Goal: Task Accomplishment & Management: Manage account settings

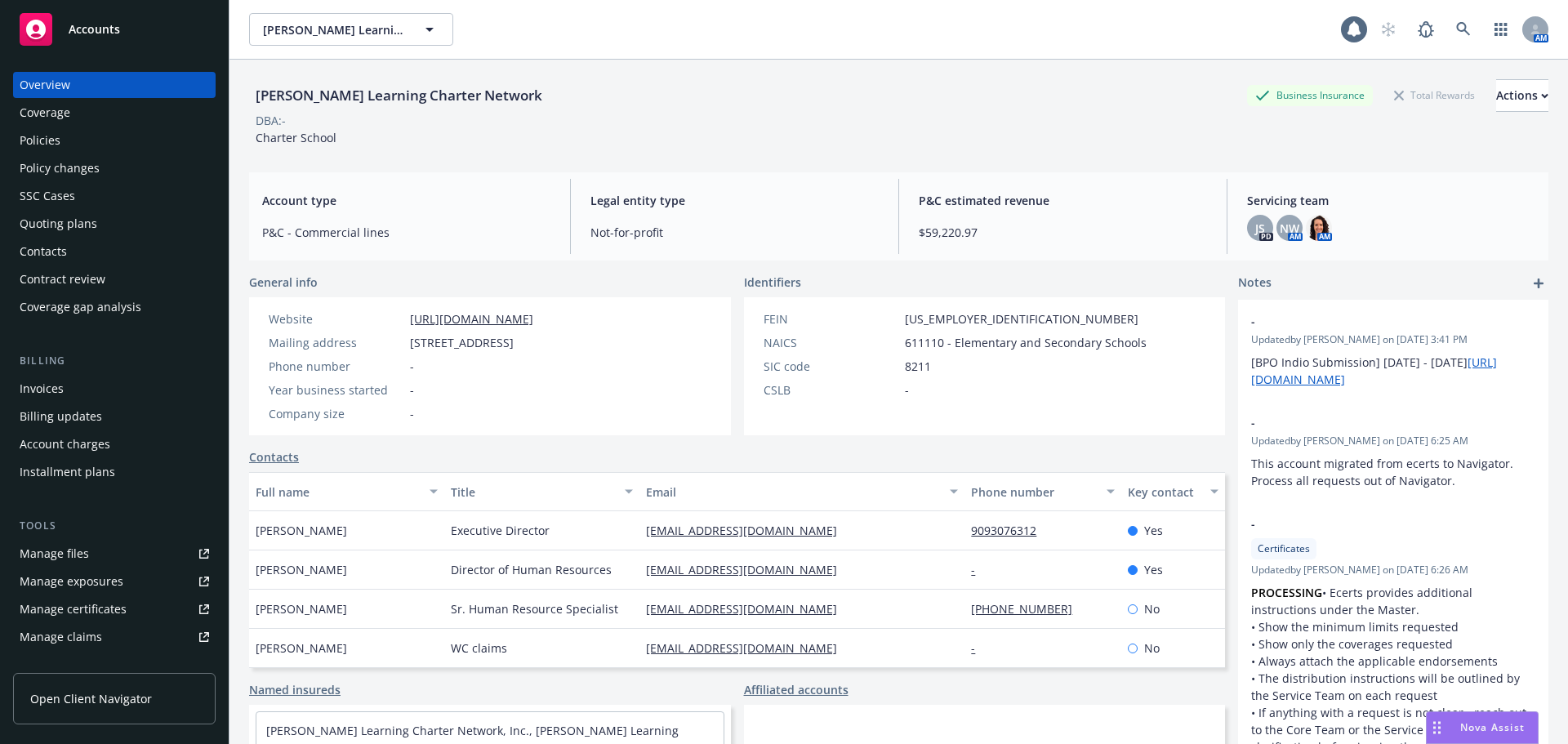
click at [49, 139] on div "Policies" at bounding box center [40, 140] width 41 height 26
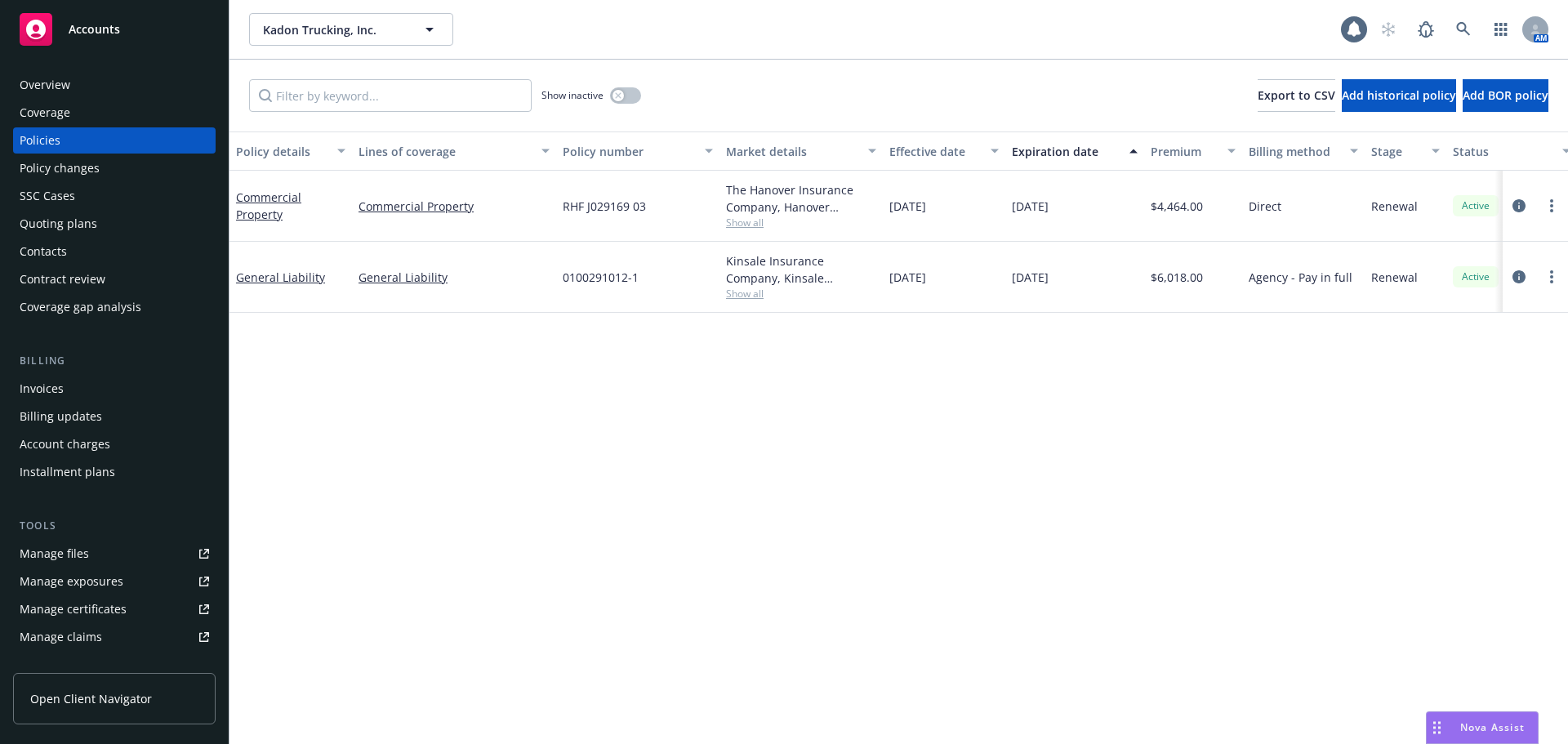
click at [52, 171] on div "Policy changes" at bounding box center [60, 168] width 80 height 26
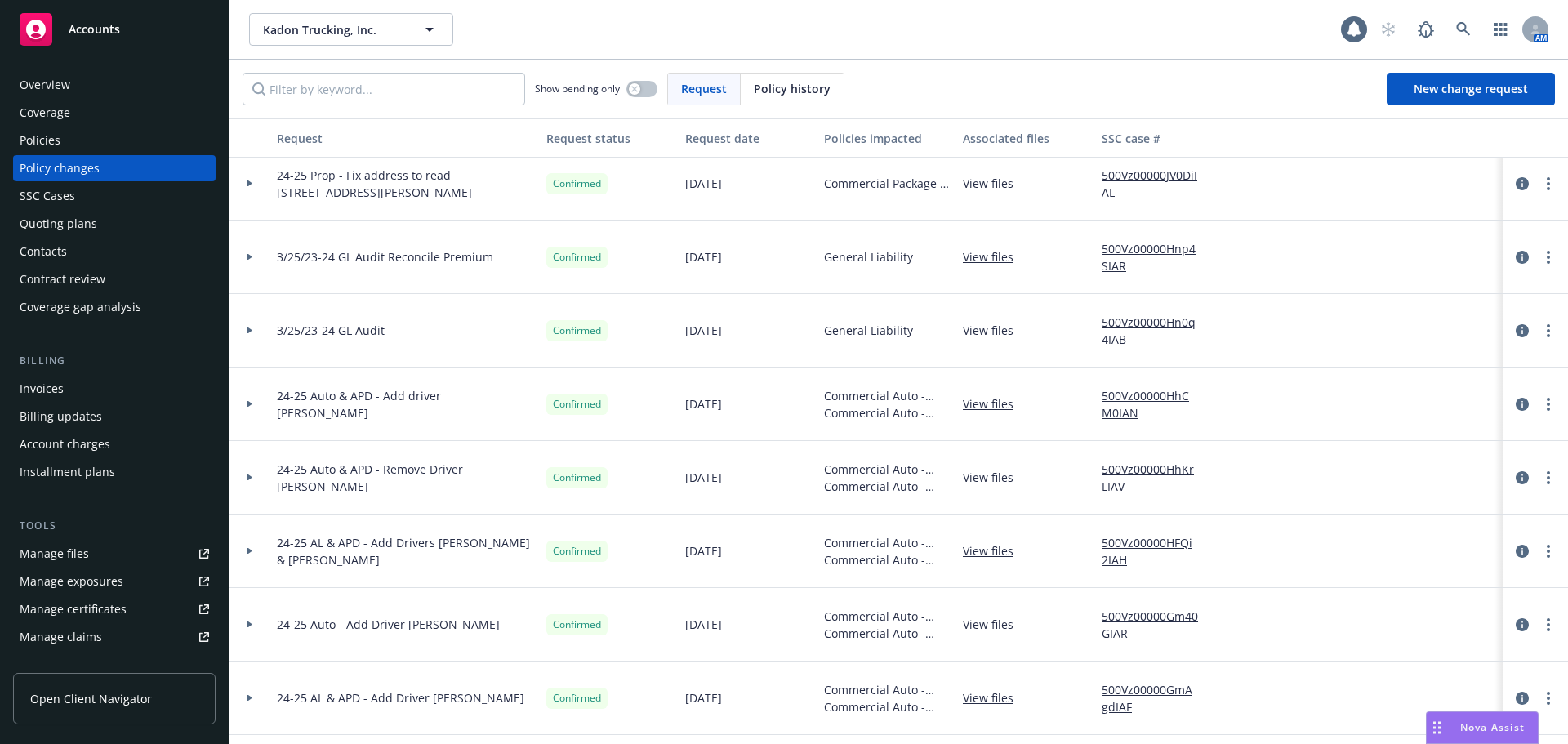
scroll to position [490, 0]
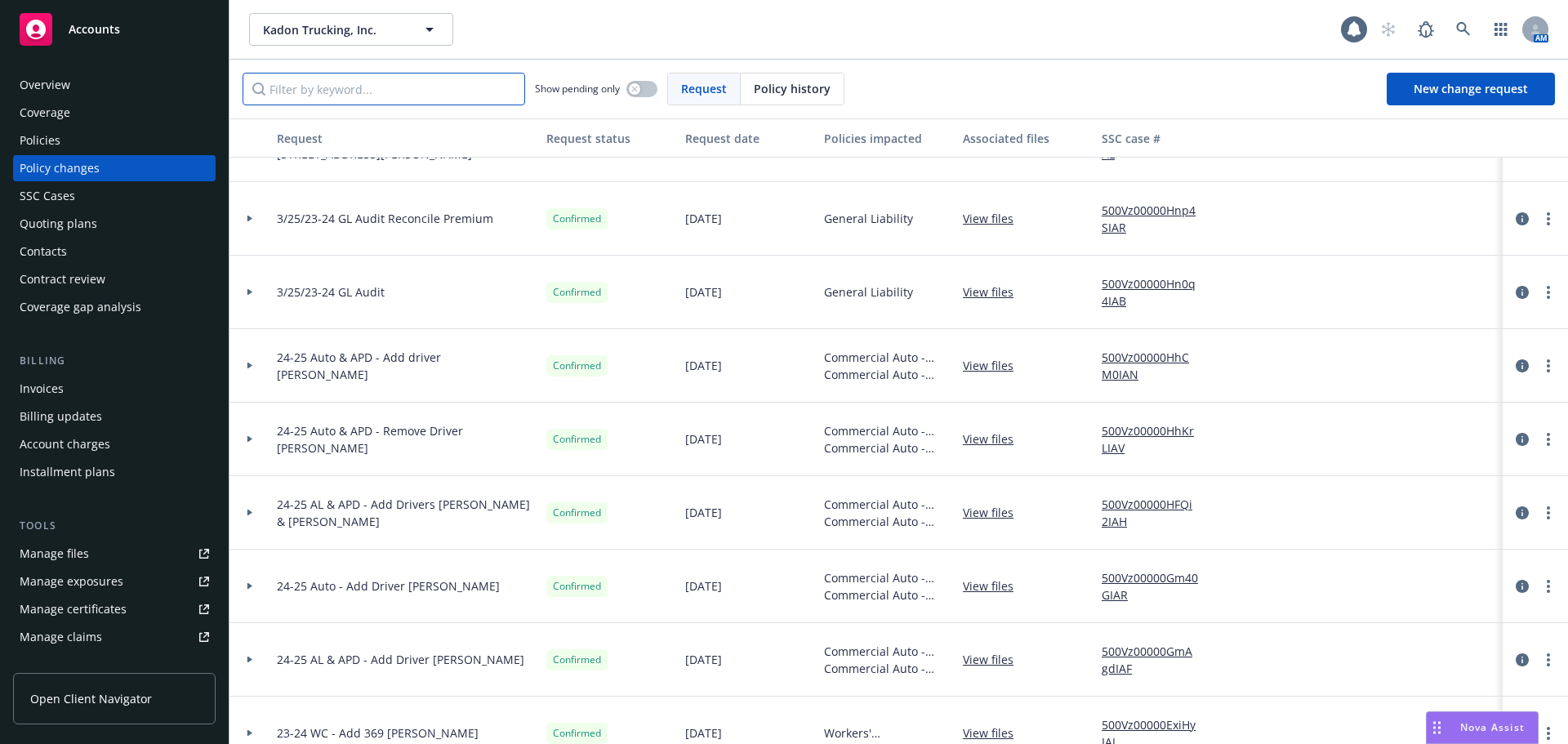
click at [314, 97] on input "Filter by keyword..." at bounding box center [383, 89] width 282 height 33
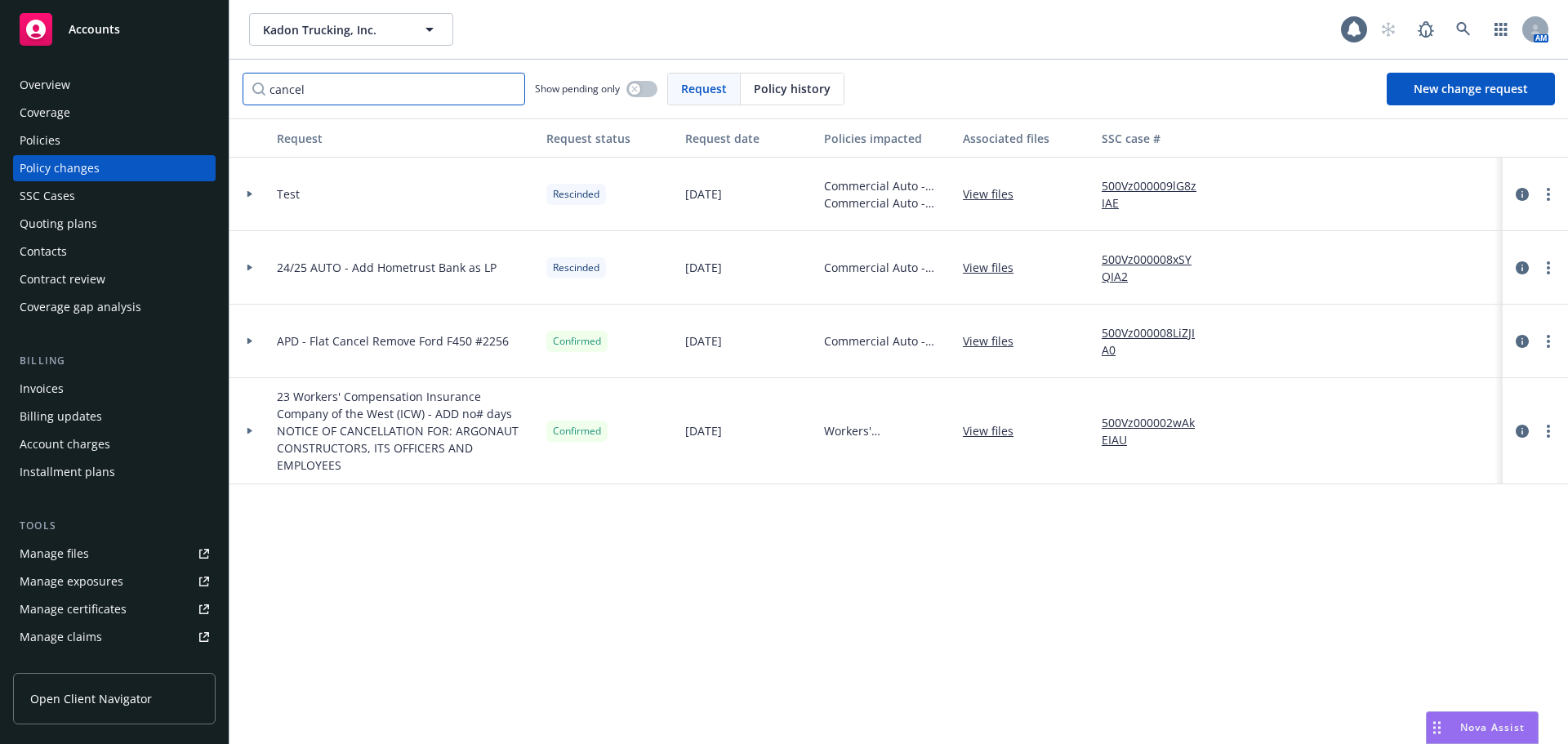
type input "cancel"
click at [57, 148] on div "Policies" at bounding box center [40, 140] width 41 height 26
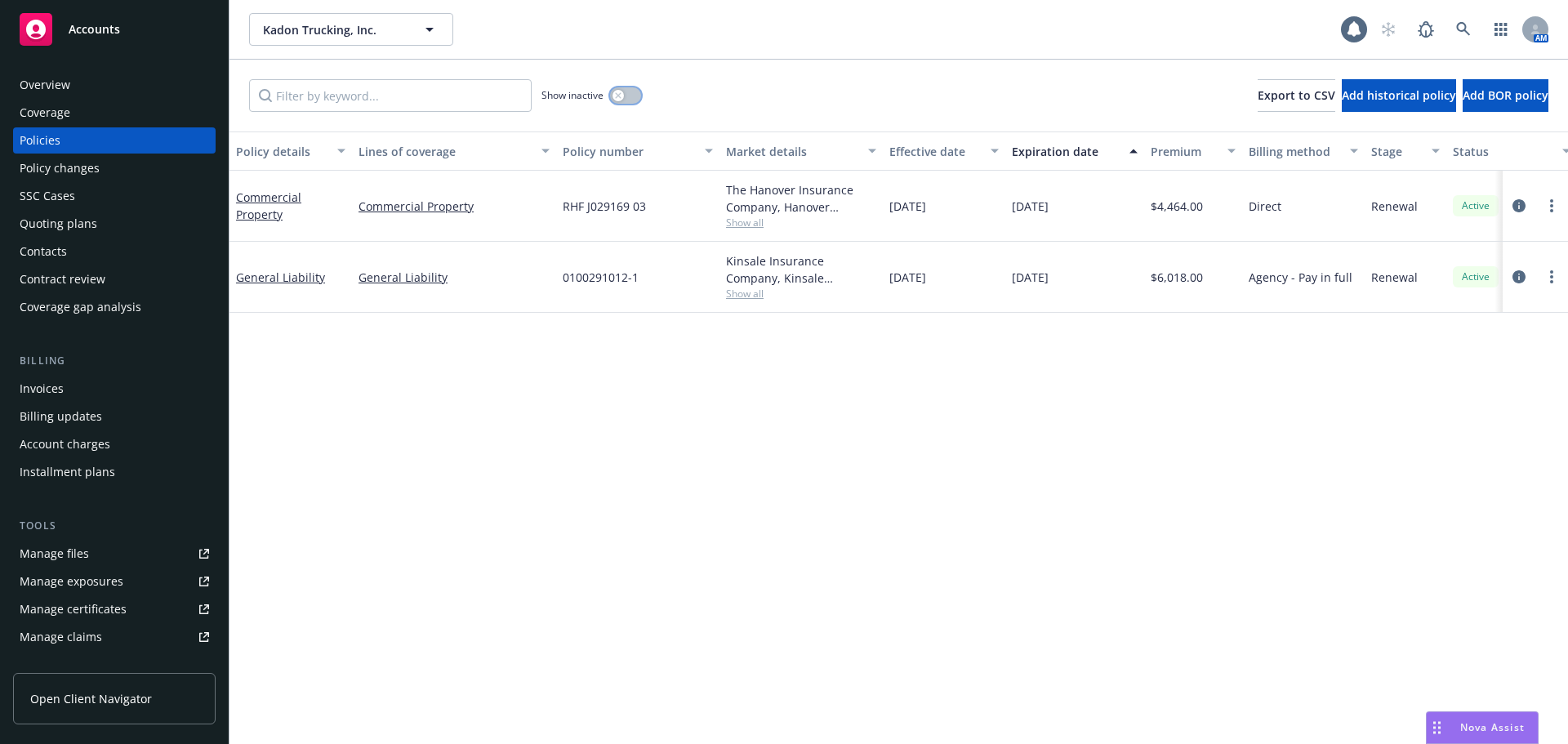
click at [620, 97] on icon "button" at bounding box center [618, 95] width 5 height 5
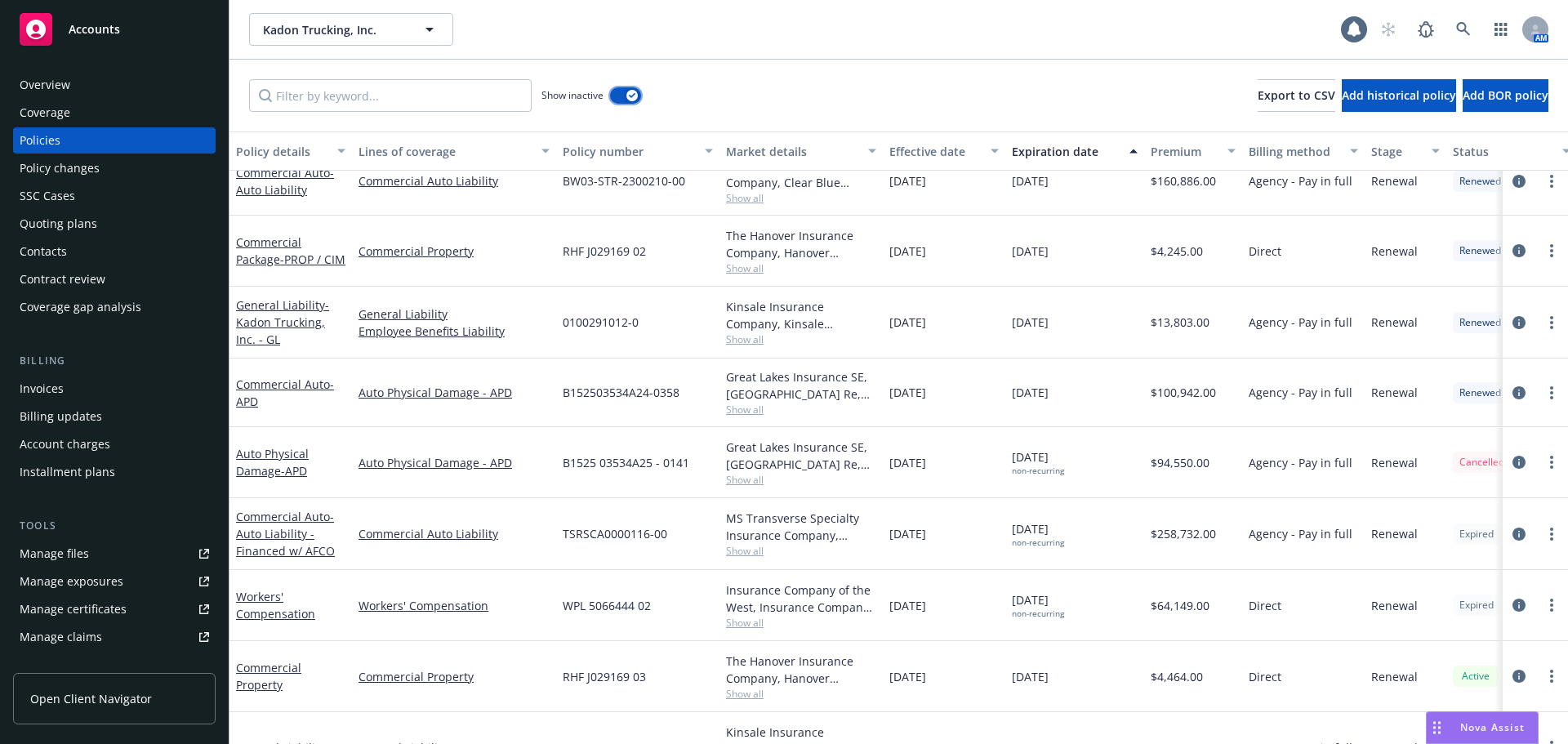
scroll to position [729, 0]
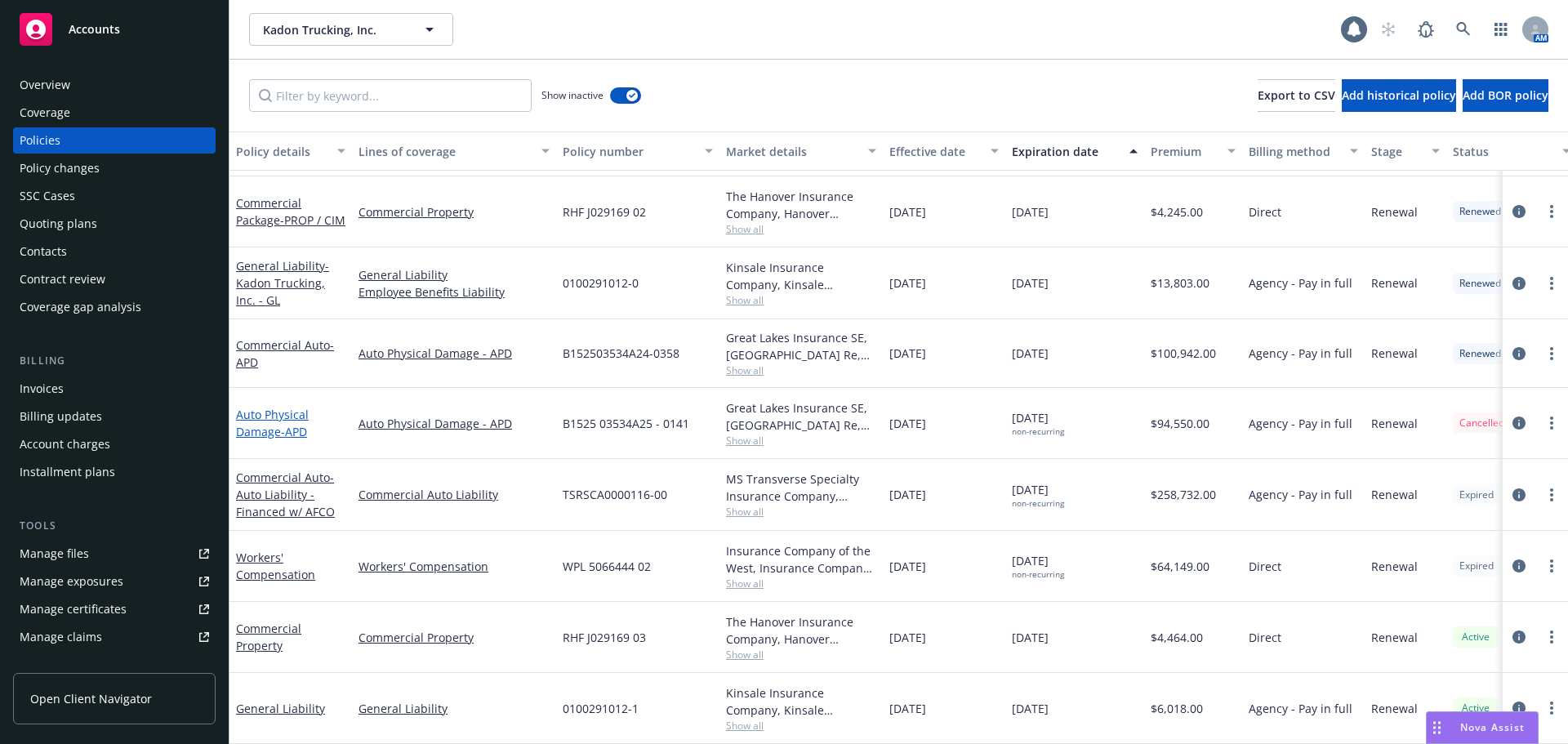
click at [264, 413] on link "Auto Physical Damage - APD" at bounding box center [272, 423] width 73 height 33
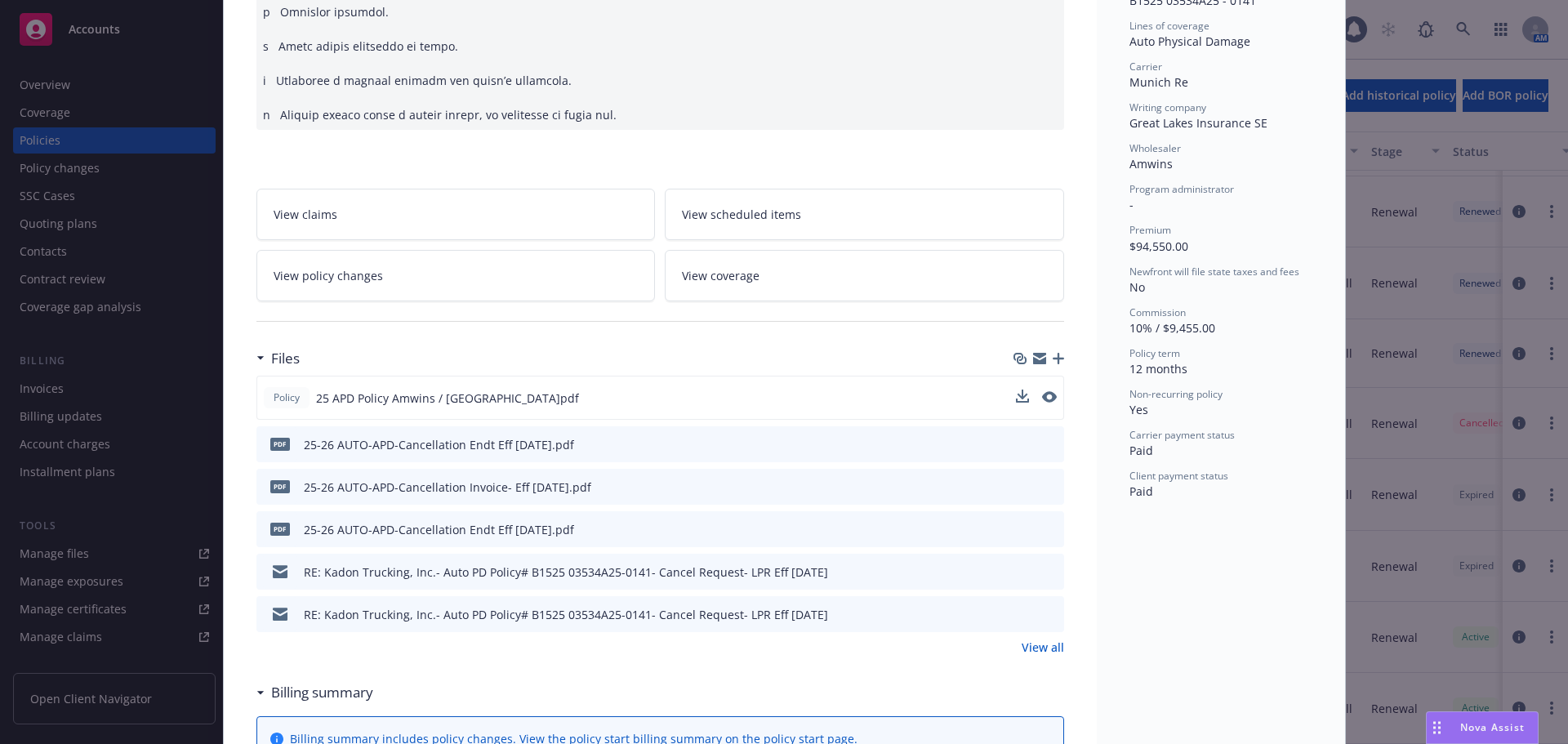
scroll to position [654, 0]
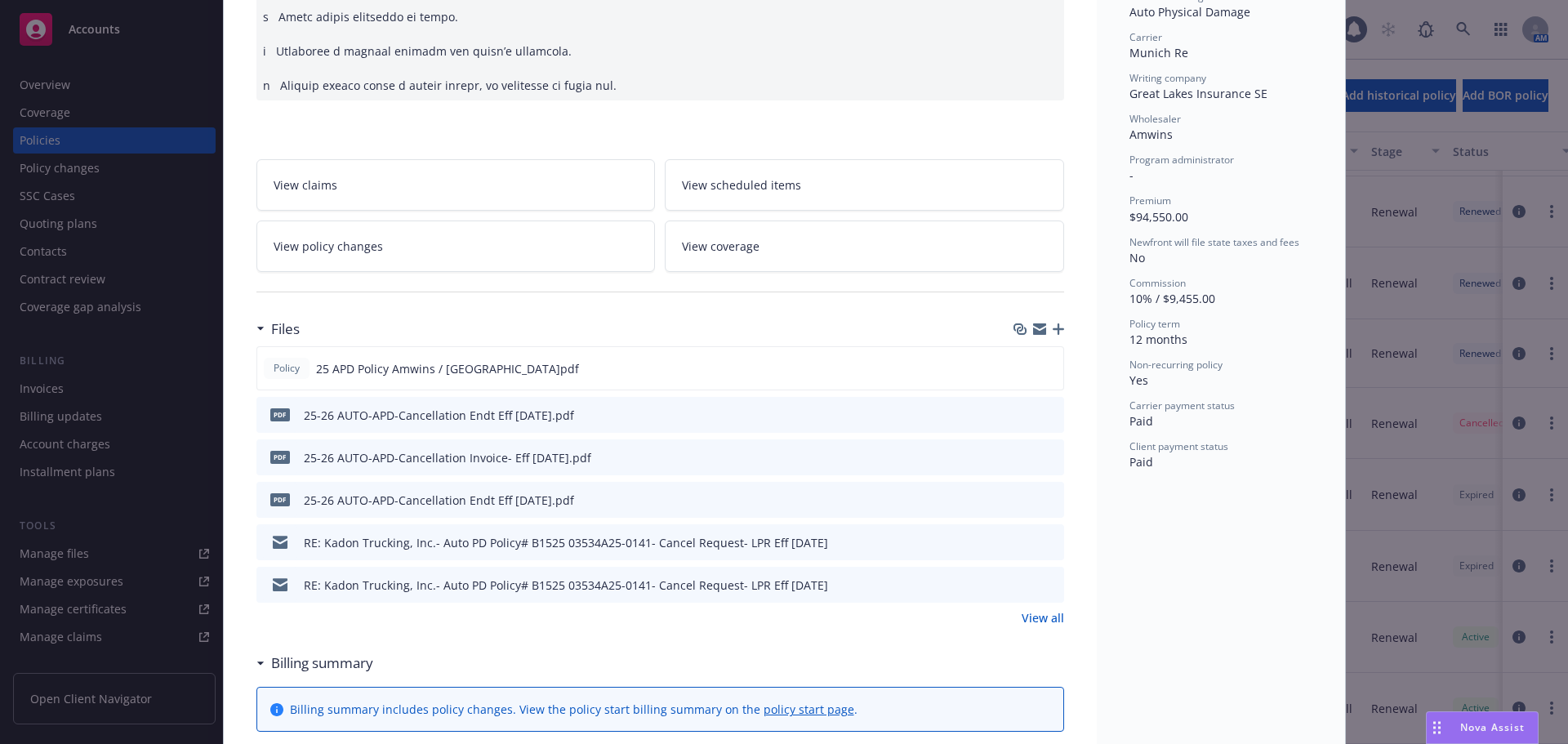
click at [521, 506] on div "25-26 AUTO-APD-Cancellation Endt Eff 7-1-25.pdf" at bounding box center [439, 500] width 270 height 17
click at [1045, 458] on icon "preview file" at bounding box center [1048, 456] width 15 height 12
click at [1047, 417] on icon "preview file" at bounding box center [1048, 414] width 15 height 12
click at [1046, 497] on icon "preview file" at bounding box center [1048, 499] width 15 height 12
click at [1045, 615] on link "View all" at bounding box center [1042, 617] width 43 height 17
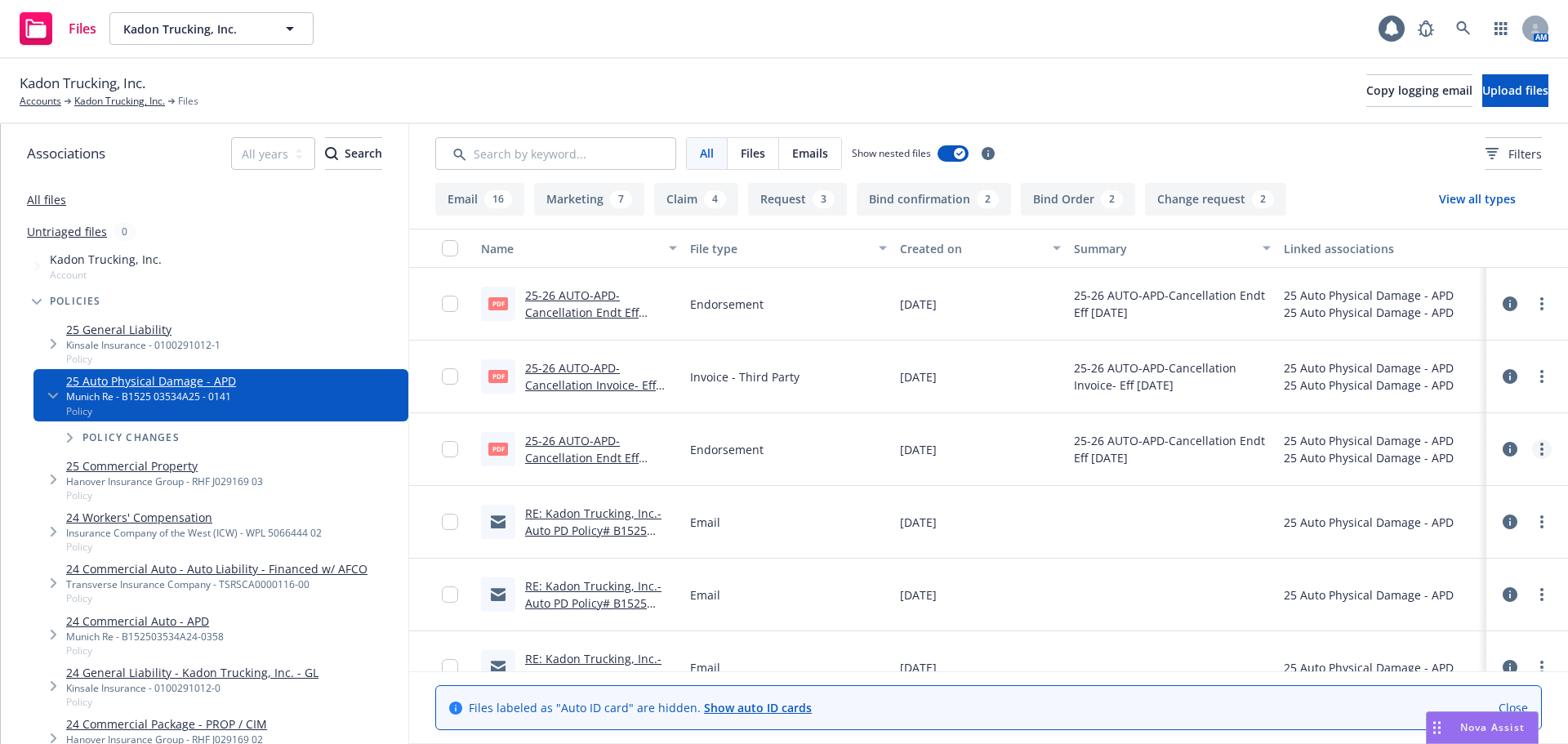
click at [1532, 446] on link "more" at bounding box center [1542, 450] width 20 height 20
click at [1427, 480] on link "Archive" at bounding box center [1457, 483] width 163 height 33
drag, startPoint x: 1517, startPoint y: 712, endPoint x: 1512, endPoint y: 704, distance: 9.4
click at [1516, 712] on div "Nova Assist" at bounding box center [1482, 728] width 111 height 31
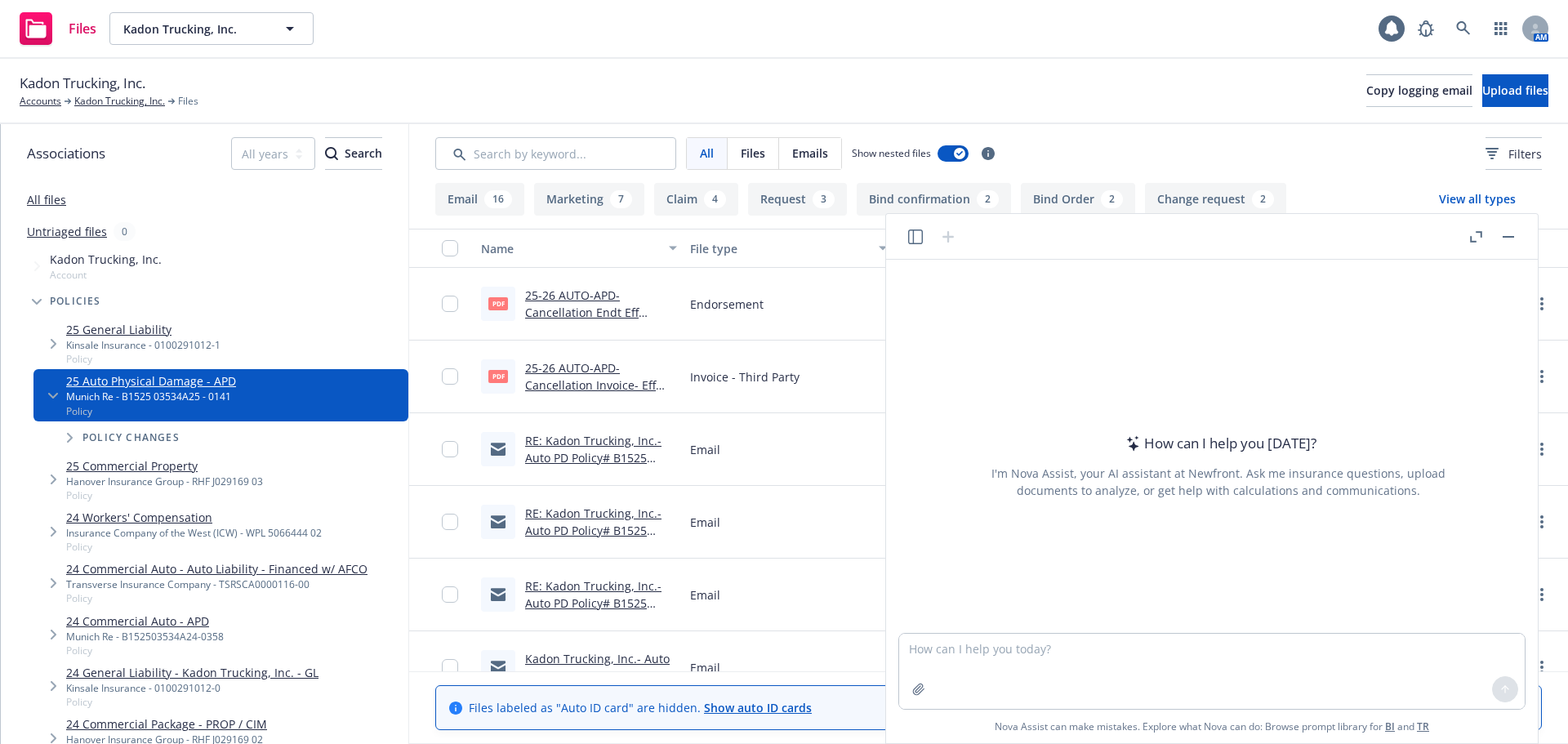
click at [1511, 238] on button "button" at bounding box center [1508, 237] width 20 height 20
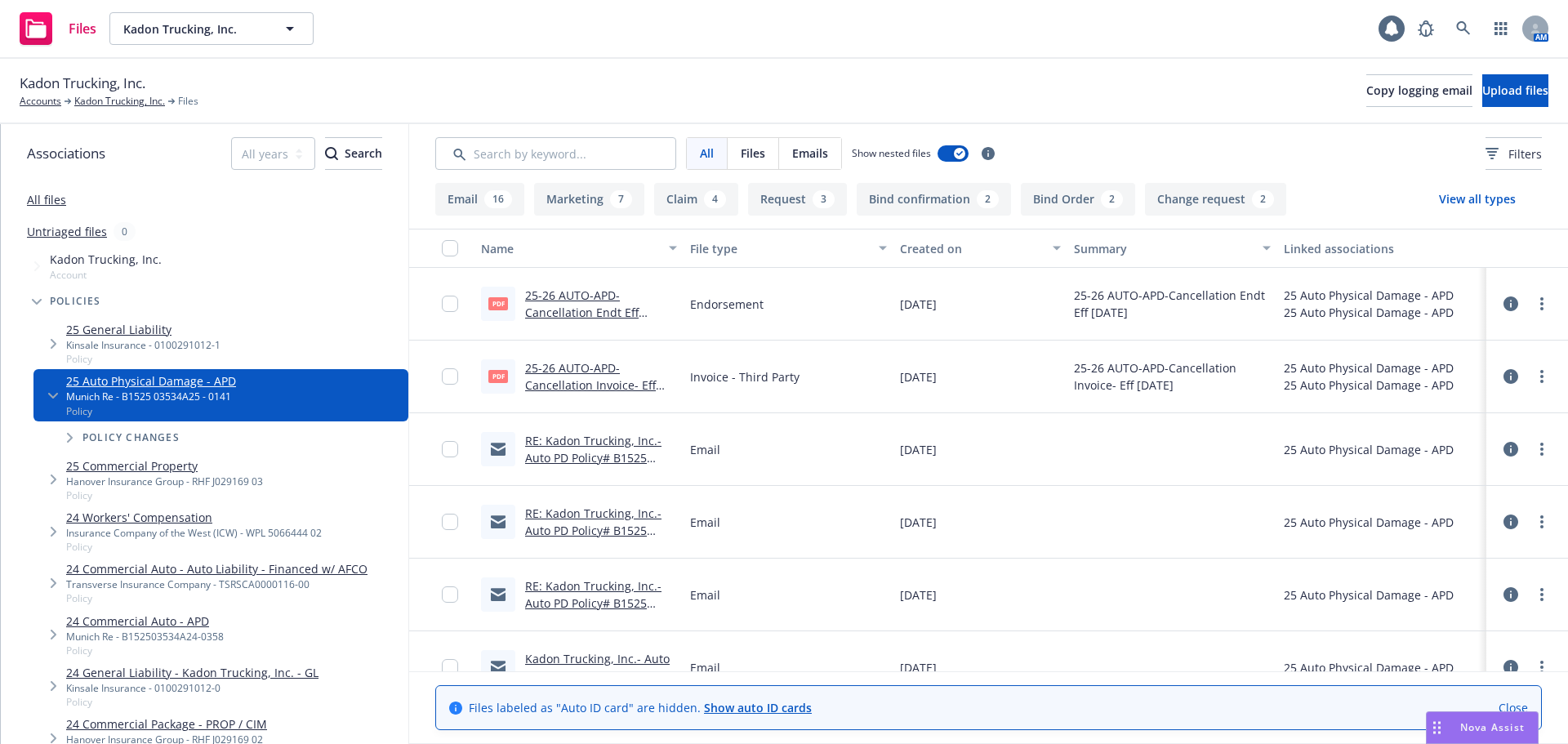
click at [1514, 706] on link "Close" at bounding box center [1512, 708] width 29 height 17
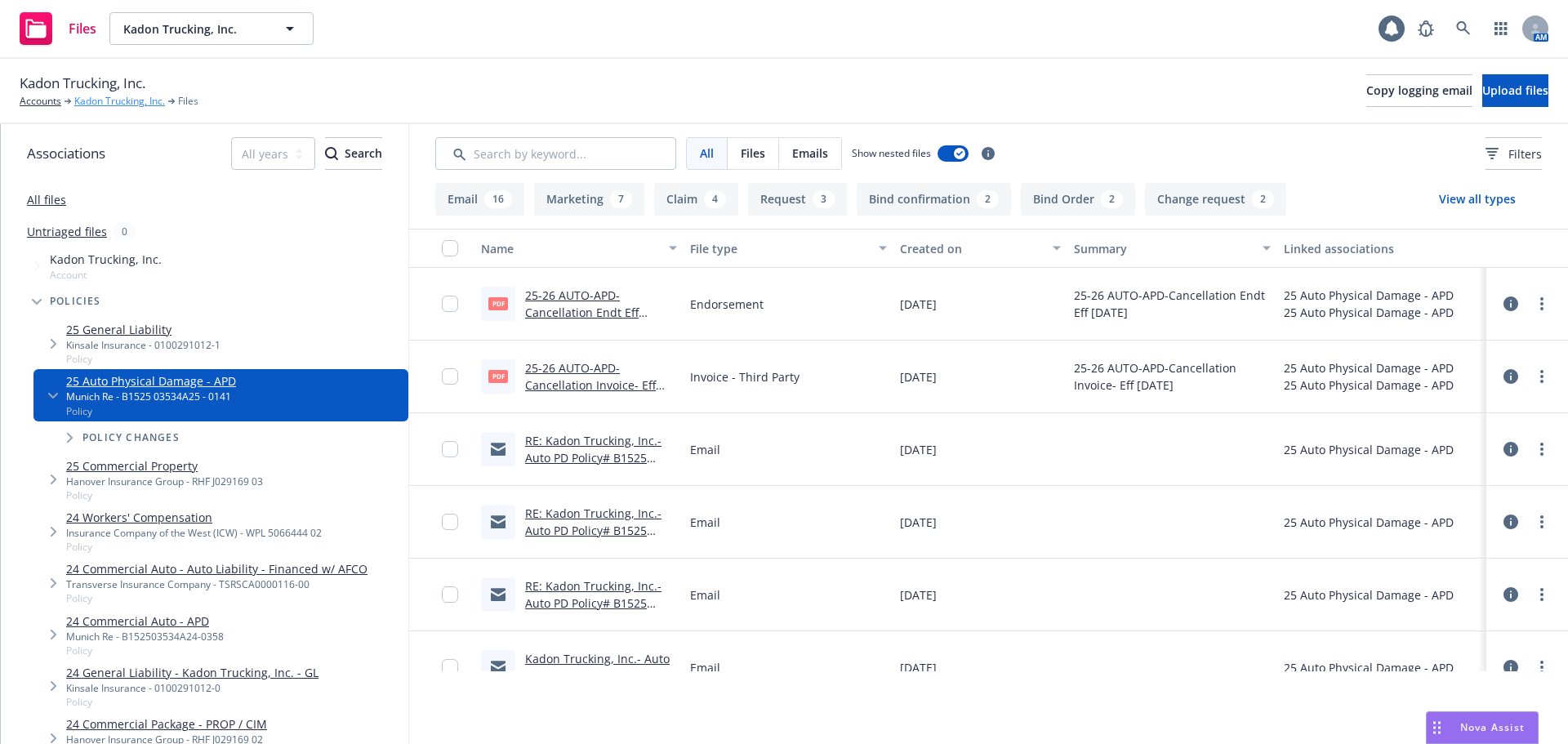
click at [114, 104] on link "Kadon Trucking, Inc." at bounding box center [120, 101] width 91 height 15
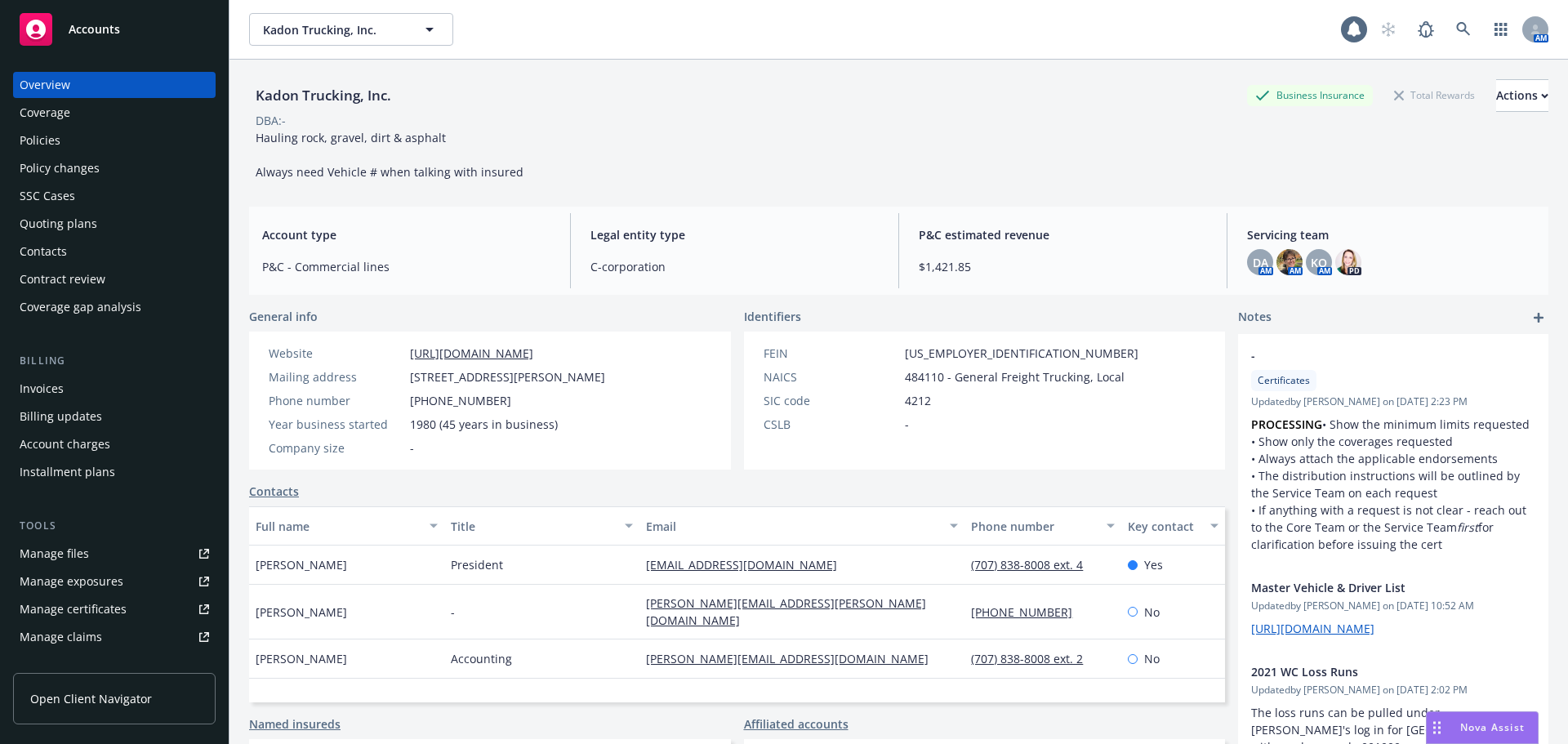
click at [41, 141] on div "Policies" at bounding box center [40, 140] width 41 height 26
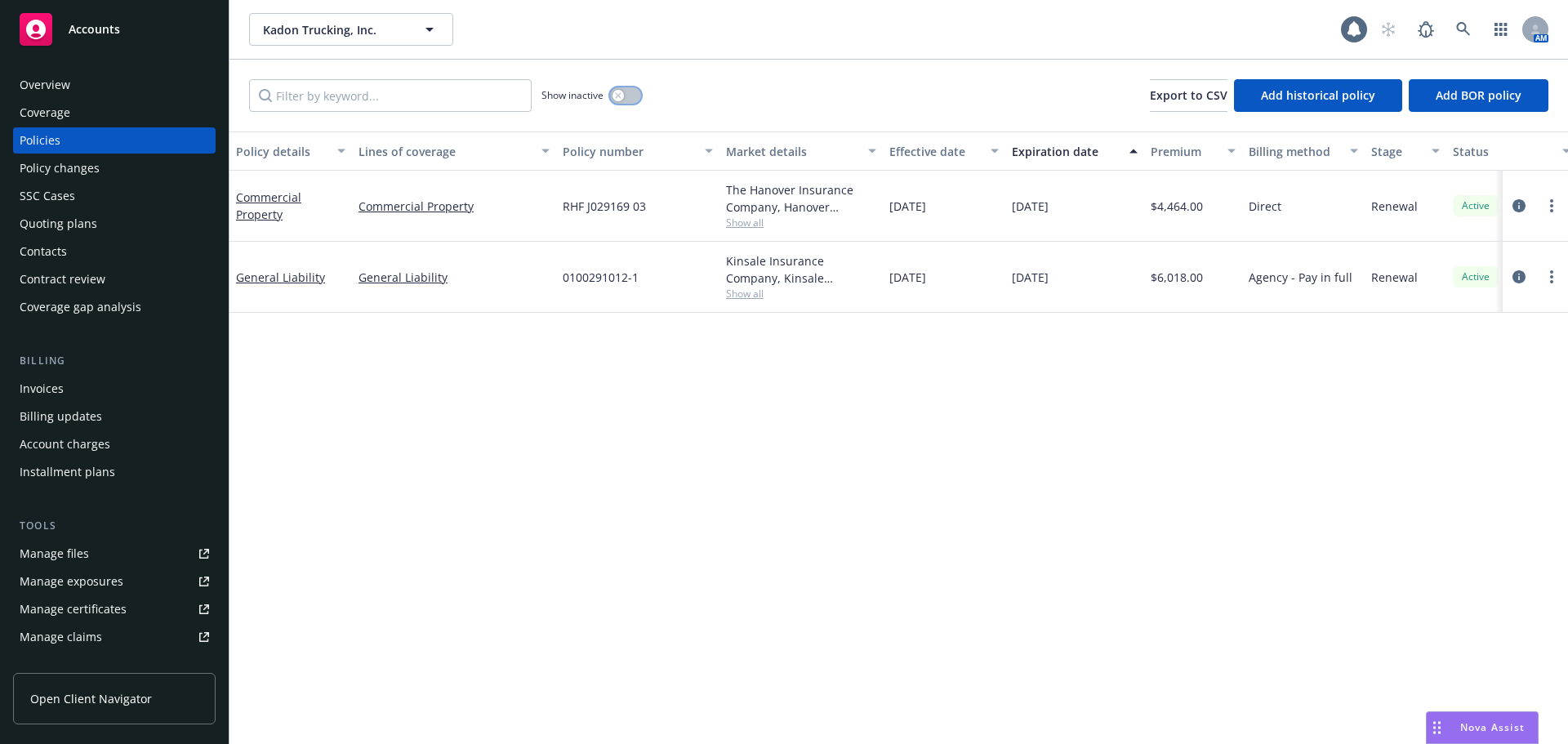
click at [627, 97] on button "button" at bounding box center [625, 96] width 31 height 16
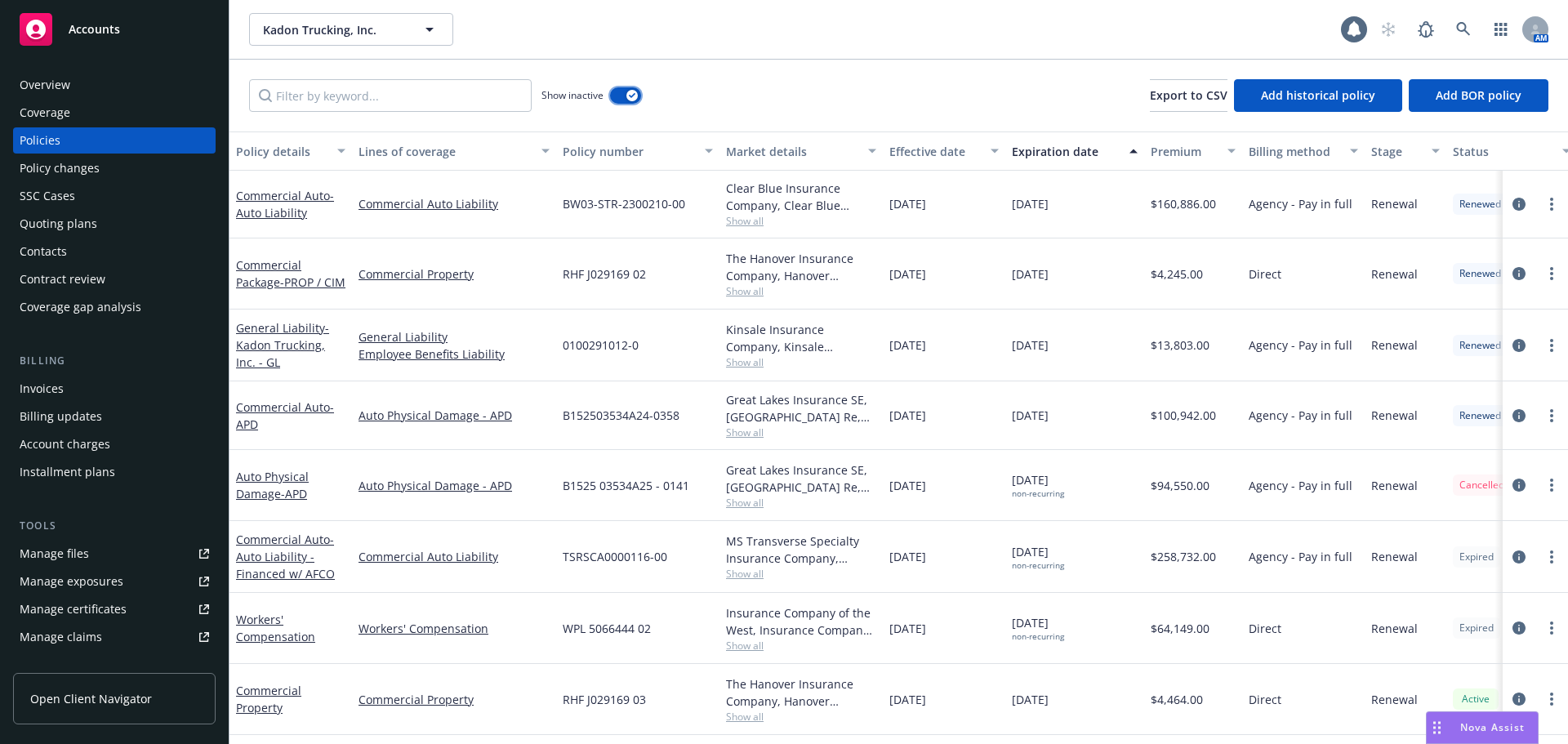
scroll to position [729, 0]
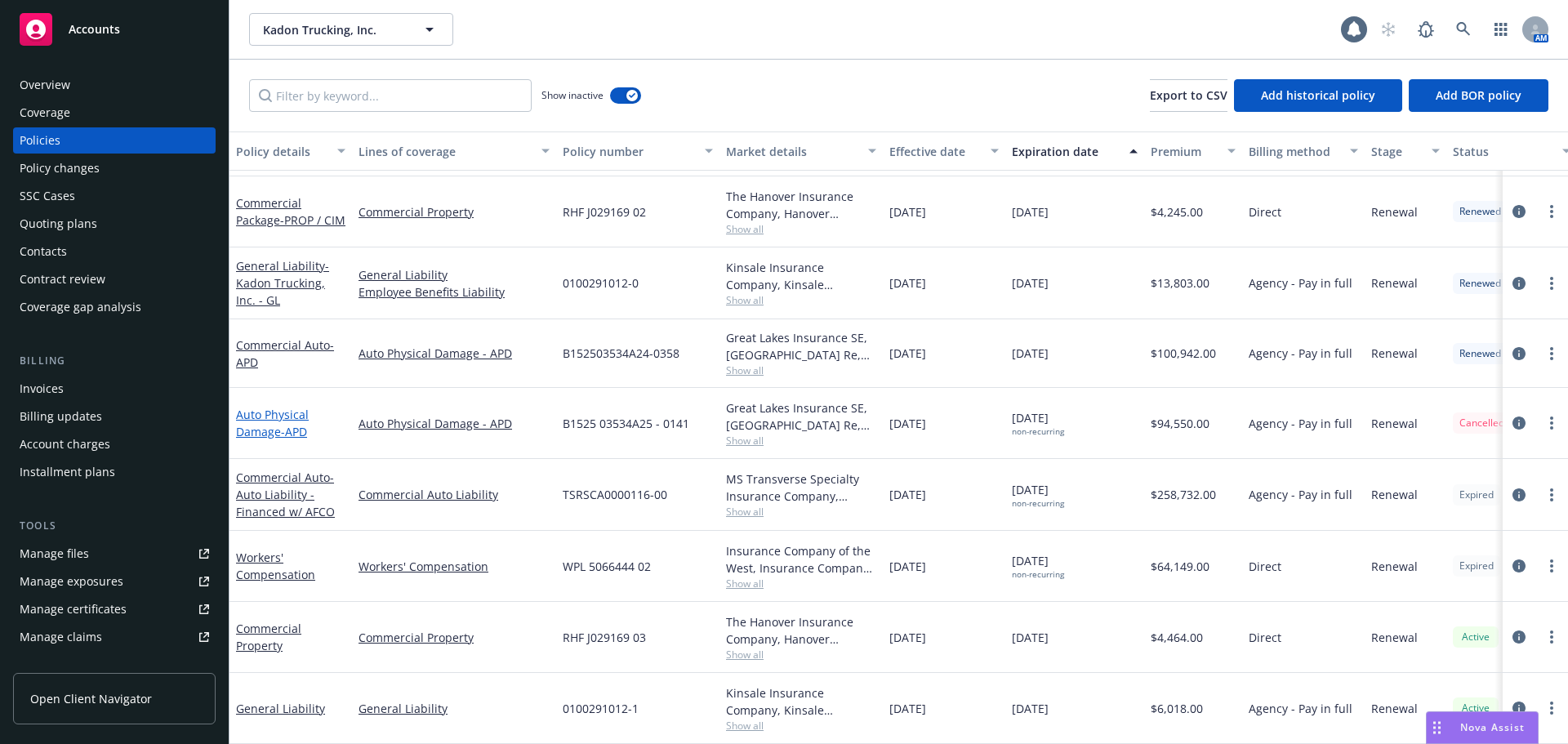
click at [273, 407] on link "Auto Physical Damage - APD" at bounding box center [272, 423] width 73 height 33
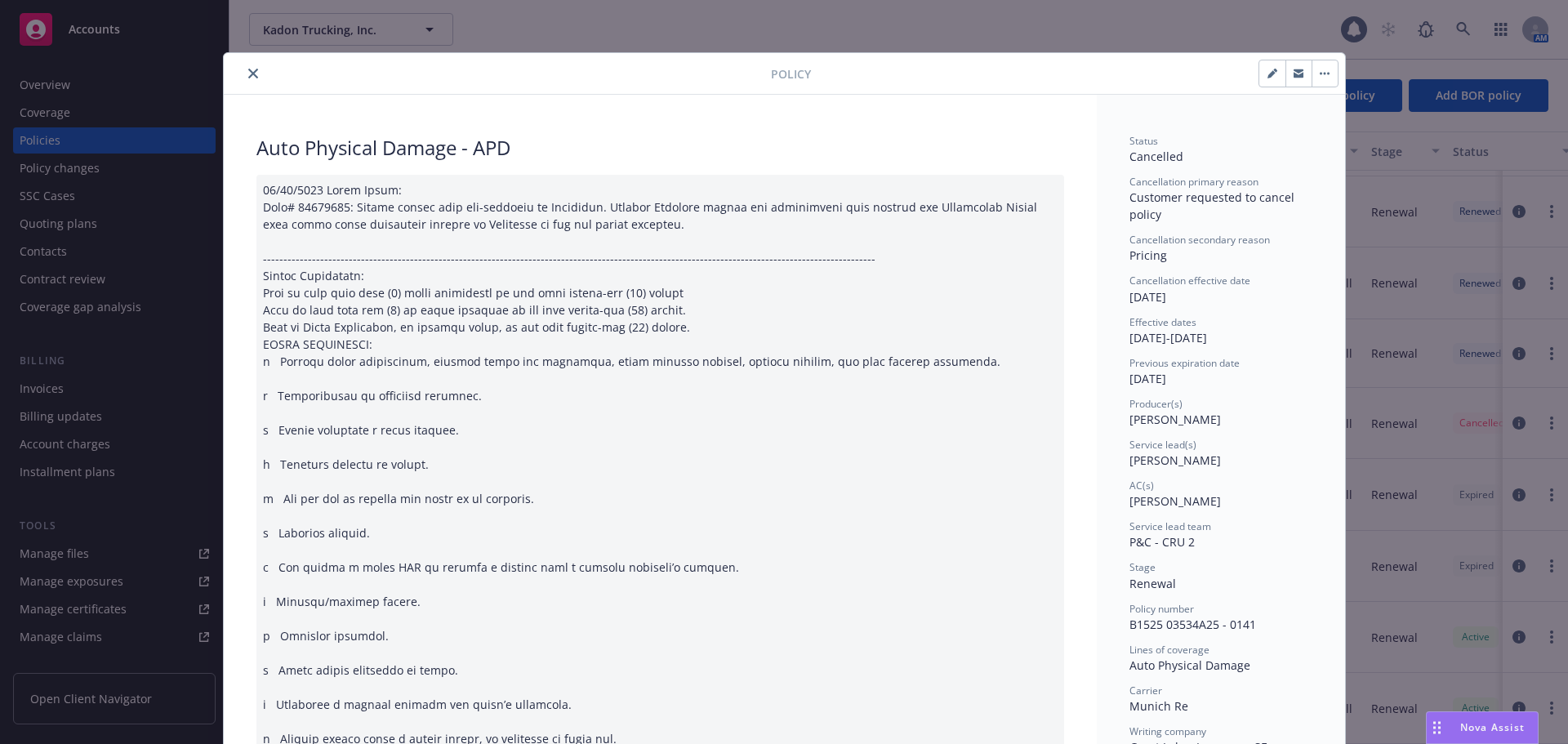
click at [243, 80] on button "close" at bounding box center [253, 74] width 20 height 20
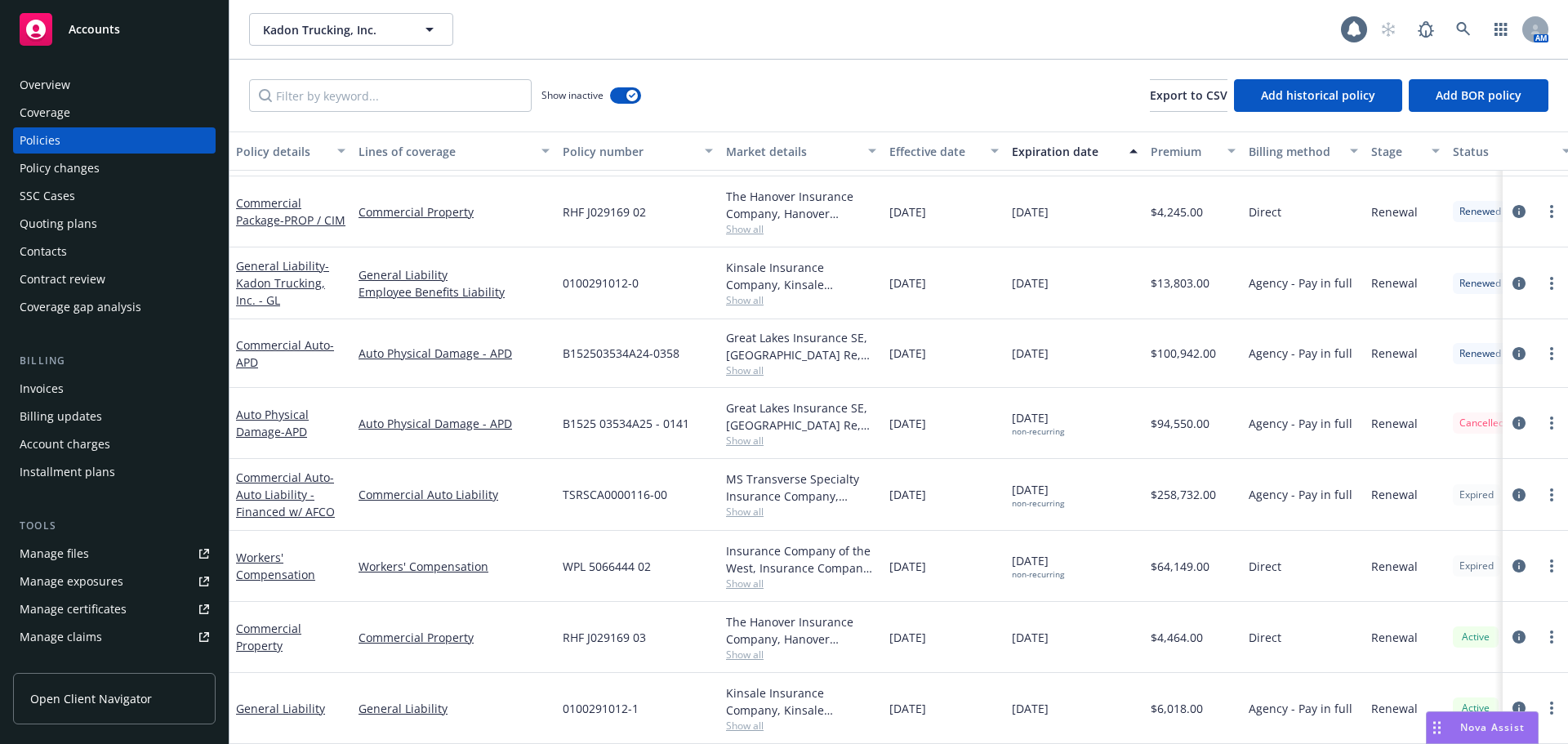
scroll to position [729, 20]
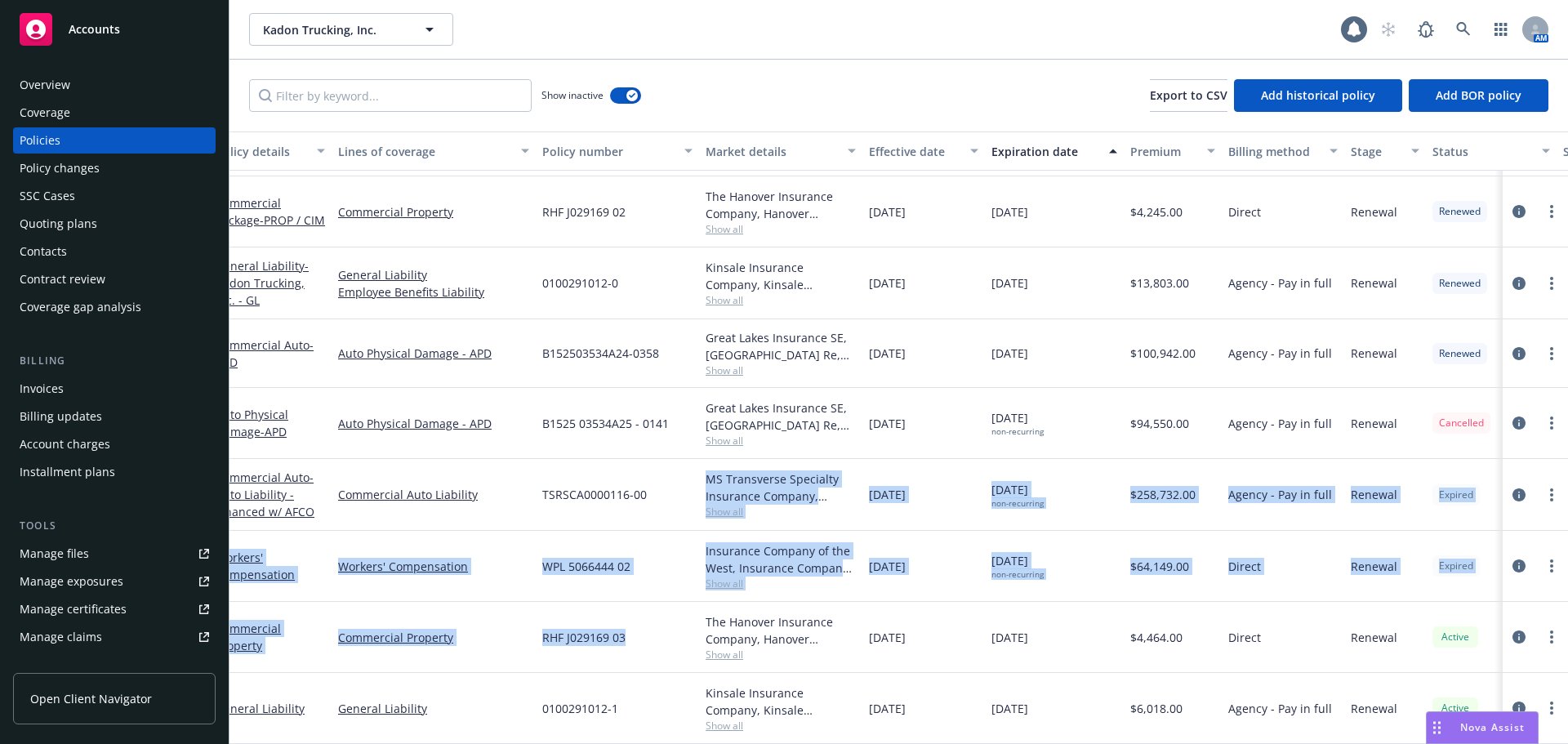
drag, startPoint x: 665, startPoint y: 536, endPoint x: 572, endPoint y: 701, distance: 189.4
click at [626, 642] on div "Commercial Auto - Auto Liability Commercial Auto Liability BW03-STR-2300210-00 …" at bounding box center [997, 402] width 1576 height 588
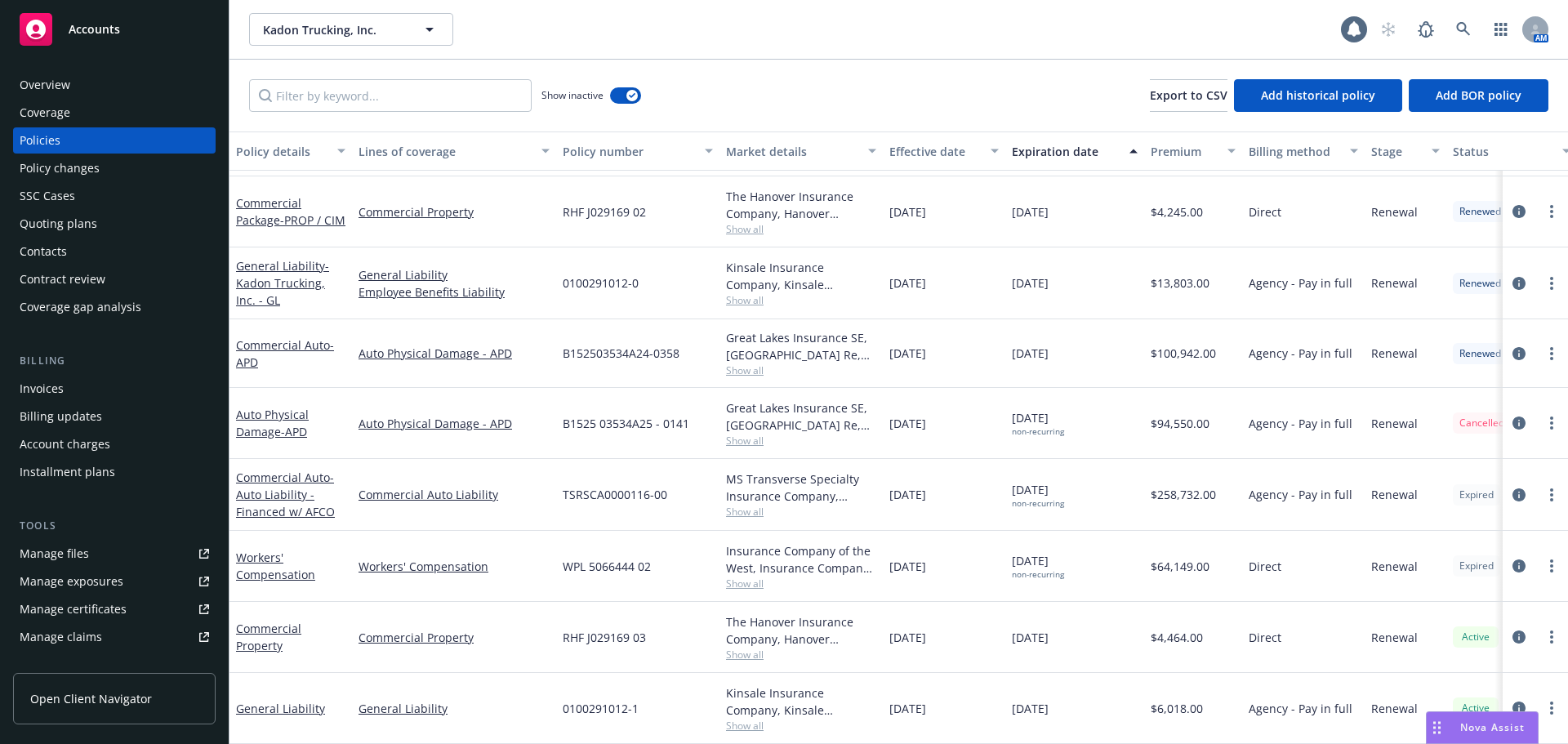
click at [473, 708] on div "General Liability" at bounding box center [454, 708] width 204 height 71
click at [1481, 425] on div "Cancelled" at bounding box center [1512, 423] width 131 height 71
click at [1512, 417] on icon "circleInformation" at bounding box center [1519, 423] width 13 height 13
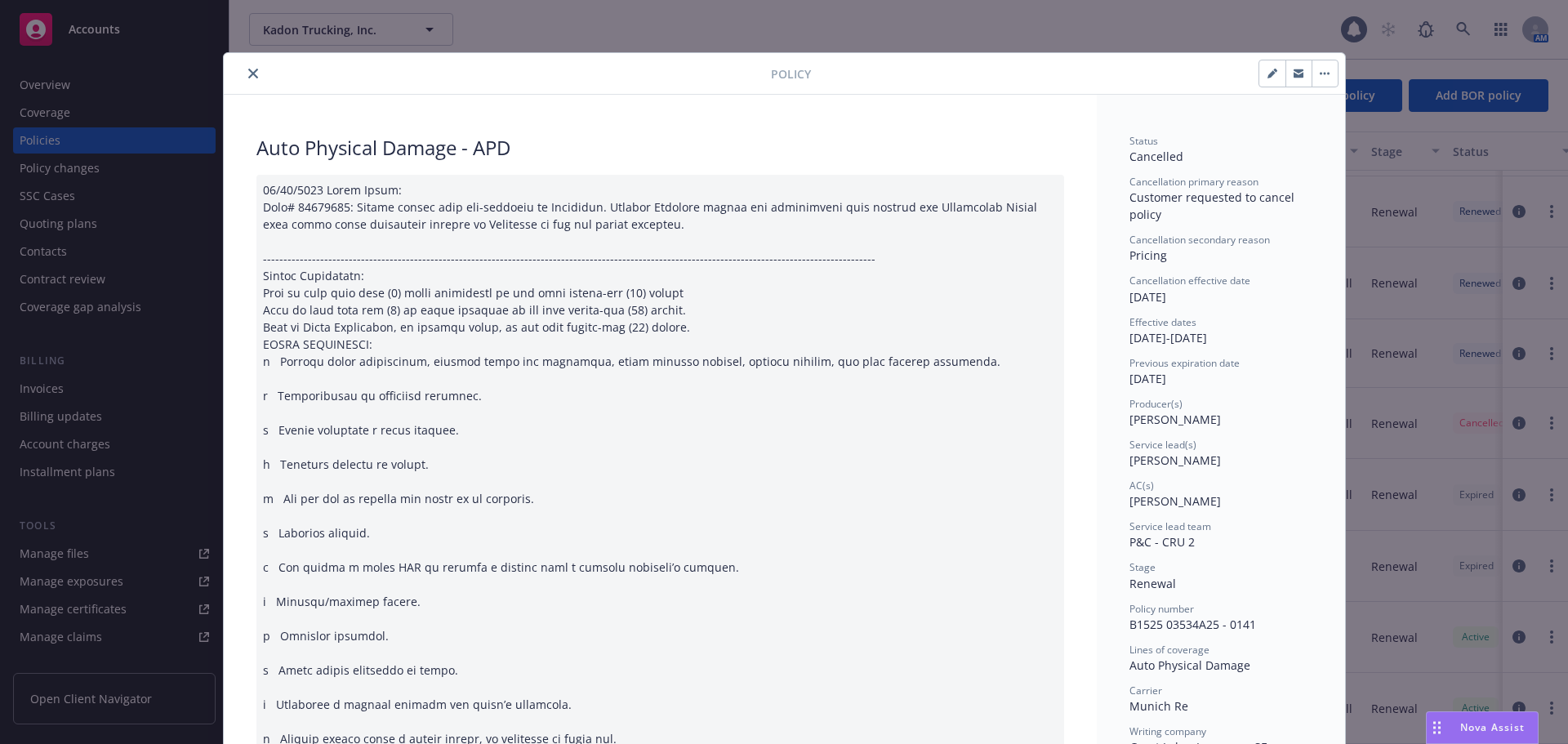
click at [248, 73] on icon "close" at bounding box center [253, 73] width 10 height 10
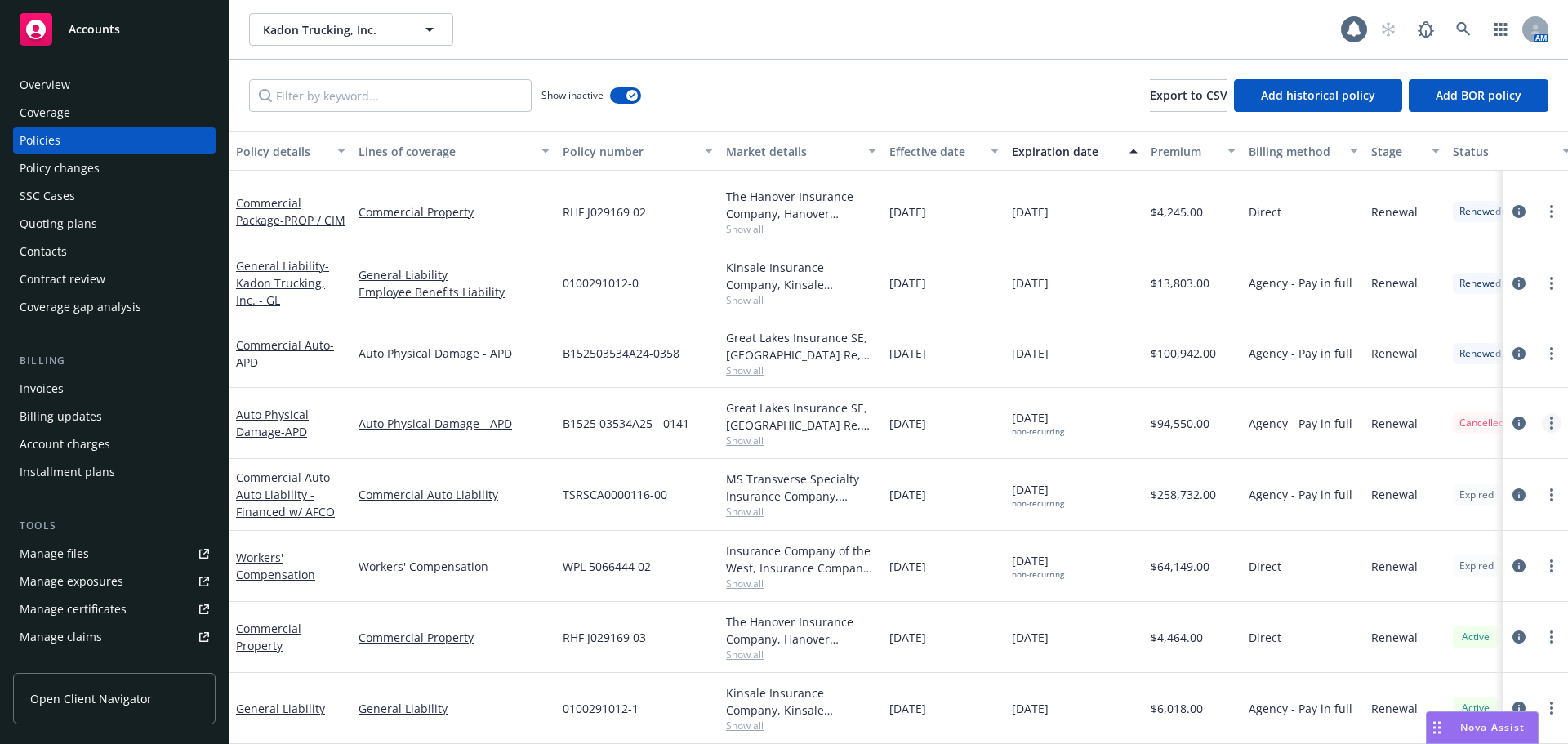
click at [1550, 417] on icon "more" at bounding box center [1552, 423] width 4 height 13
click at [1418, 676] on link "Invoice policy" at bounding box center [1452, 673] width 192 height 33
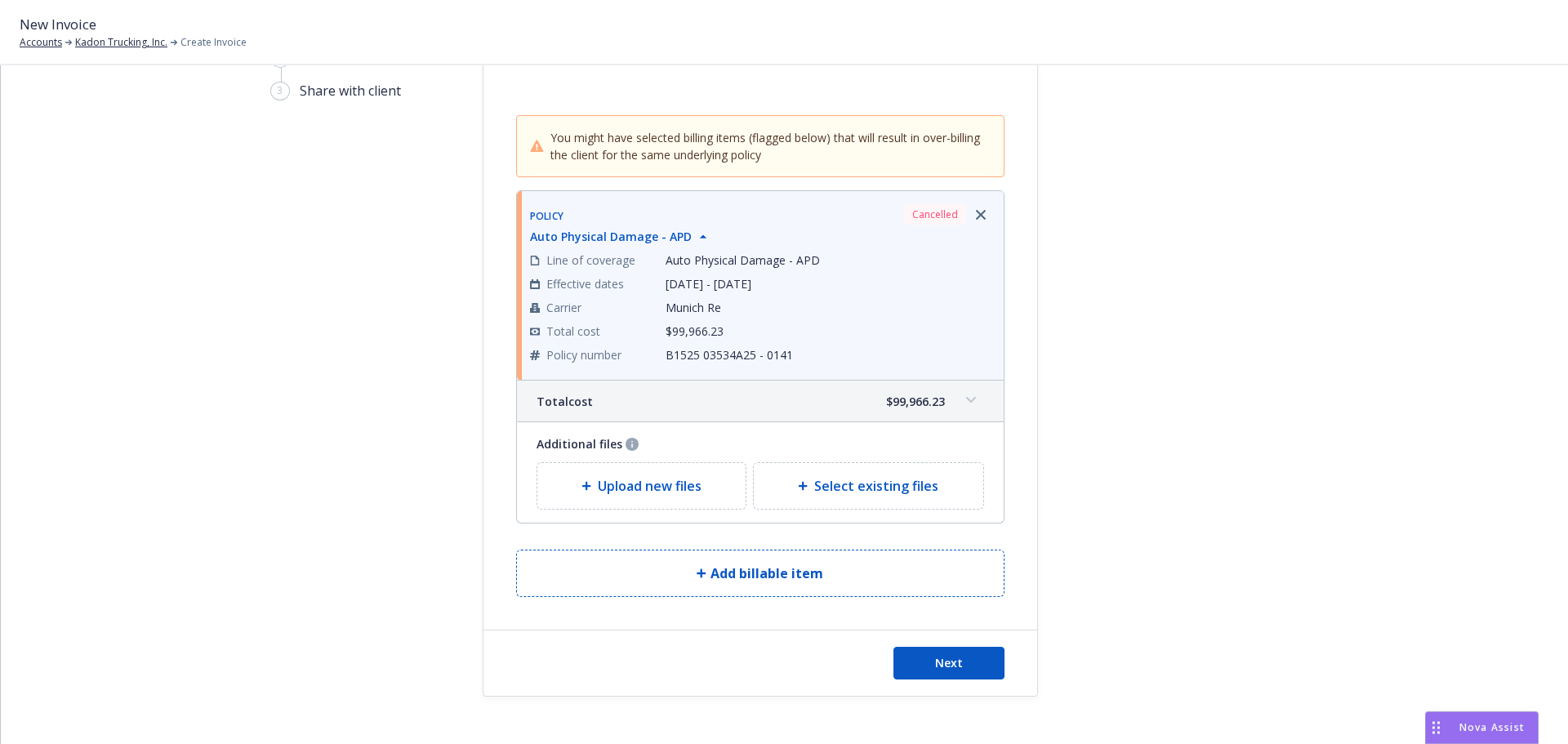
scroll to position [133, 0]
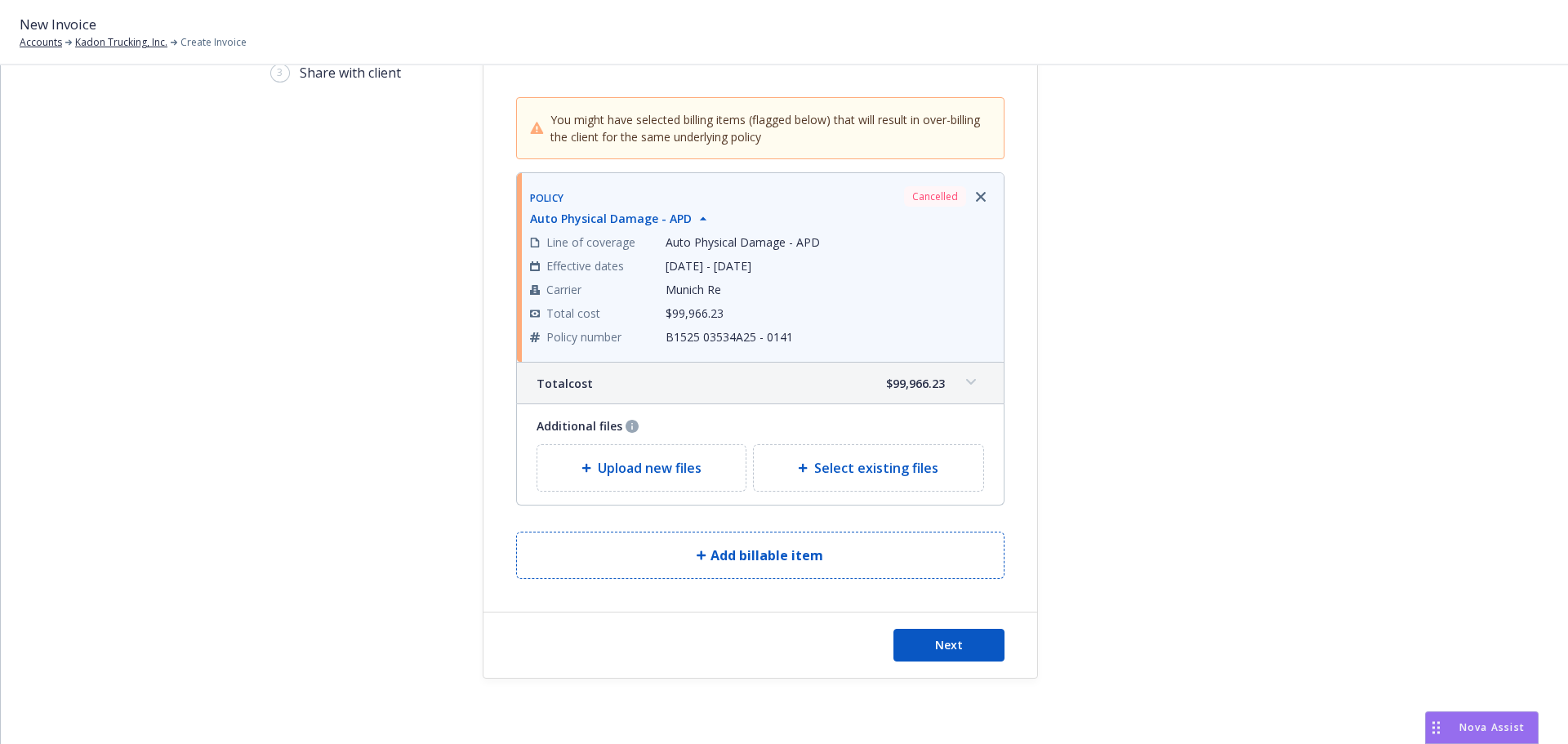
click at [901, 481] on div "Select existing files" at bounding box center [868, 468] width 229 height 46
select select "Invoice - Third Party"
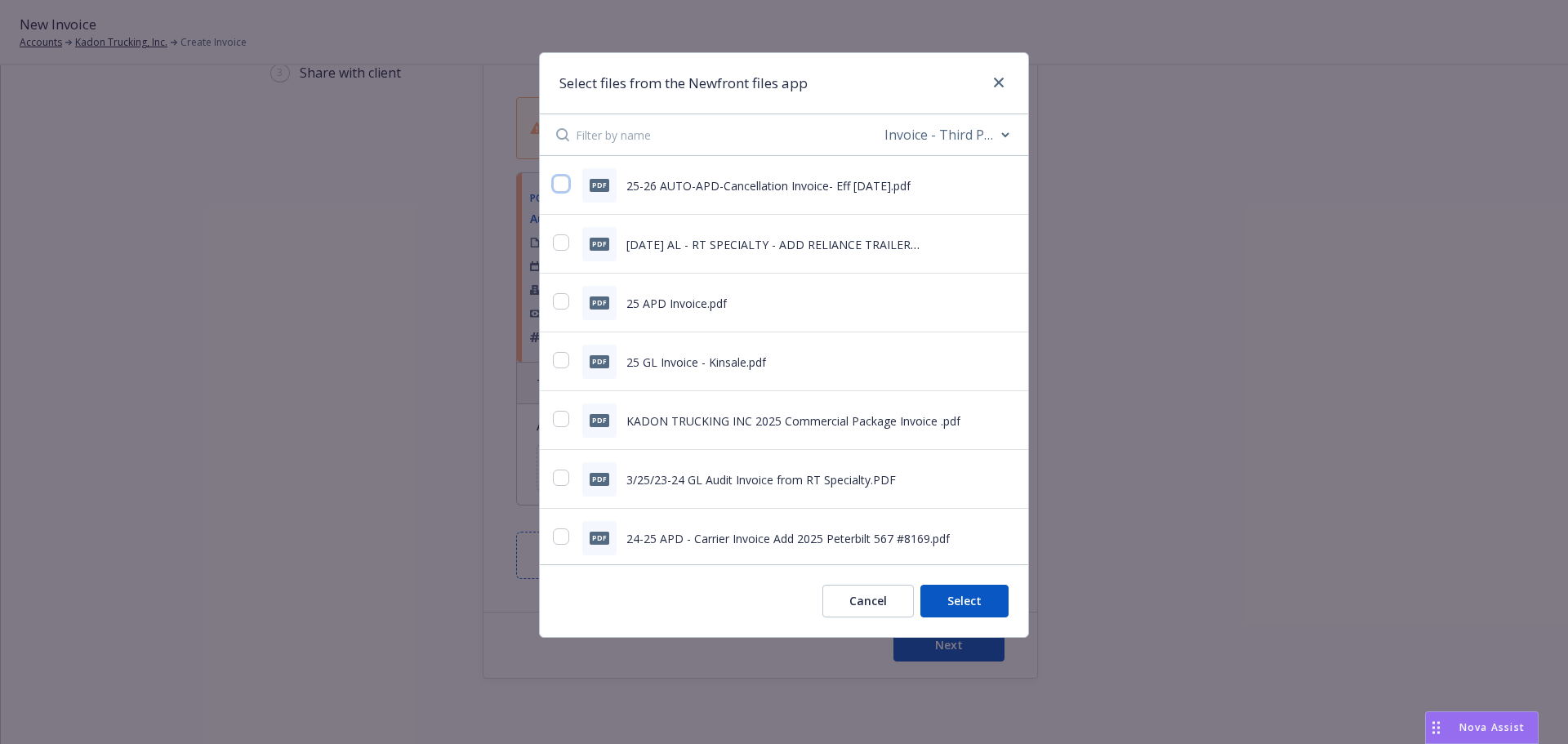
drag, startPoint x: 563, startPoint y: 185, endPoint x: 555, endPoint y: 227, distance: 42.8
click at [563, 184] on input "checkbox" at bounding box center [561, 184] width 16 height 16
drag, startPoint x: 559, startPoint y: 185, endPoint x: 656, endPoint y: 212, distance: 100.7
click at [561, 187] on input "checkbox" at bounding box center [561, 184] width 16 height 16
checkbox input "false"
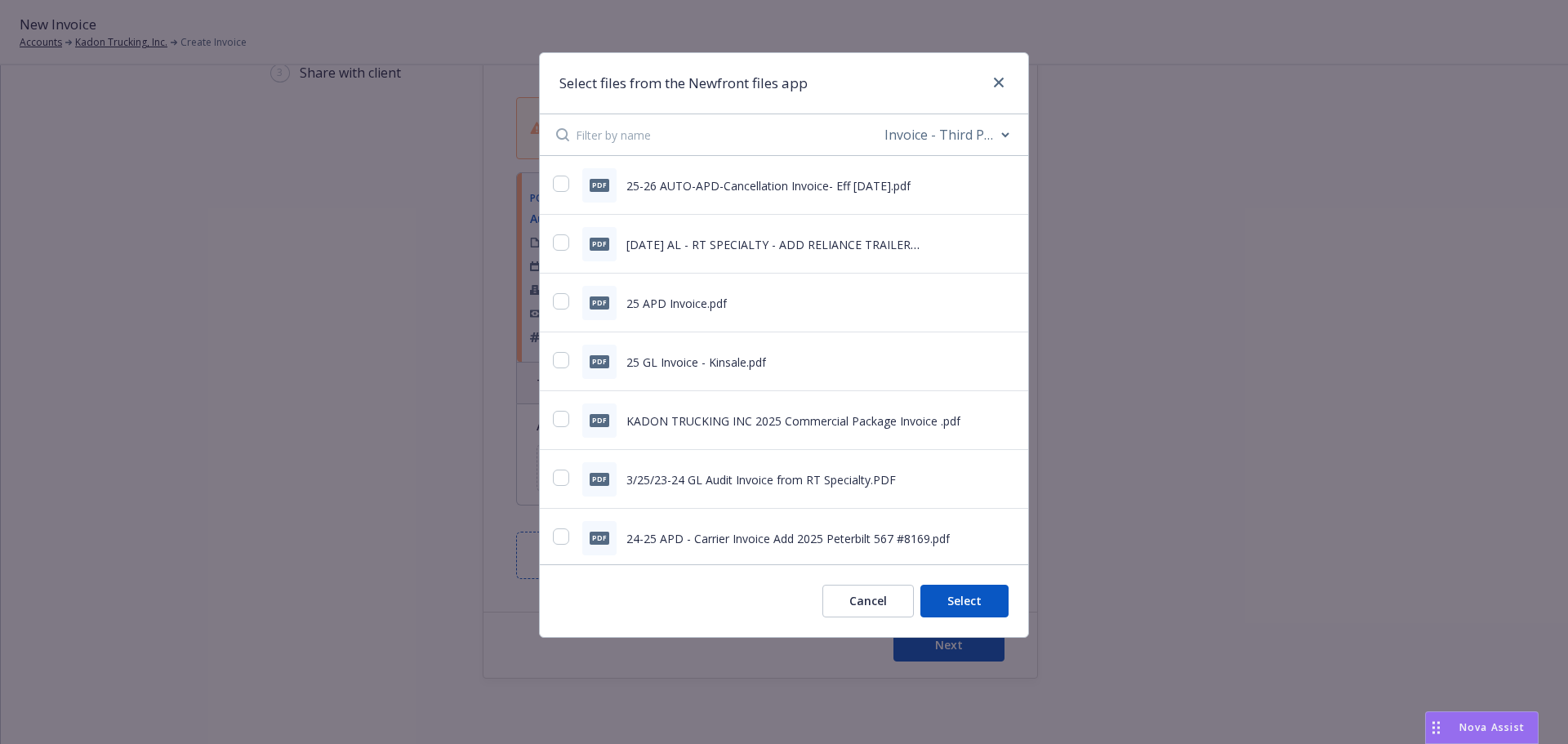
click at [1012, 85] on div "Select files from the Newfront files app" at bounding box center [784, 83] width 489 height 61
click at [1005, 93] on div at bounding box center [995, 83] width 26 height 21
click at [1004, 83] on link "close" at bounding box center [998, 83] width 20 height 20
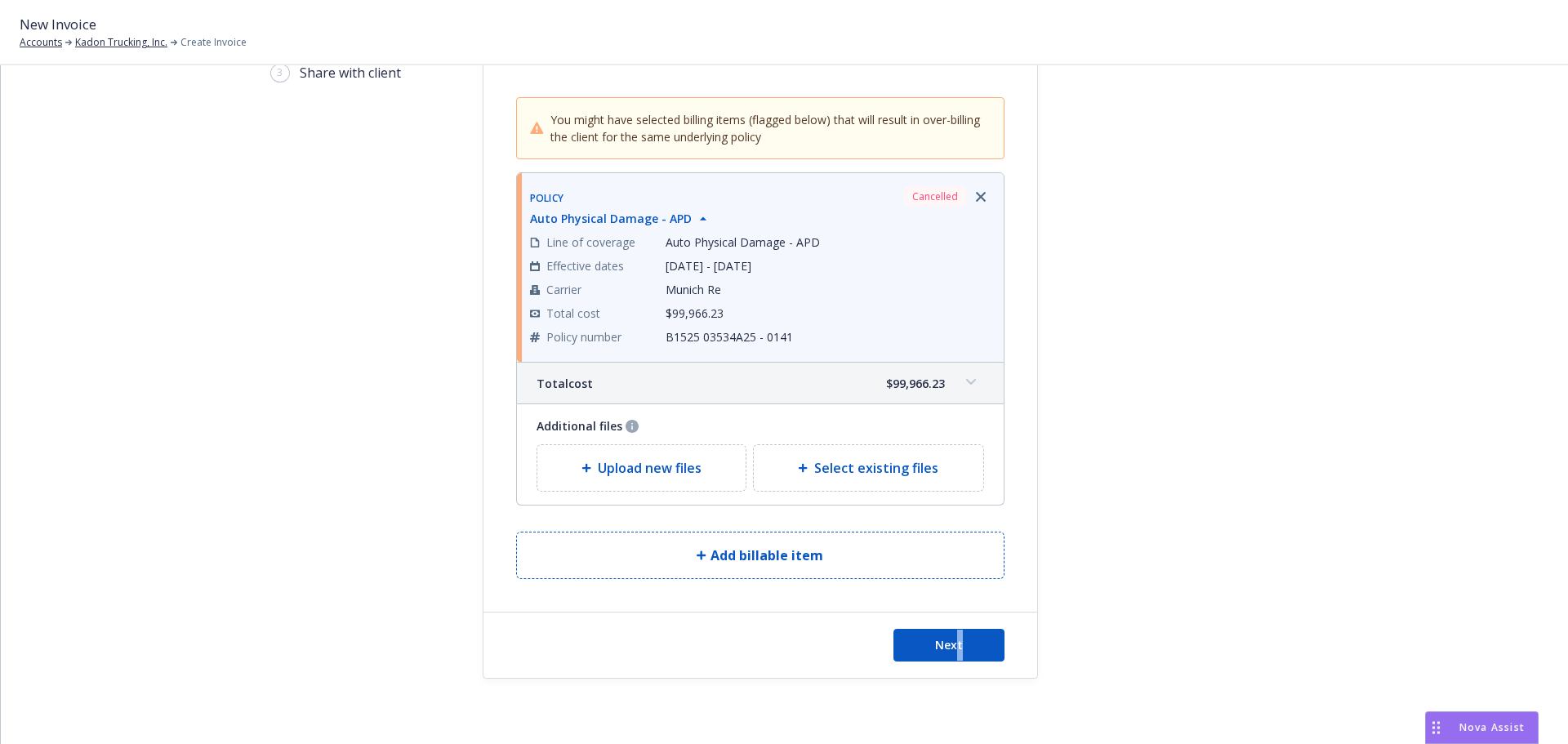
drag, startPoint x: 953, startPoint y: 678, endPoint x: 955, endPoint y: 667, distance: 11.2
click at [954, 668] on div "Next" at bounding box center [760, 646] width 553 height 66
click at [956, 660] on button "Next" at bounding box center [948, 646] width 111 height 33
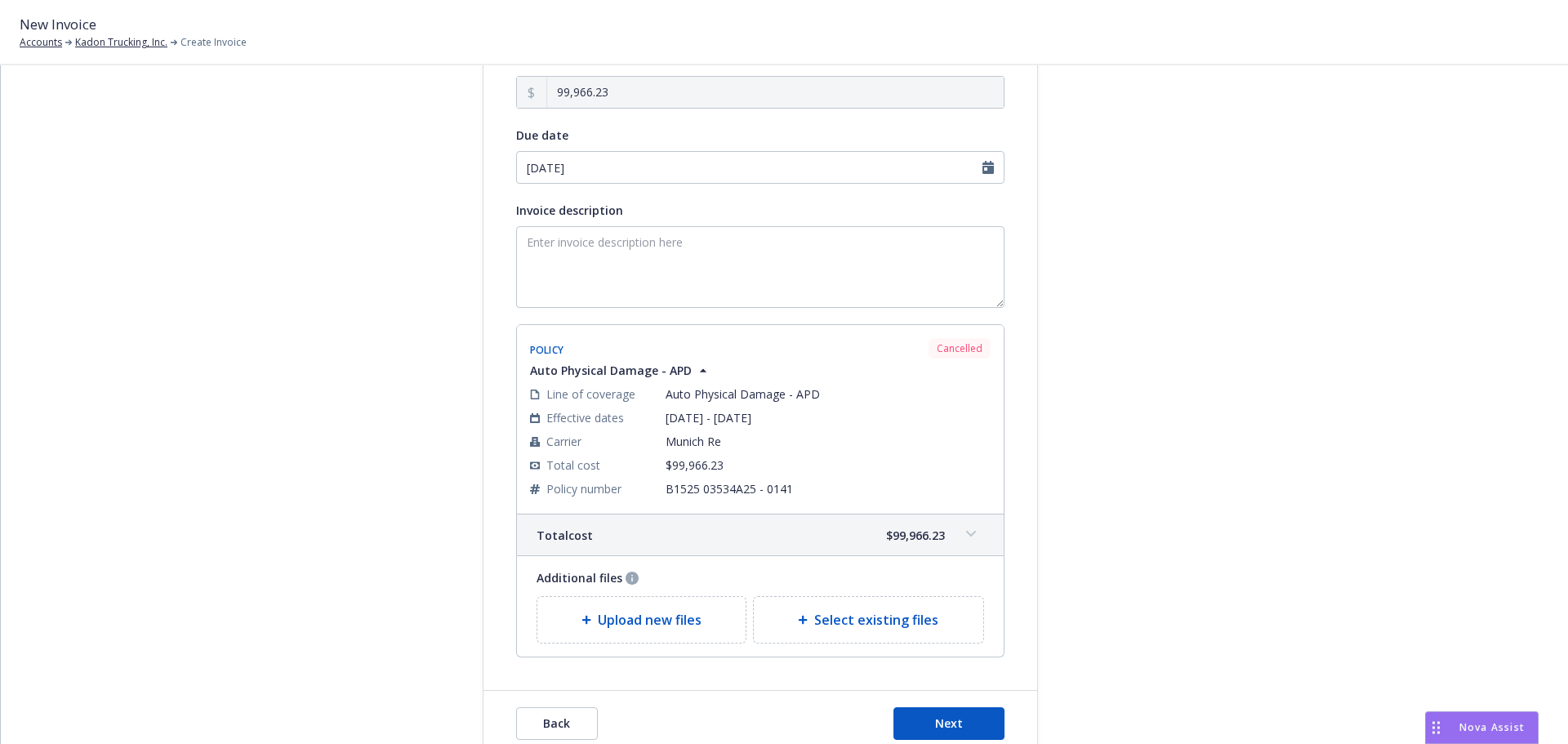
scroll to position [246, 0]
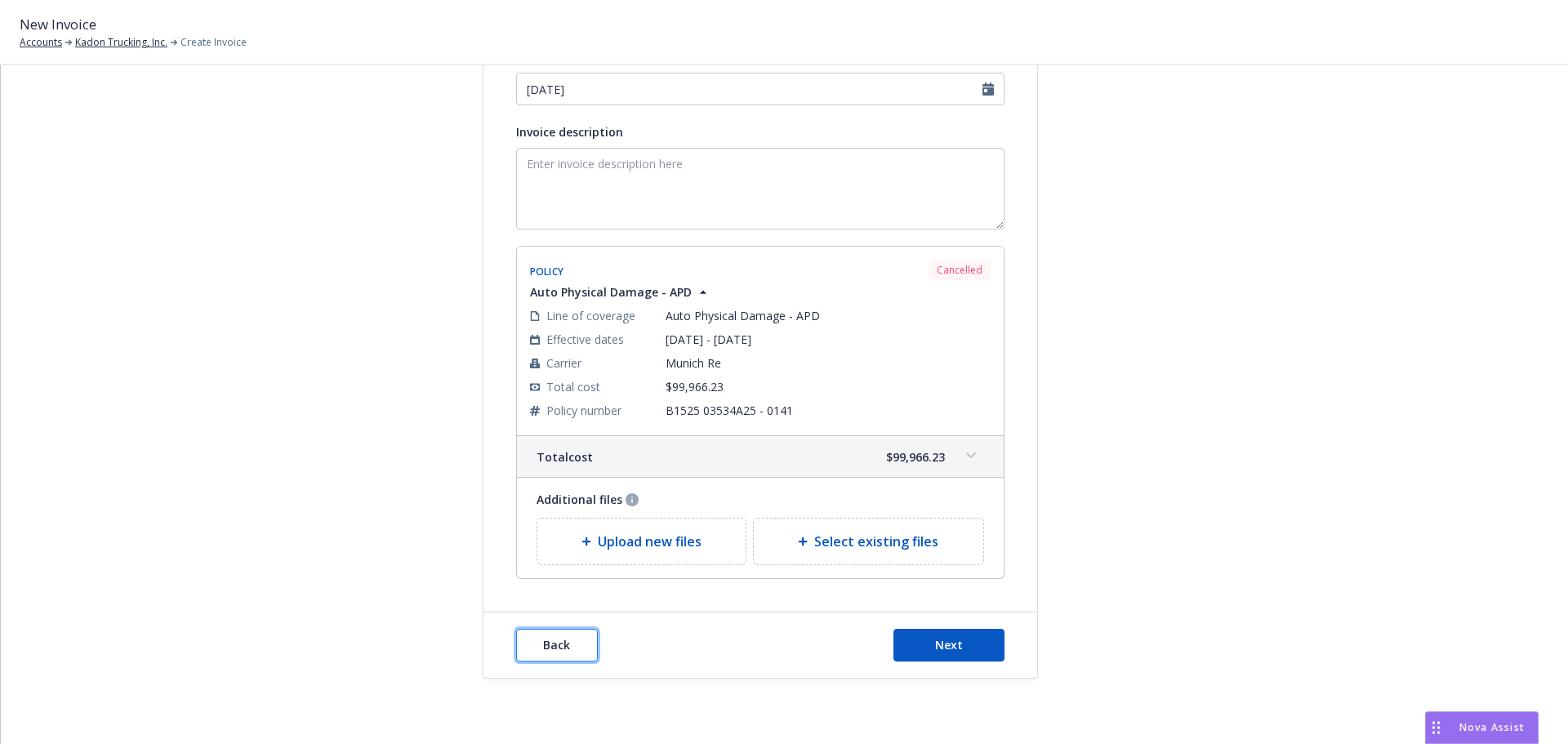
click at [555, 648] on span "Back" at bounding box center [557, 645] width 27 height 15
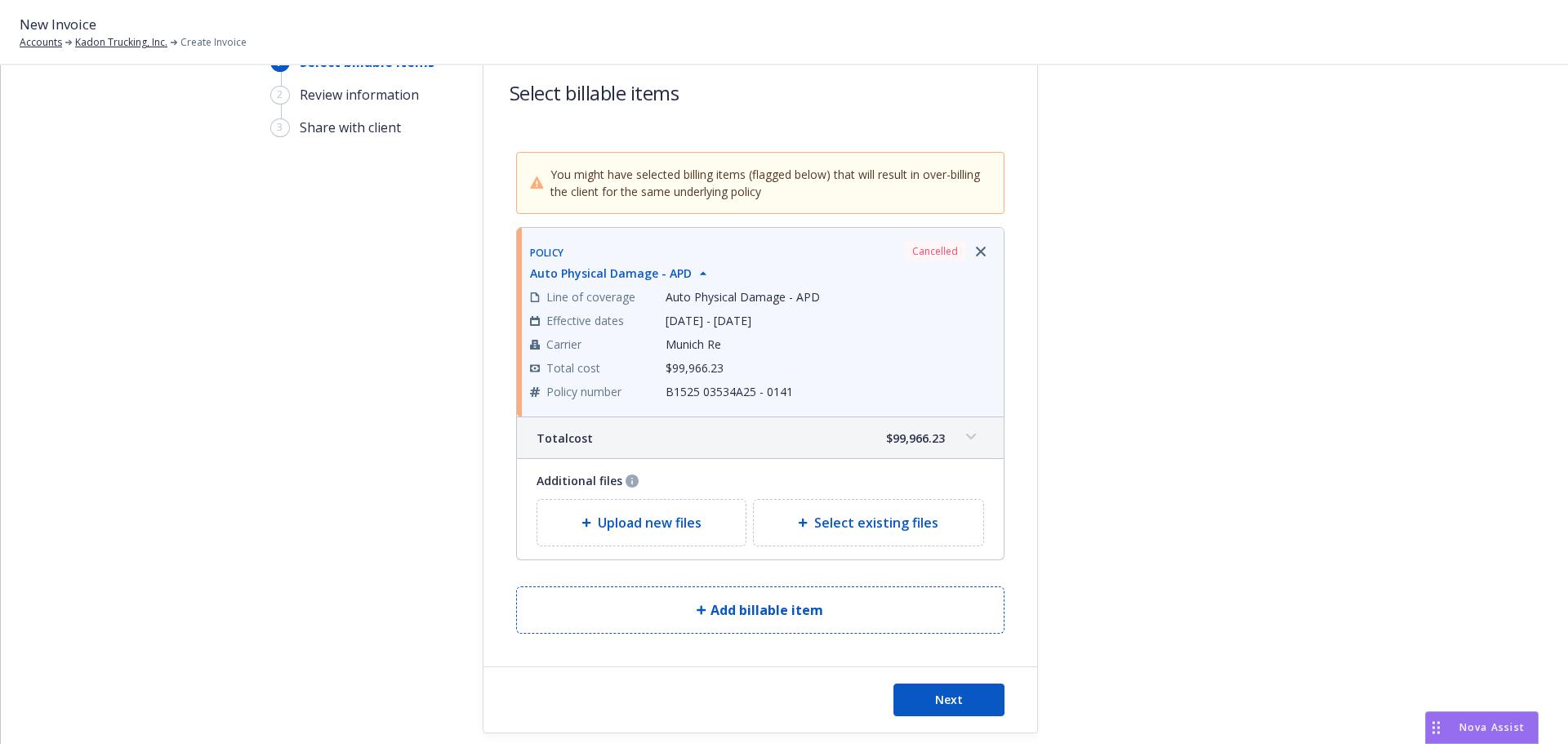
scroll to position [0, 0]
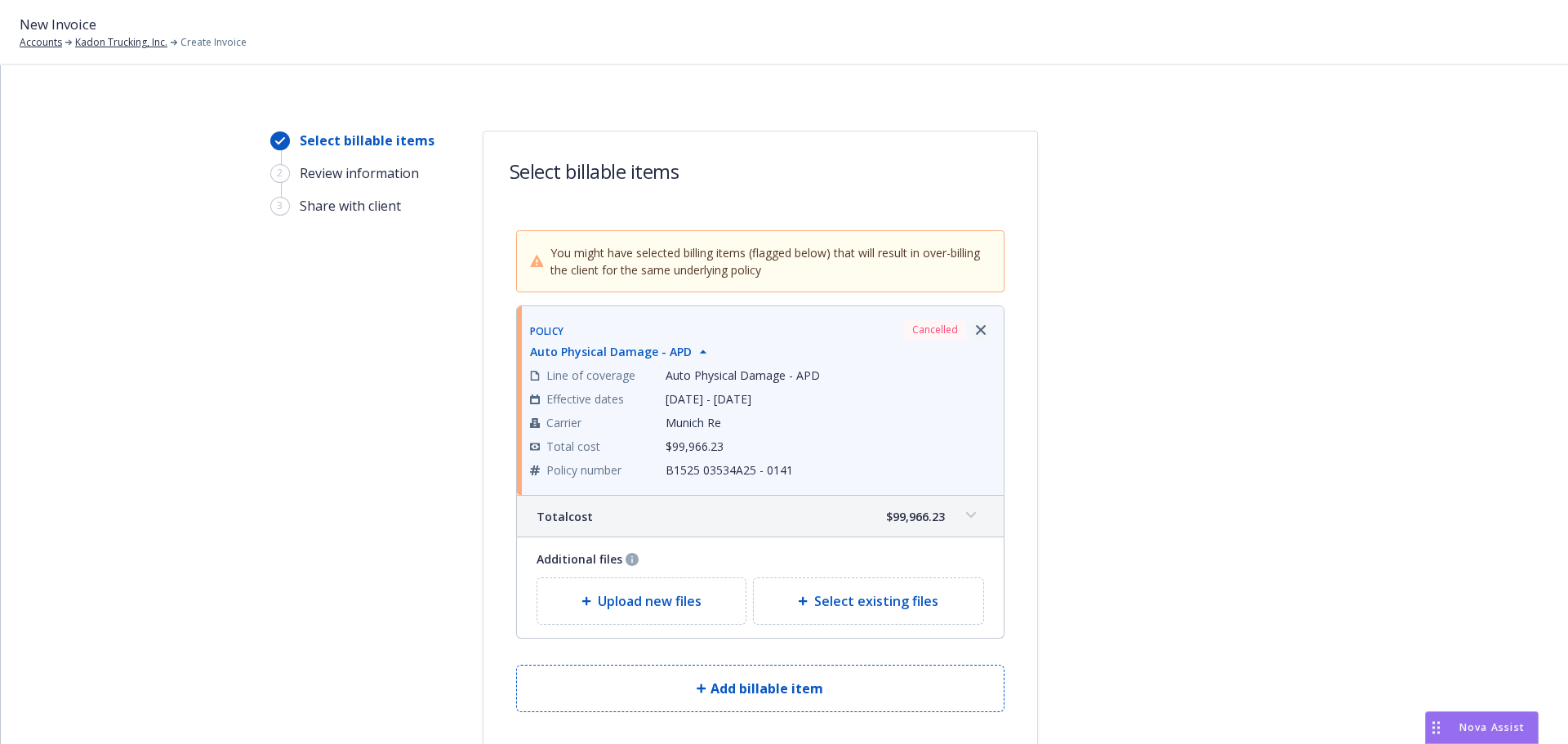
click at [980, 331] on link "Remove browser" at bounding box center [981, 331] width 20 height 20
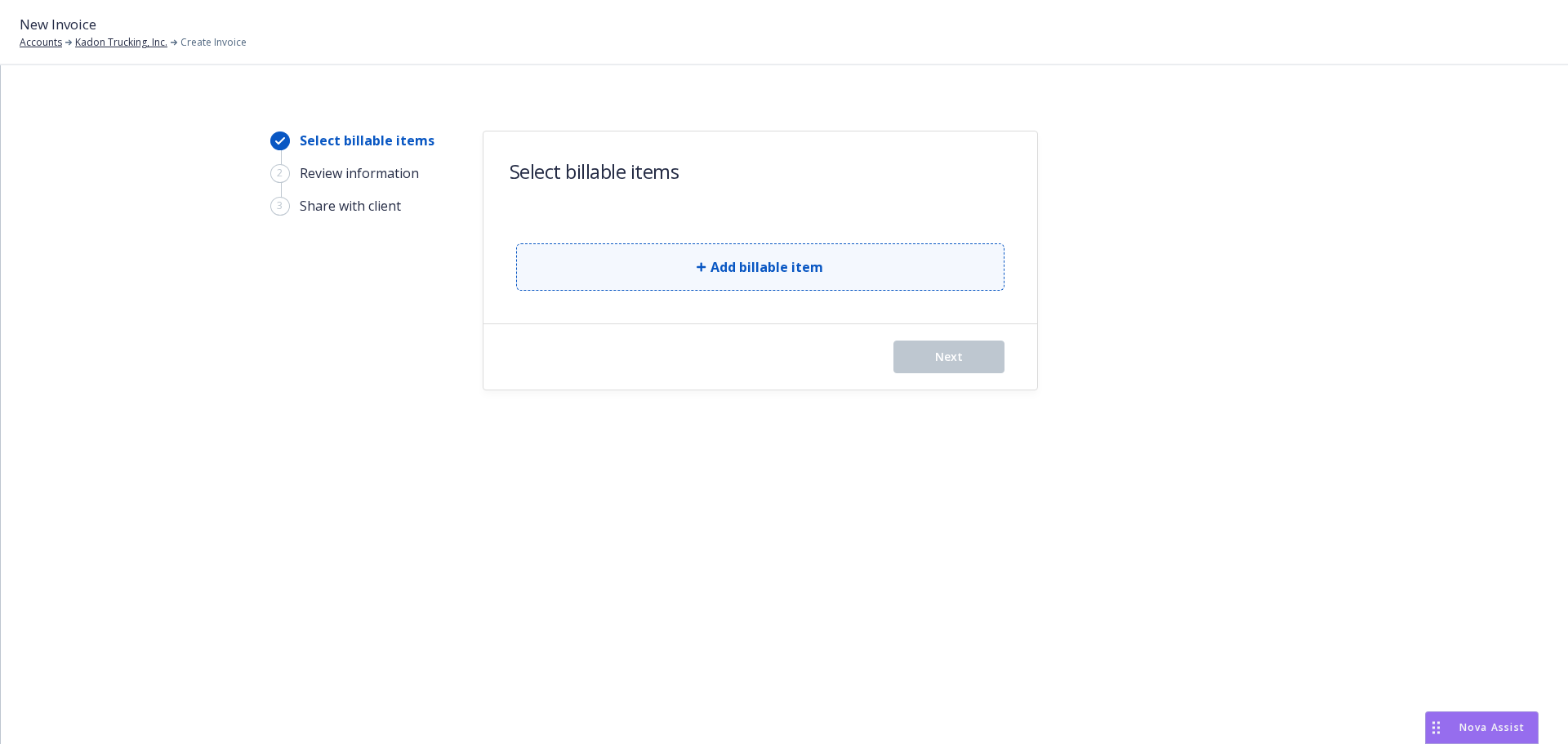
click at [793, 262] on span "Add billable item" at bounding box center [767, 268] width 113 height 20
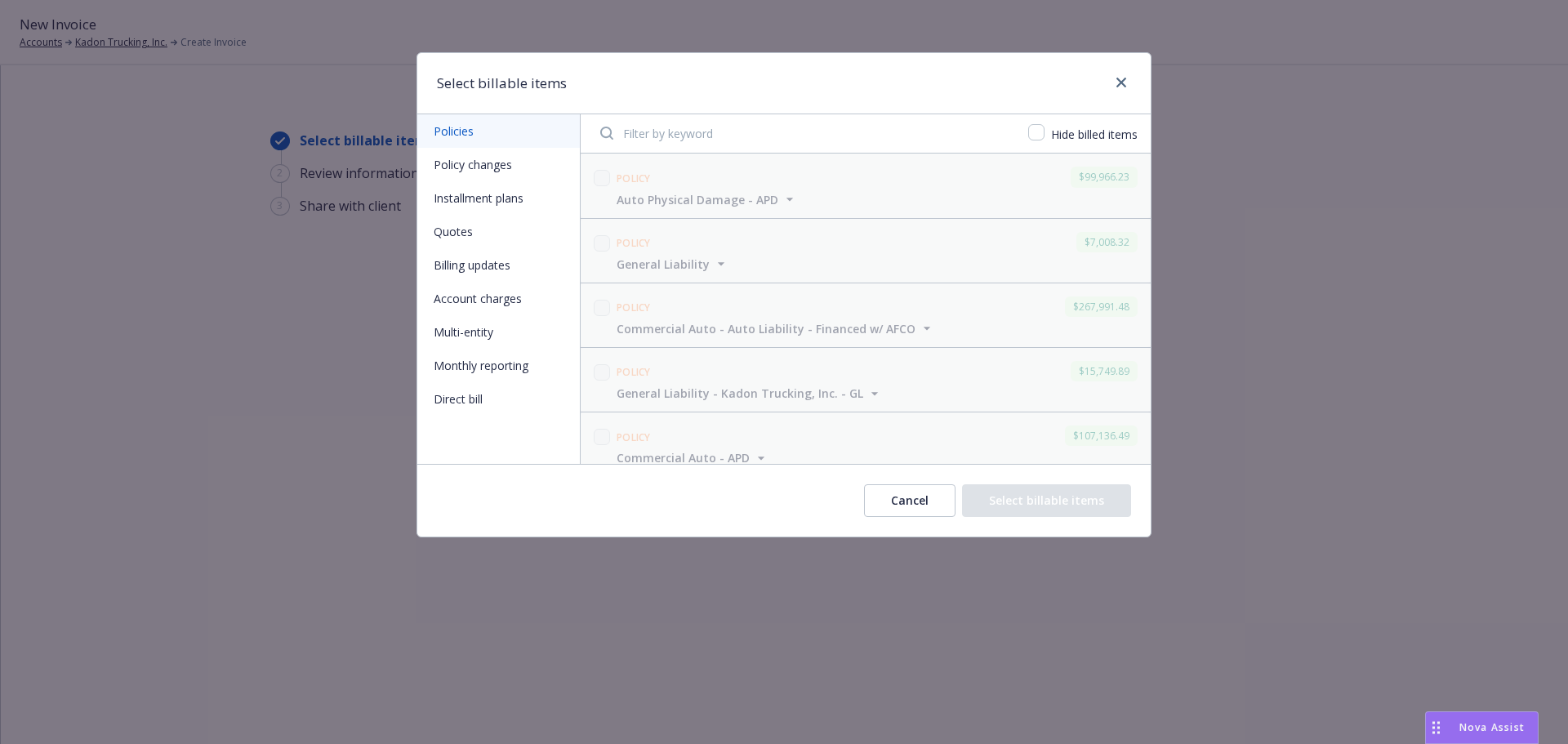
click at [471, 172] on button "Policy changes" at bounding box center [498, 164] width 163 height 34
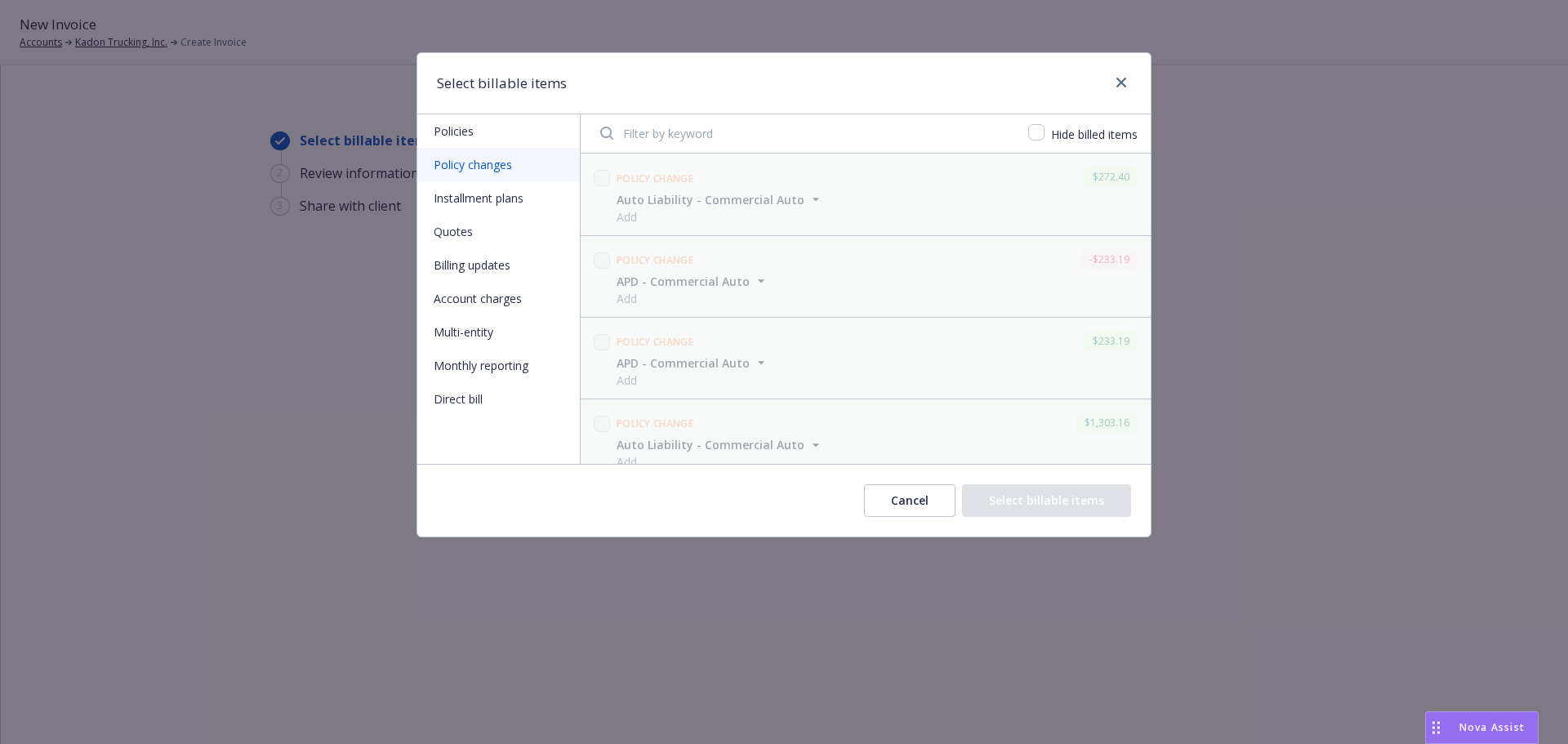
click at [486, 265] on button "Billing updates" at bounding box center [498, 265] width 163 height 34
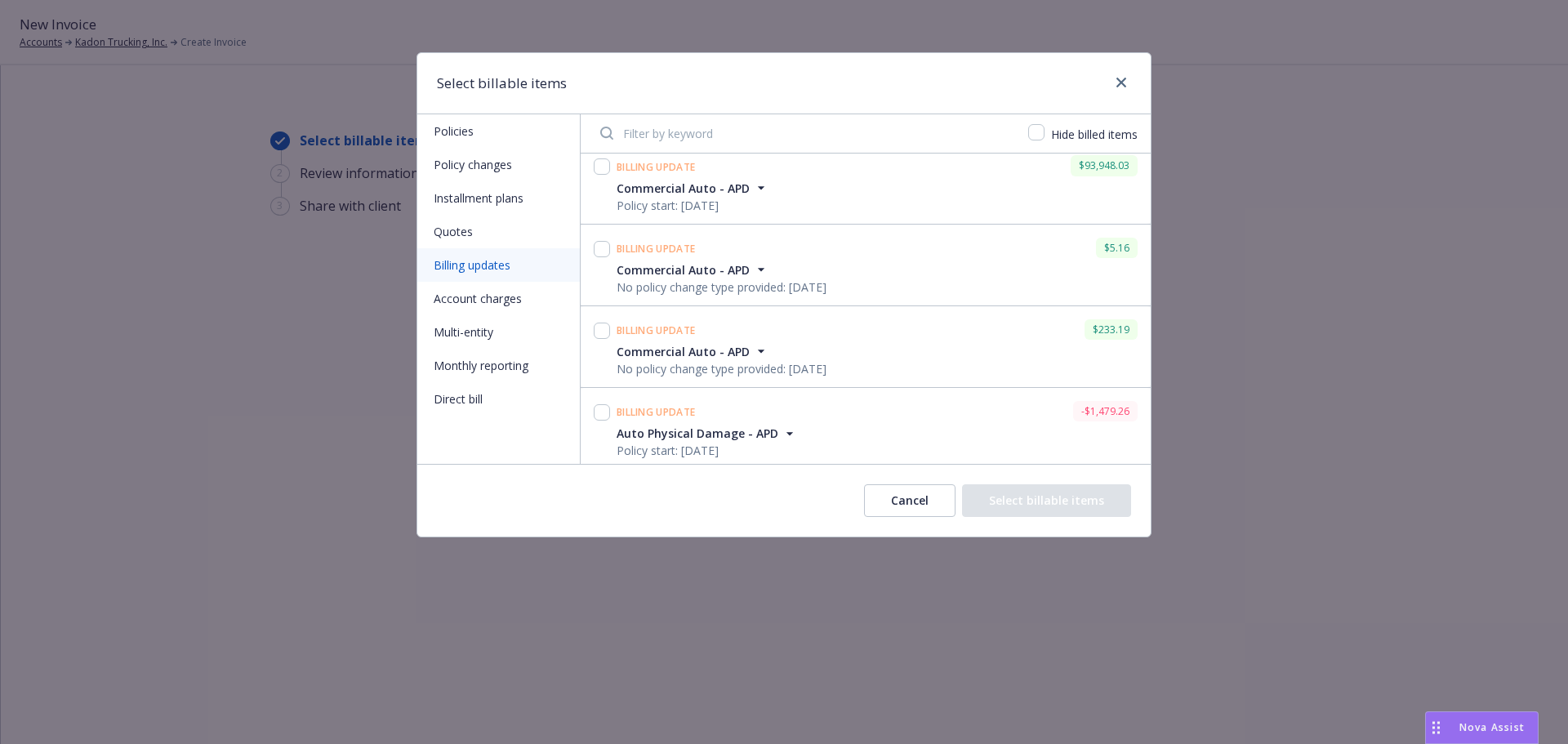
scroll to position [17, 0]
click at [512, 487] on div "Cancel Select billable items" at bounding box center [784, 501] width 733 height 73
click at [1114, 84] on link "close" at bounding box center [1121, 83] width 20 height 20
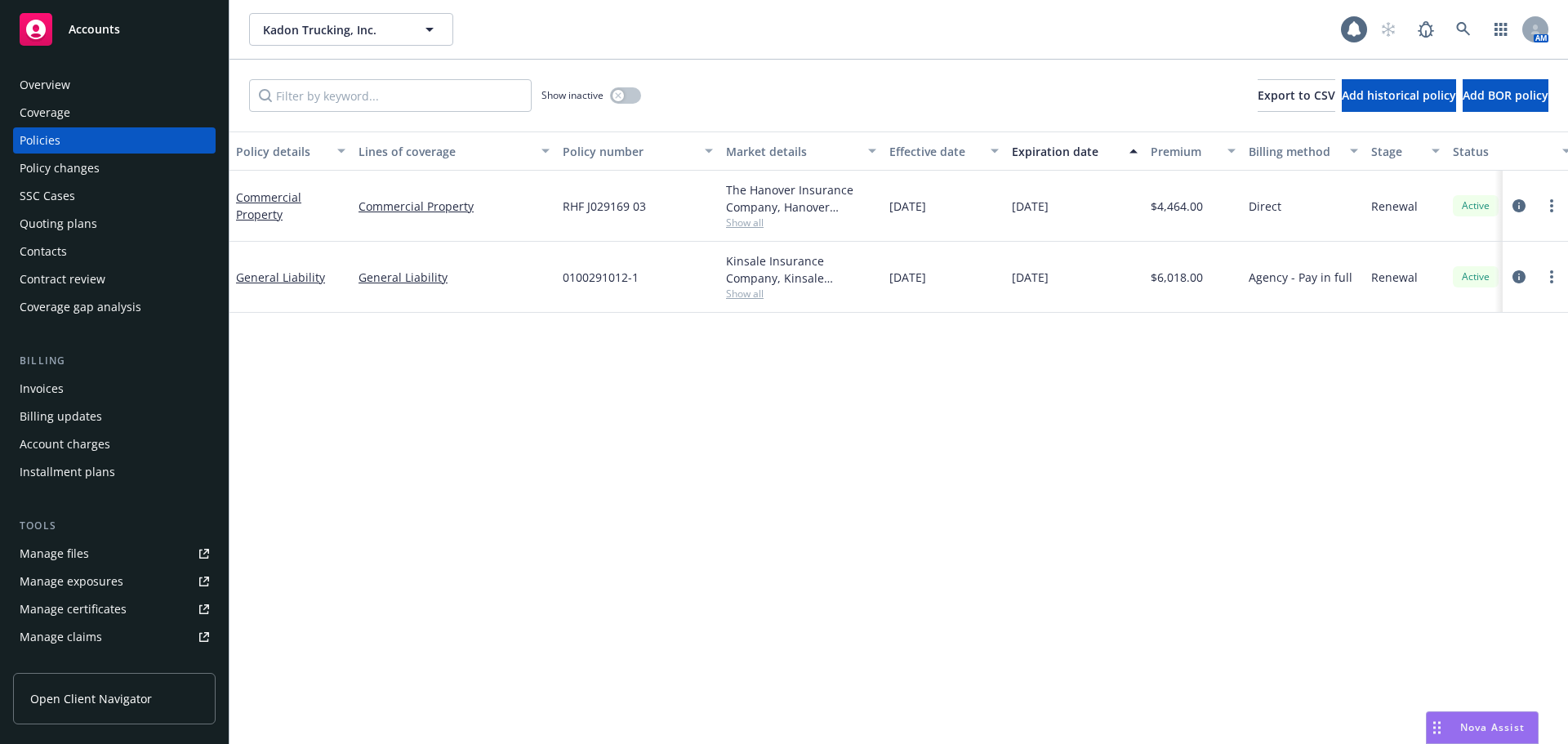
click at [73, 168] on div "Policy changes" at bounding box center [60, 168] width 80 height 26
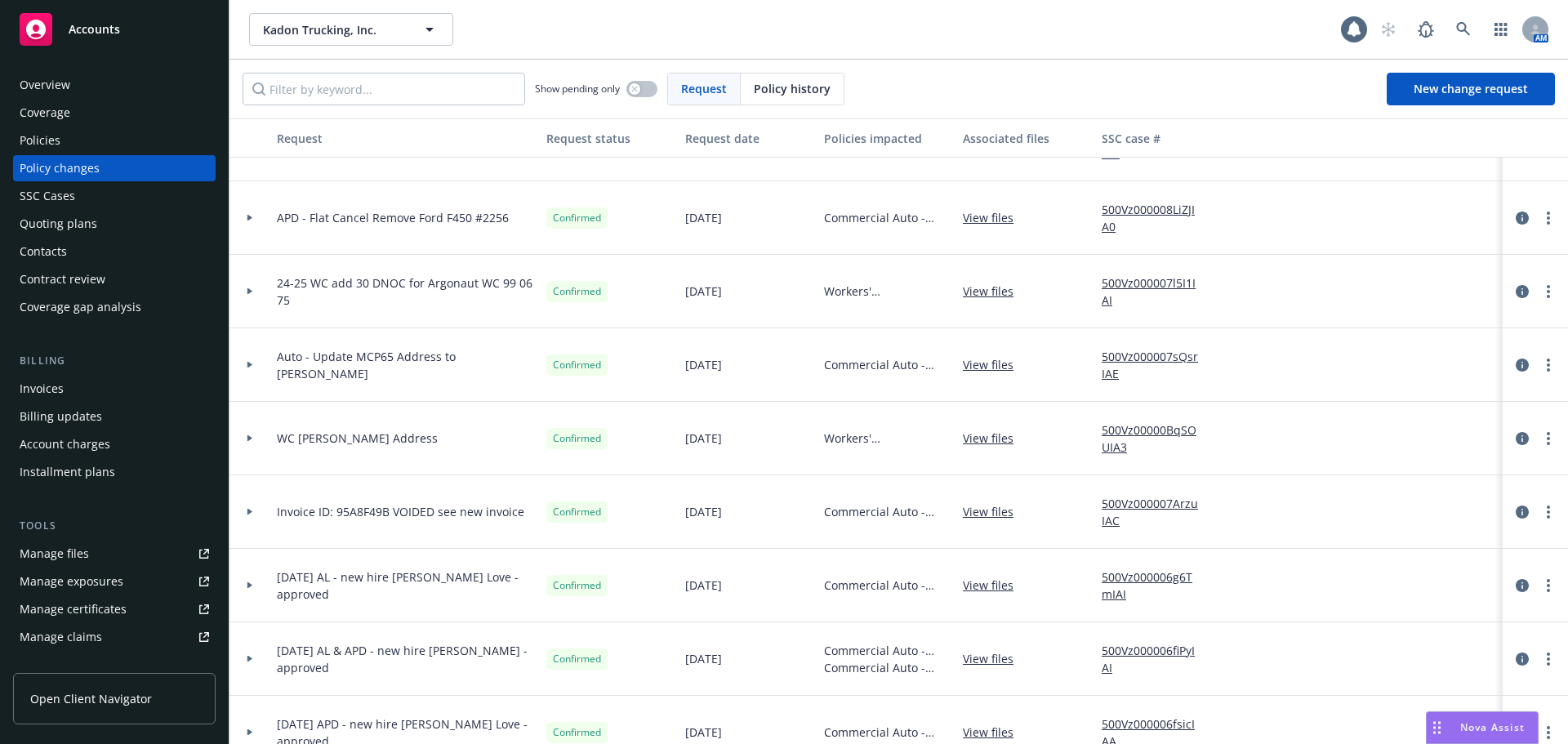
scroll to position [3431, 0]
click at [51, 148] on div "Policies" at bounding box center [40, 140] width 41 height 26
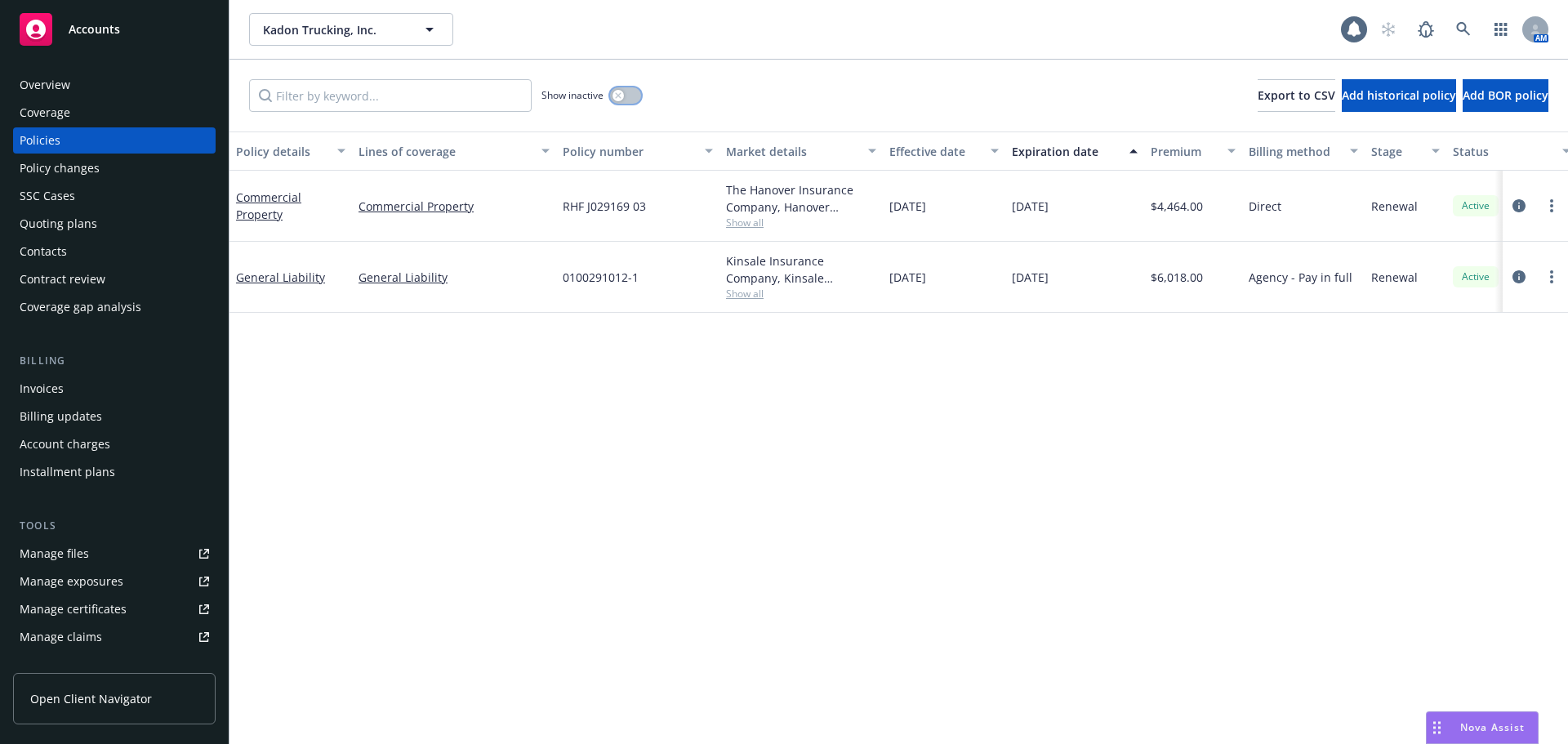
click at [626, 99] on button "button" at bounding box center [625, 96] width 31 height 16
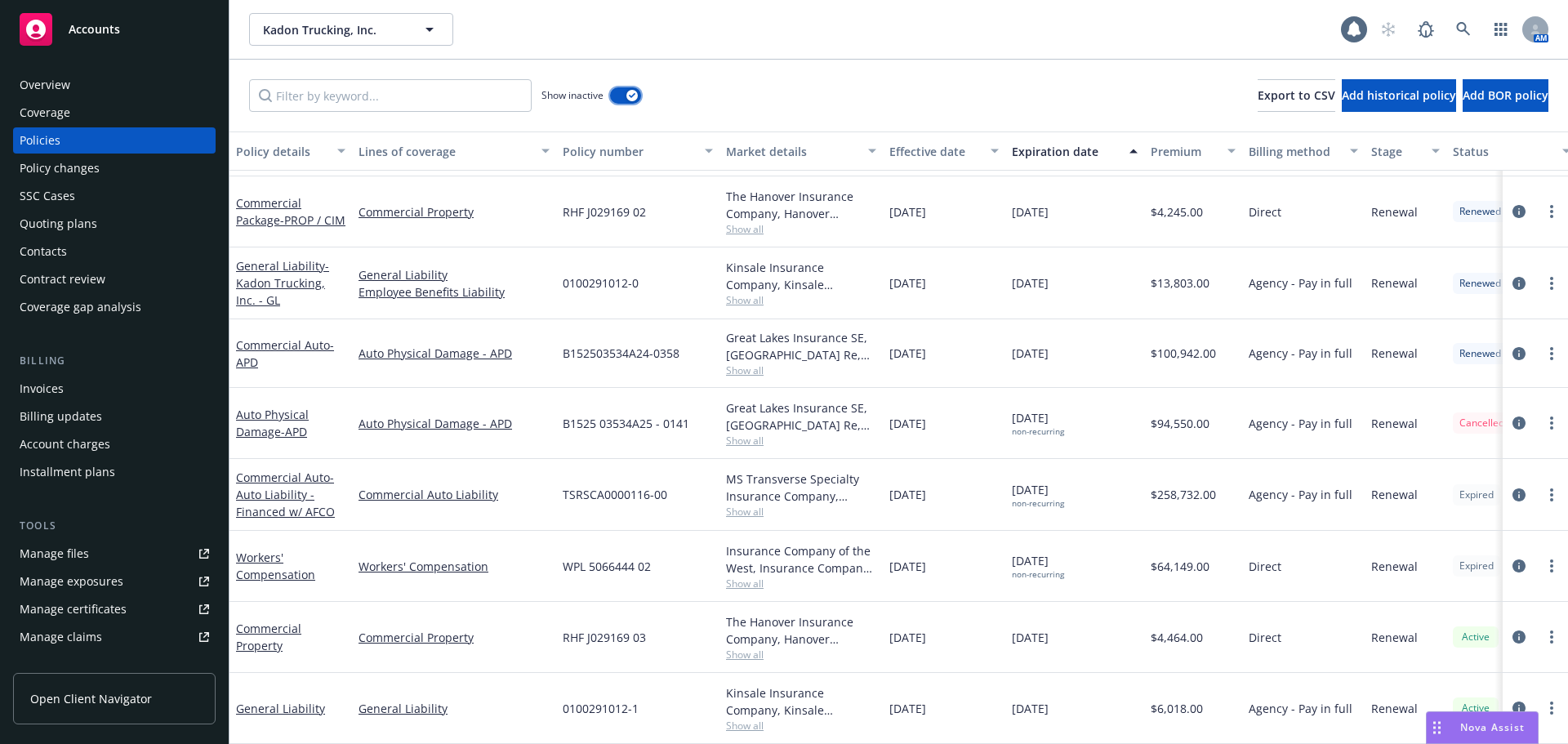
scroll to position [729, 0]
click at [1512, 417] on icon "circleInformation" at bounding box center [1519, 423] width 13 height 13
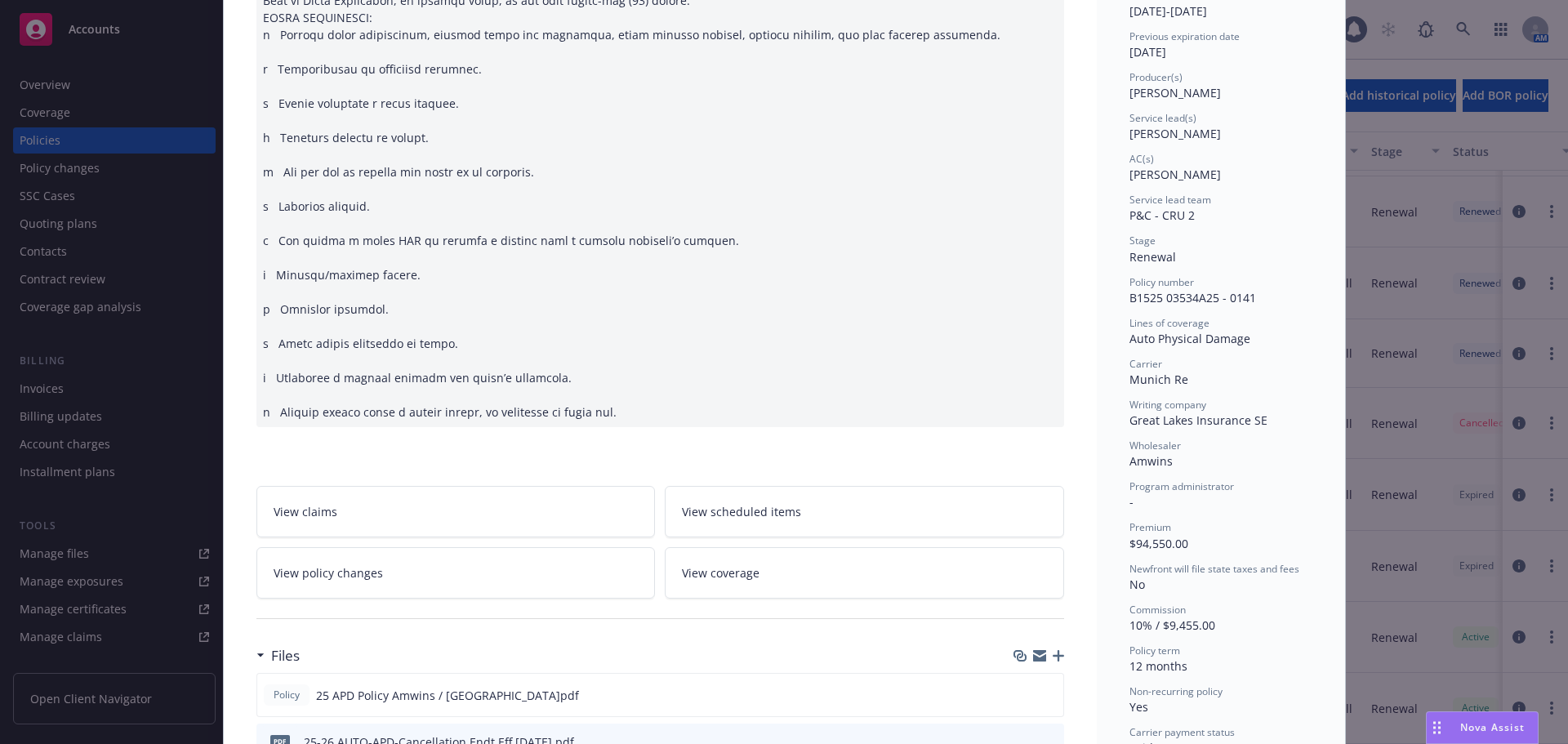
scroll to position [572, 0]
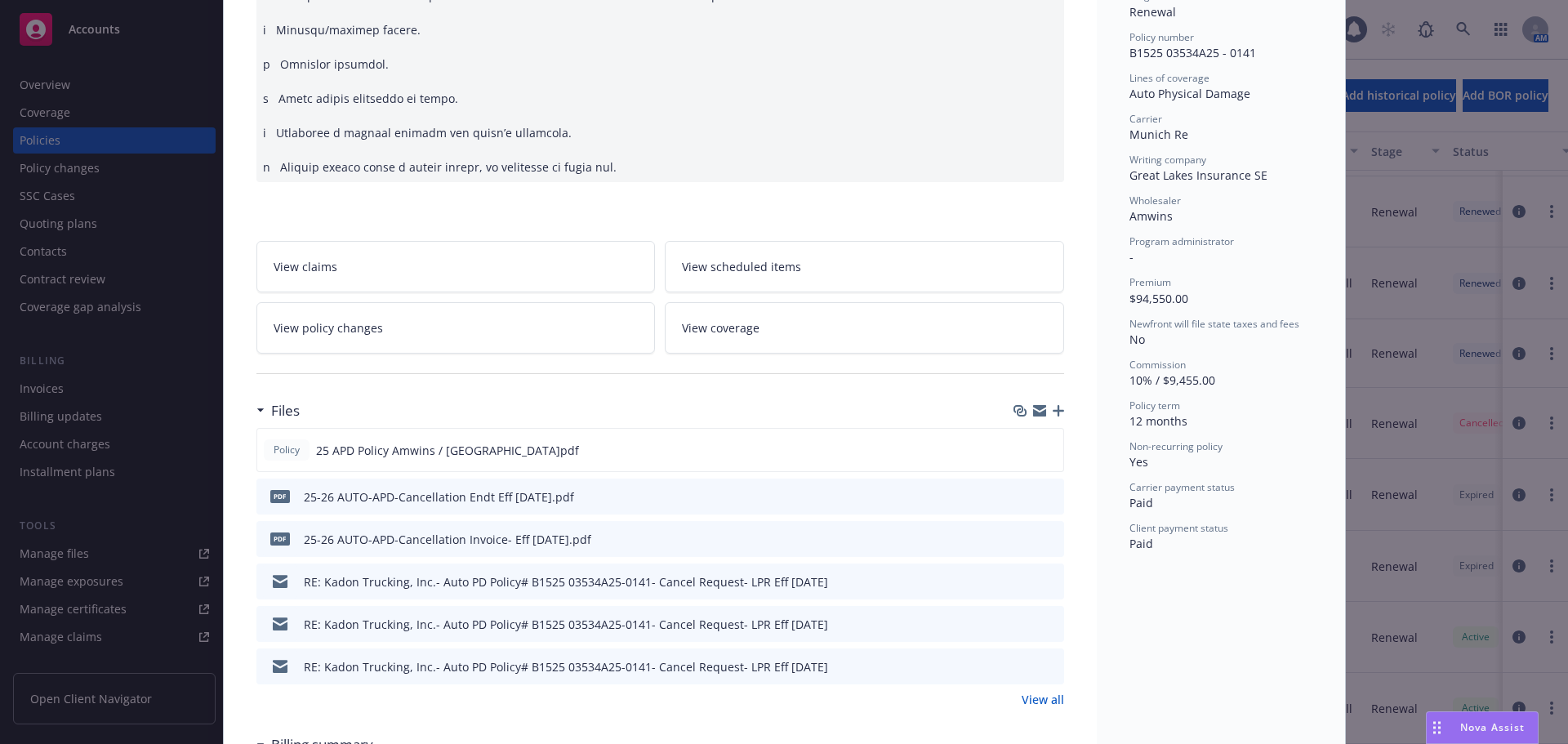
click at [289, 329] on span "View policy changes" at bounding box center [329, 328] width 109 height 17
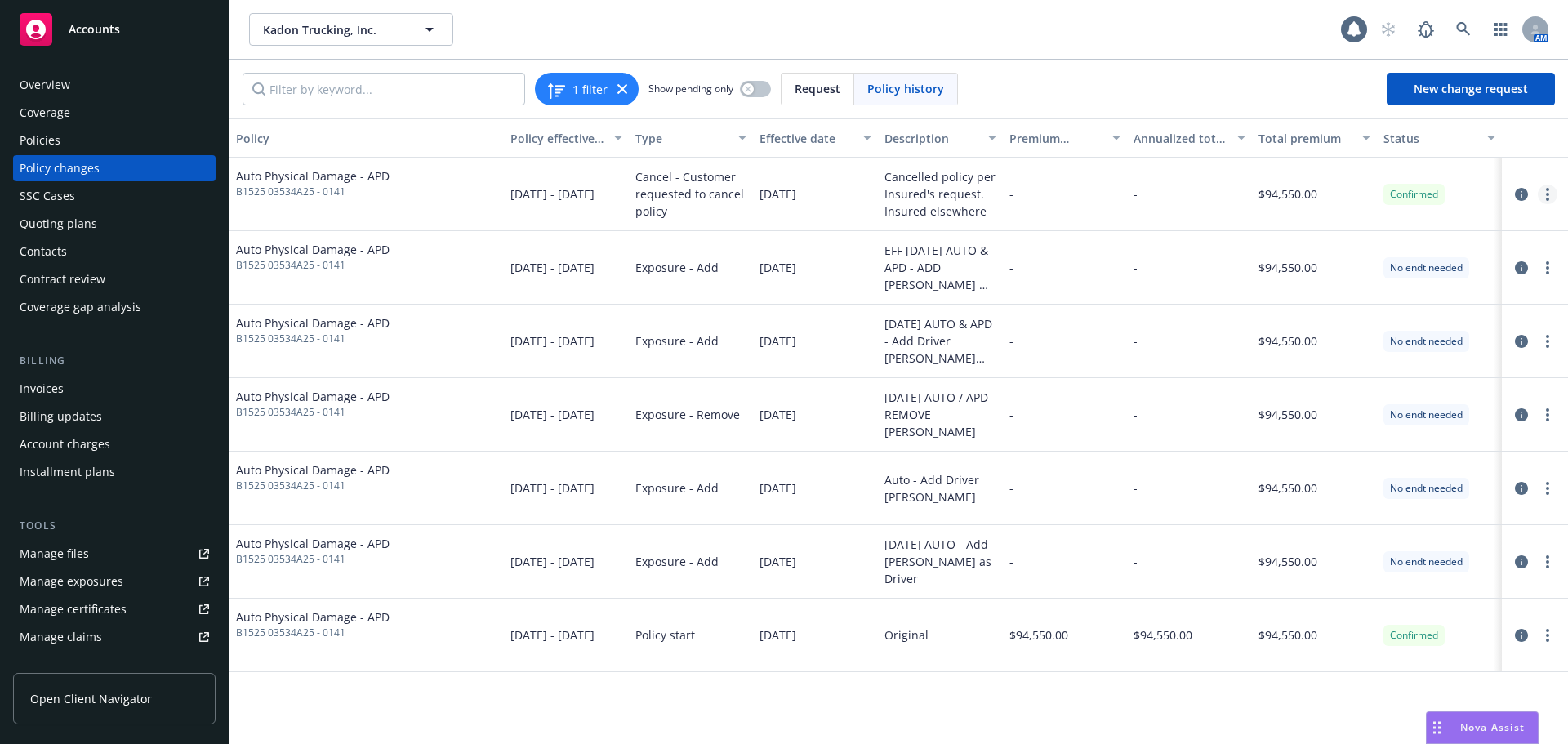
click at [1547, 196] on icon "more" at bounding box center [1547, 194] width 4 height 13
click at [1321, 323] on link "Edit billing info" at bounding box center [1416, 326] width 280 height 33
select select "CA"
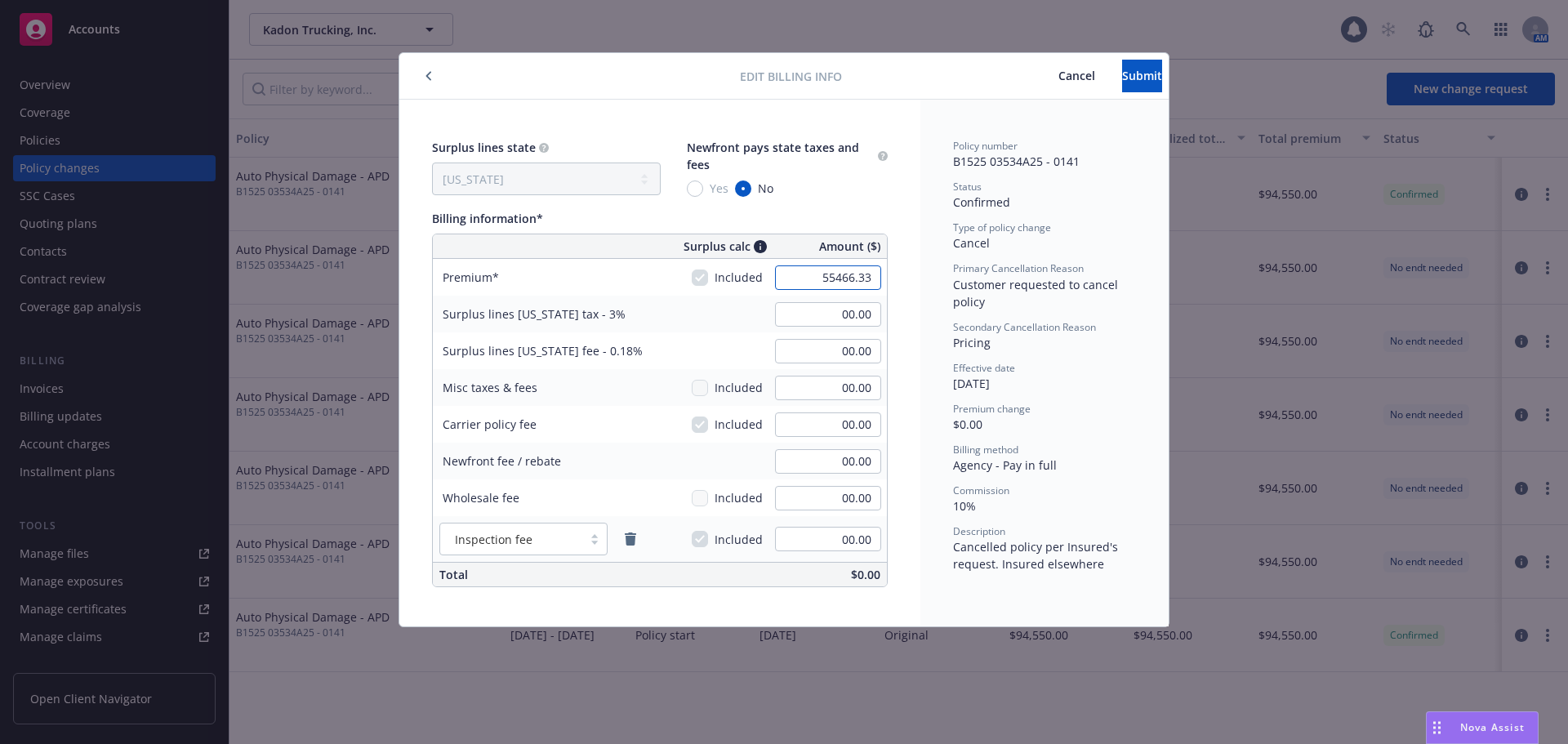
click at [814, 274] on input "55466.33" at bounding box center [827, 278] width 106 height 25
type input "-55,466.33"
type input "-1,663.99"
type input "-99.84"
click at [1139, 370] on div "Policy number B1525 03534A25 - 0141 Status Confirmed Type of policy change Canc…" at bounding box center [1044, 362] width 248 height 527
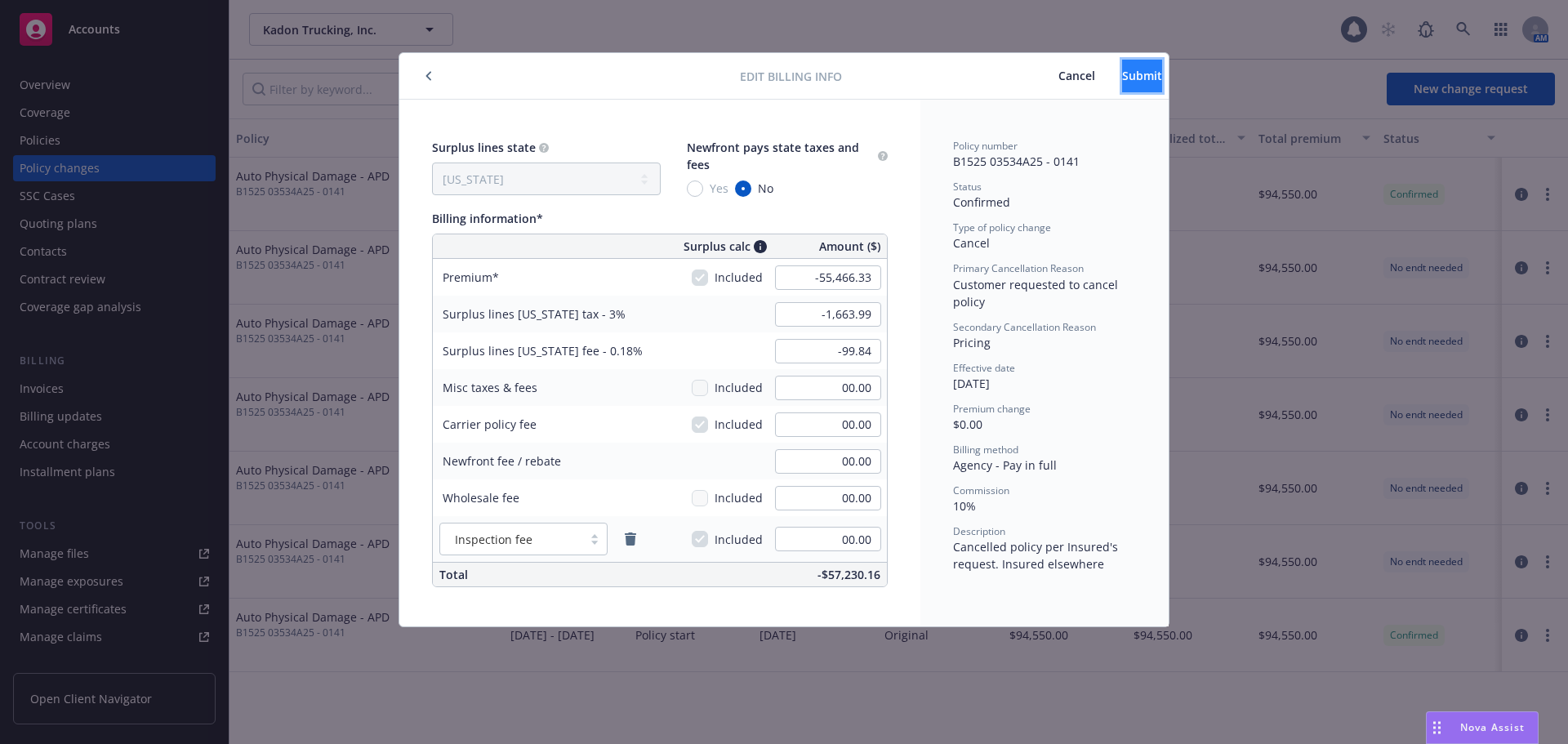
click at [1122, 84] on button "Submit" at bounding box center [1142, 76] width 40 height 33
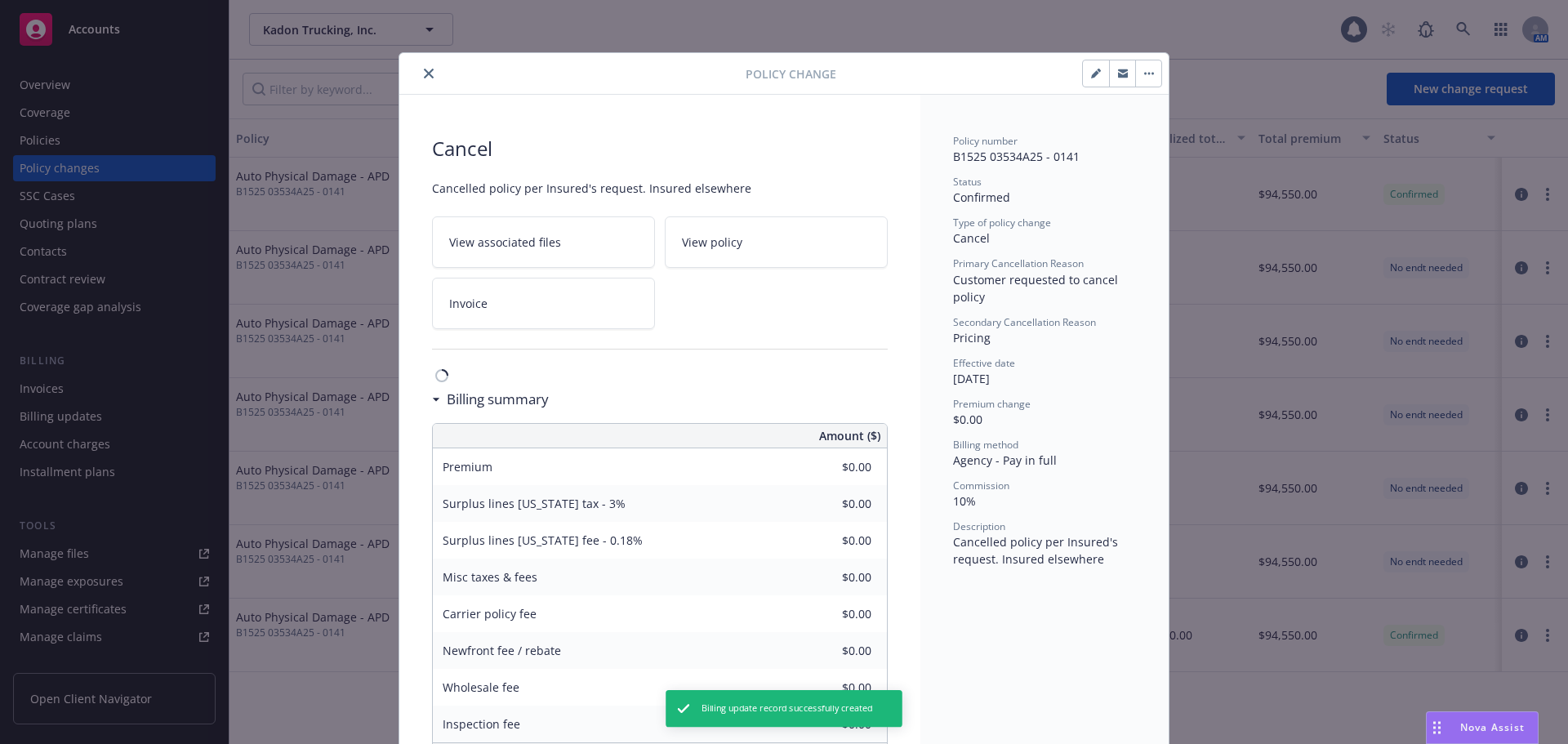
type input "-$55,466.33"
type input "-$1,663.99"
type input "-$99.84"
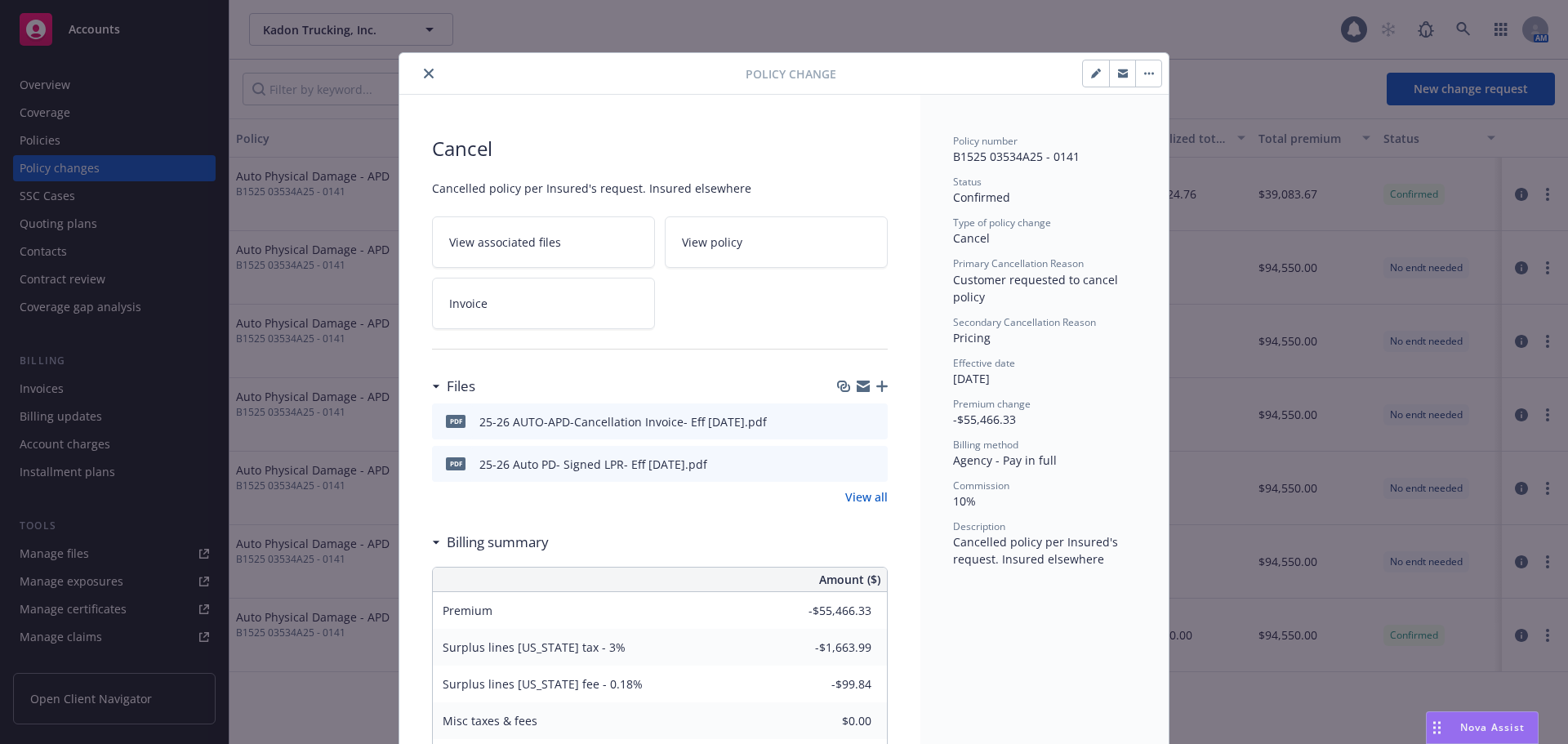
click at [422, 85] on div "Policy Change" at bounding box center [784, 74] width 769 height 42
click at [425, 77] on button "close" at bounding box center [429, 74] width 20 height 20
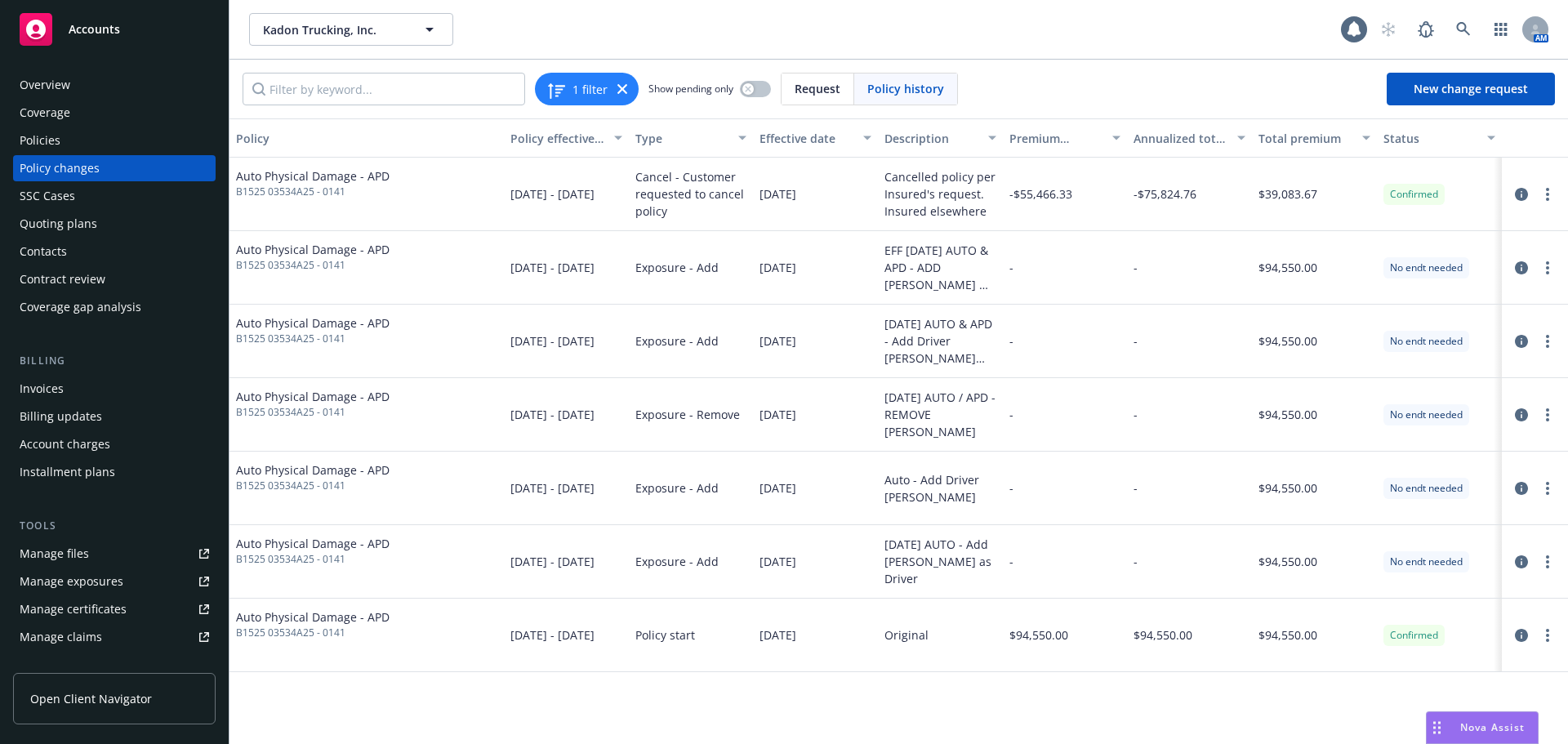
click at [57, 393] on div "Invoices" at bounding box center [42, 389] width 44 height 26
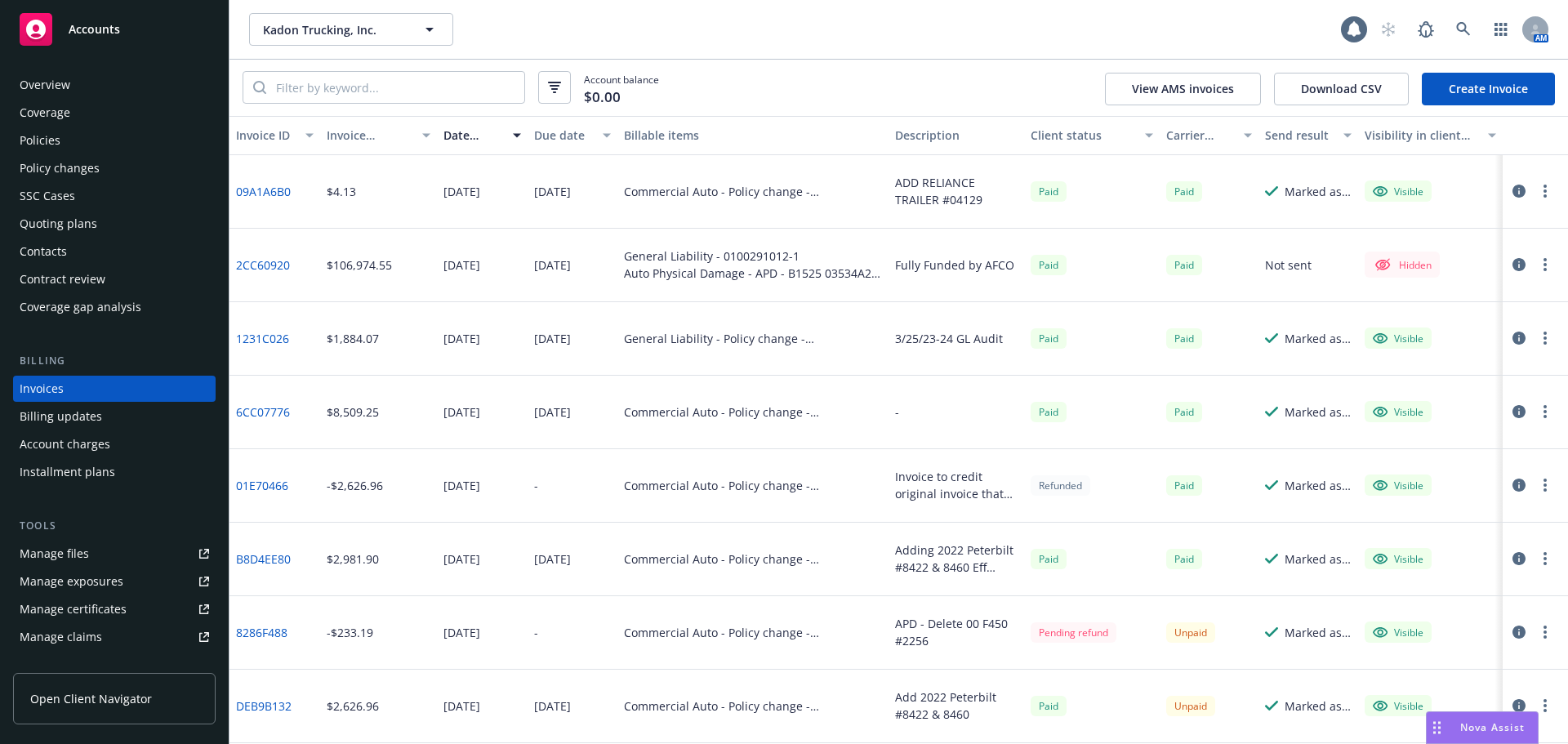
click at [1508, 88] on link "Create Invoice" at bounding box center [1488, 89] width 133 height 33
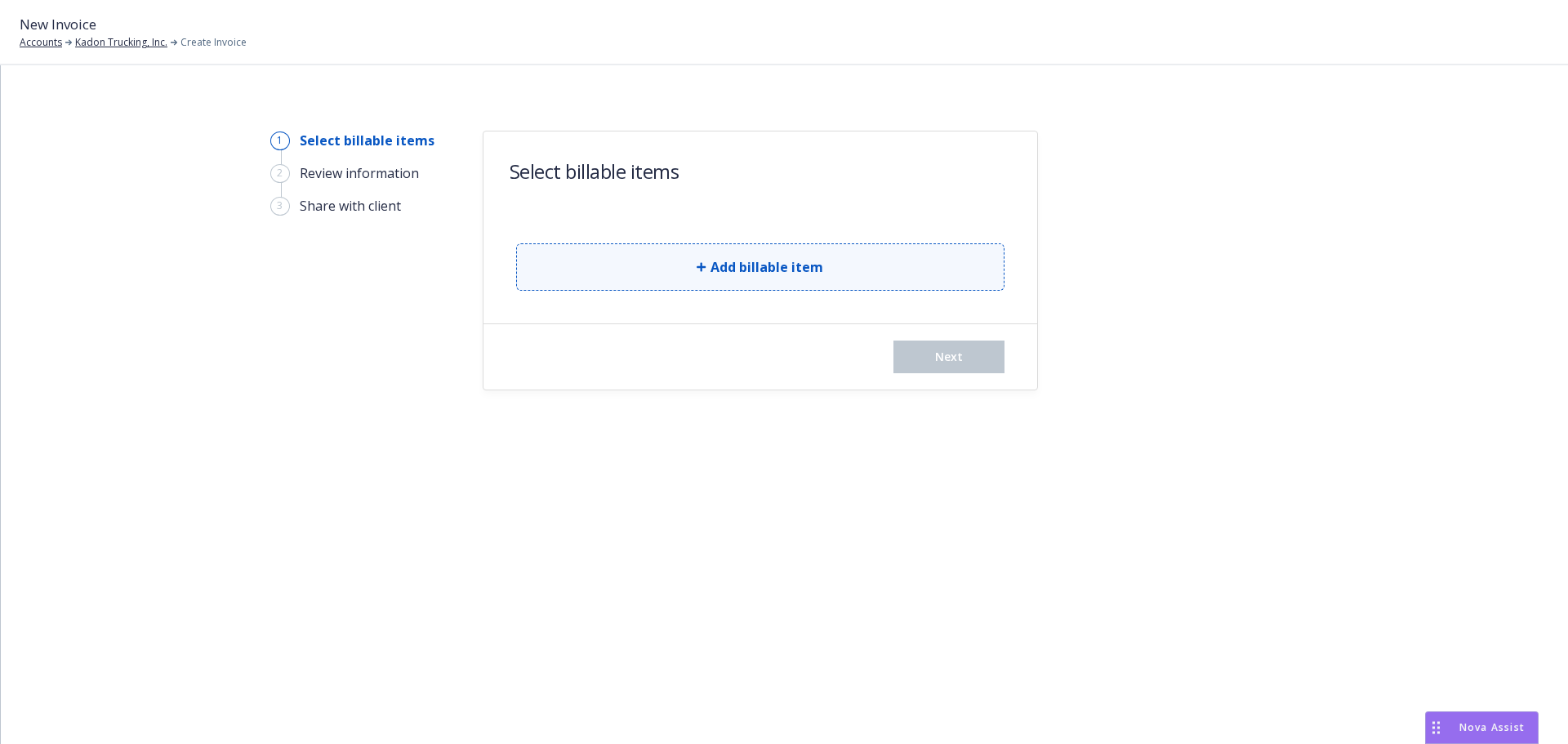
click at [762, 280] on button "Add billable item" at bounding box center [760, 267] width 489 height 47
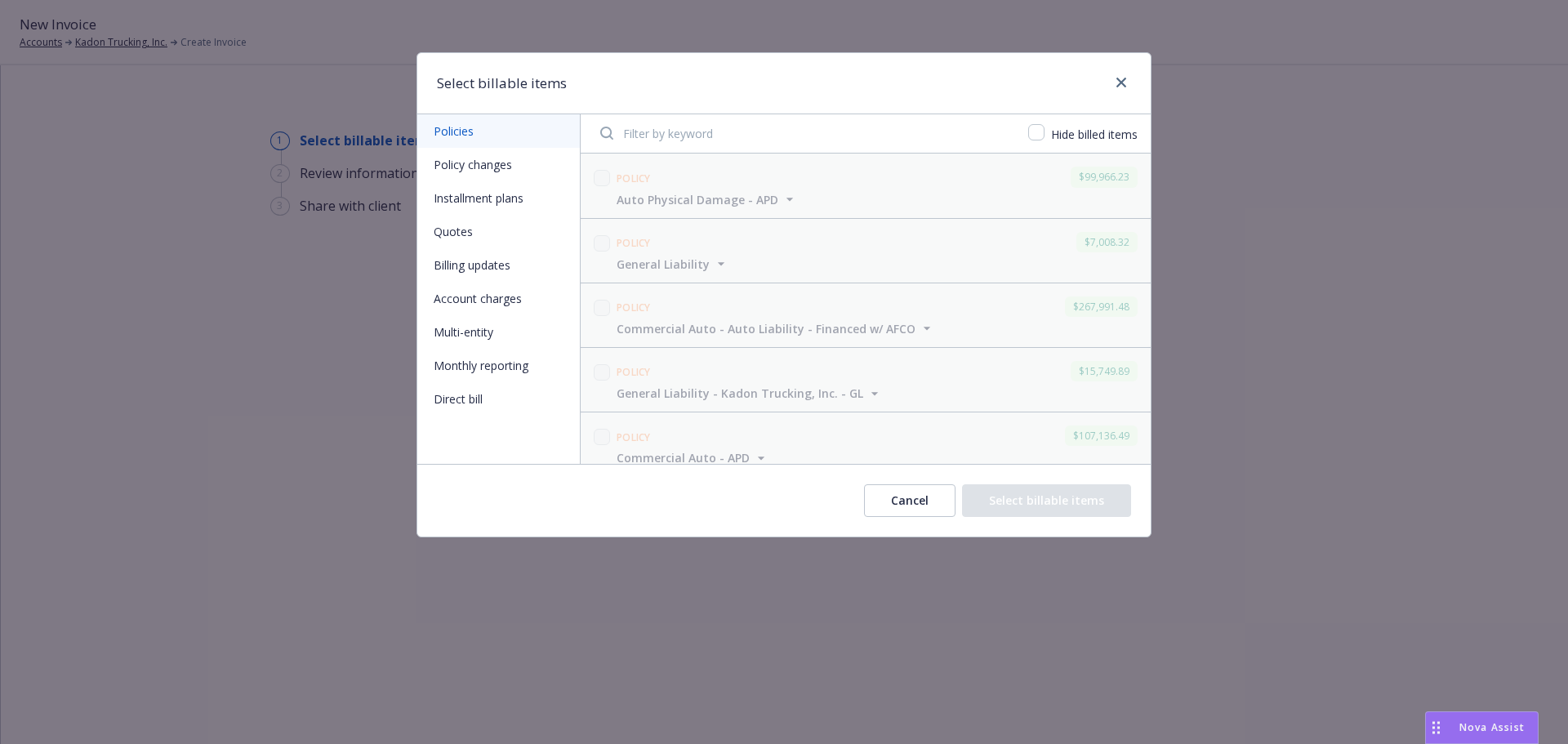
click at [463, 168] on button "Policy changes" at bounding box center [498, 164] width 163 height 34
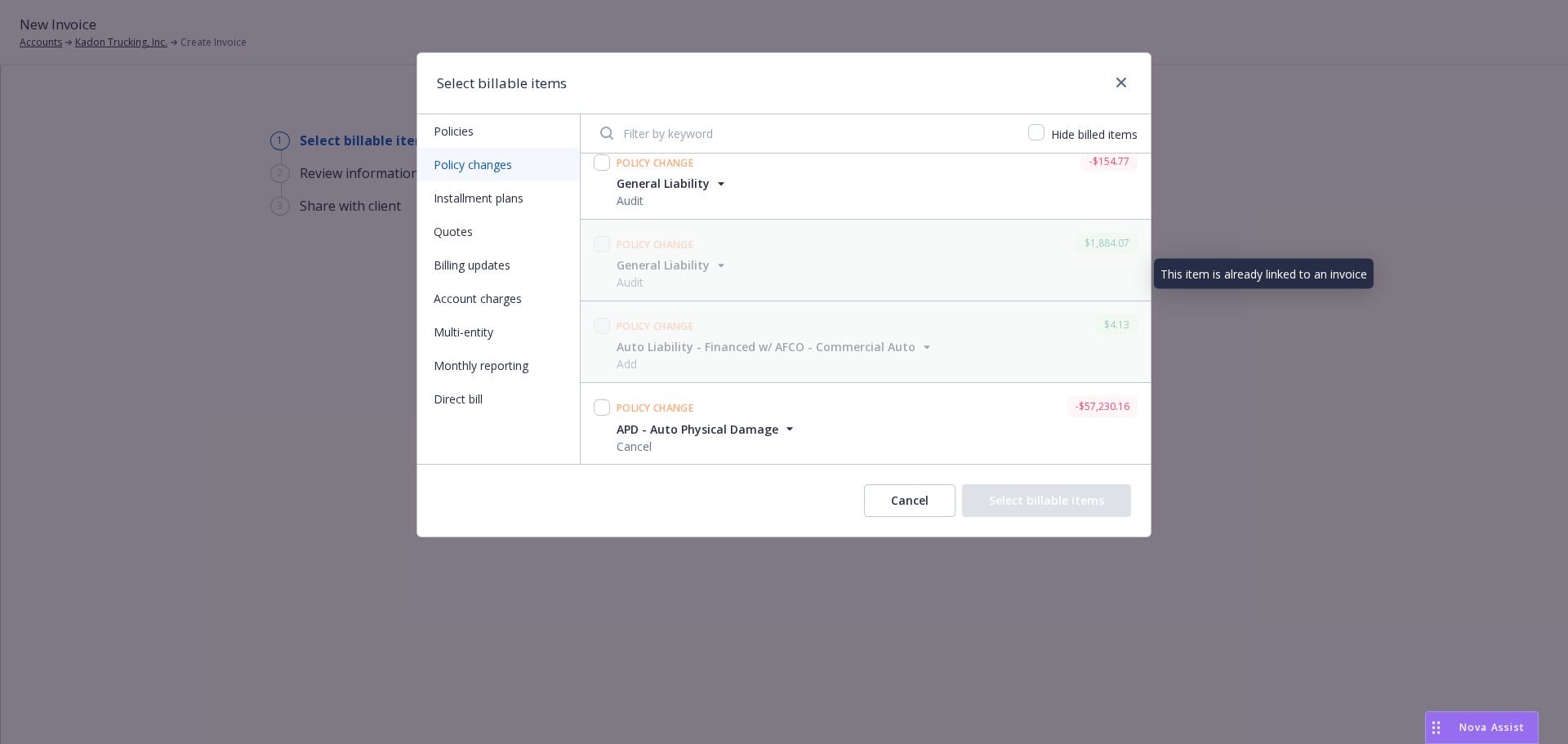
scroll to position [917, 0]
click at [600, 409] on input "checkbox" at bounding box center [602, 407] width 16 height 16
checkbox input "true"
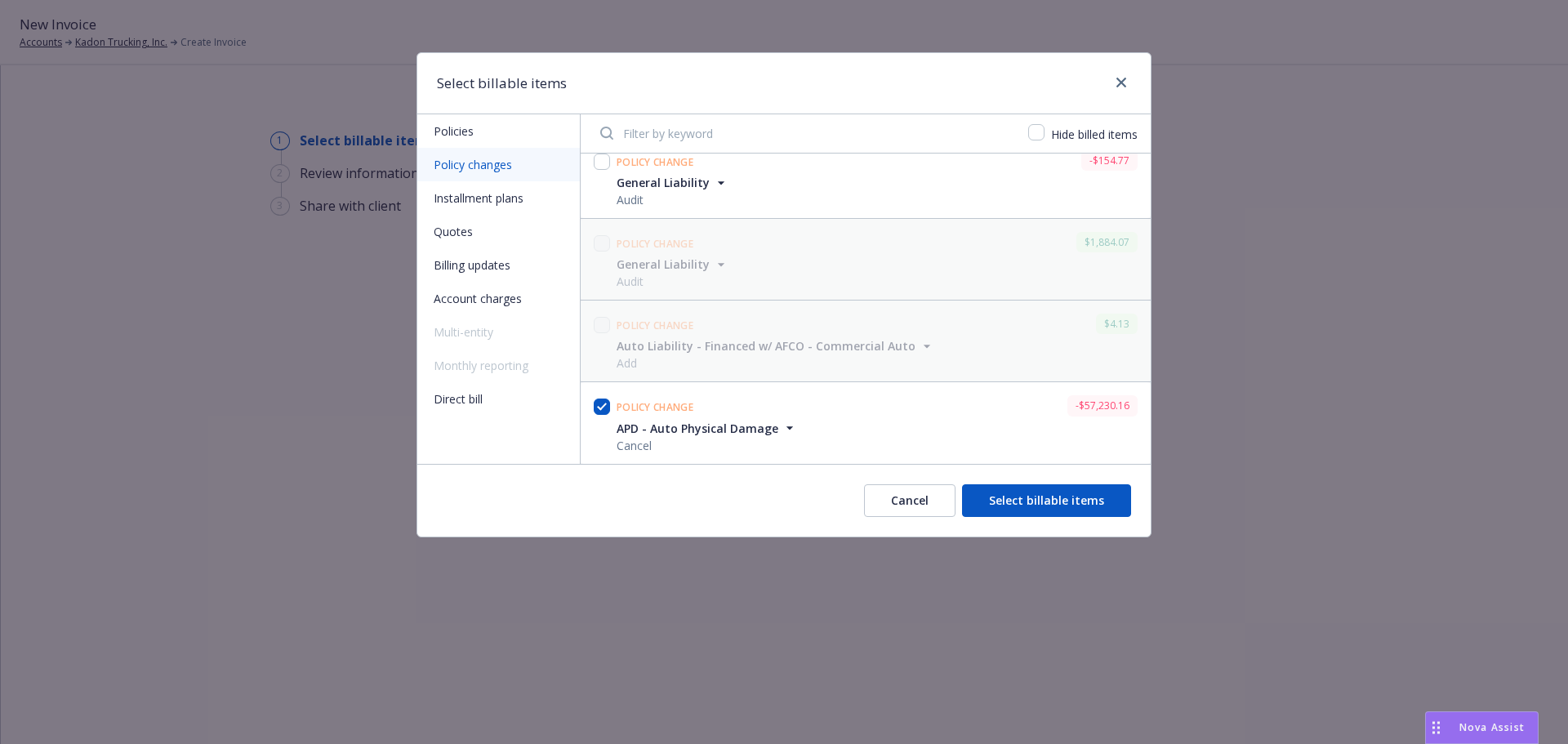
click at [1089, 504] on button "Select billable items" at bounding box center [1047, 501] width 169 height 33
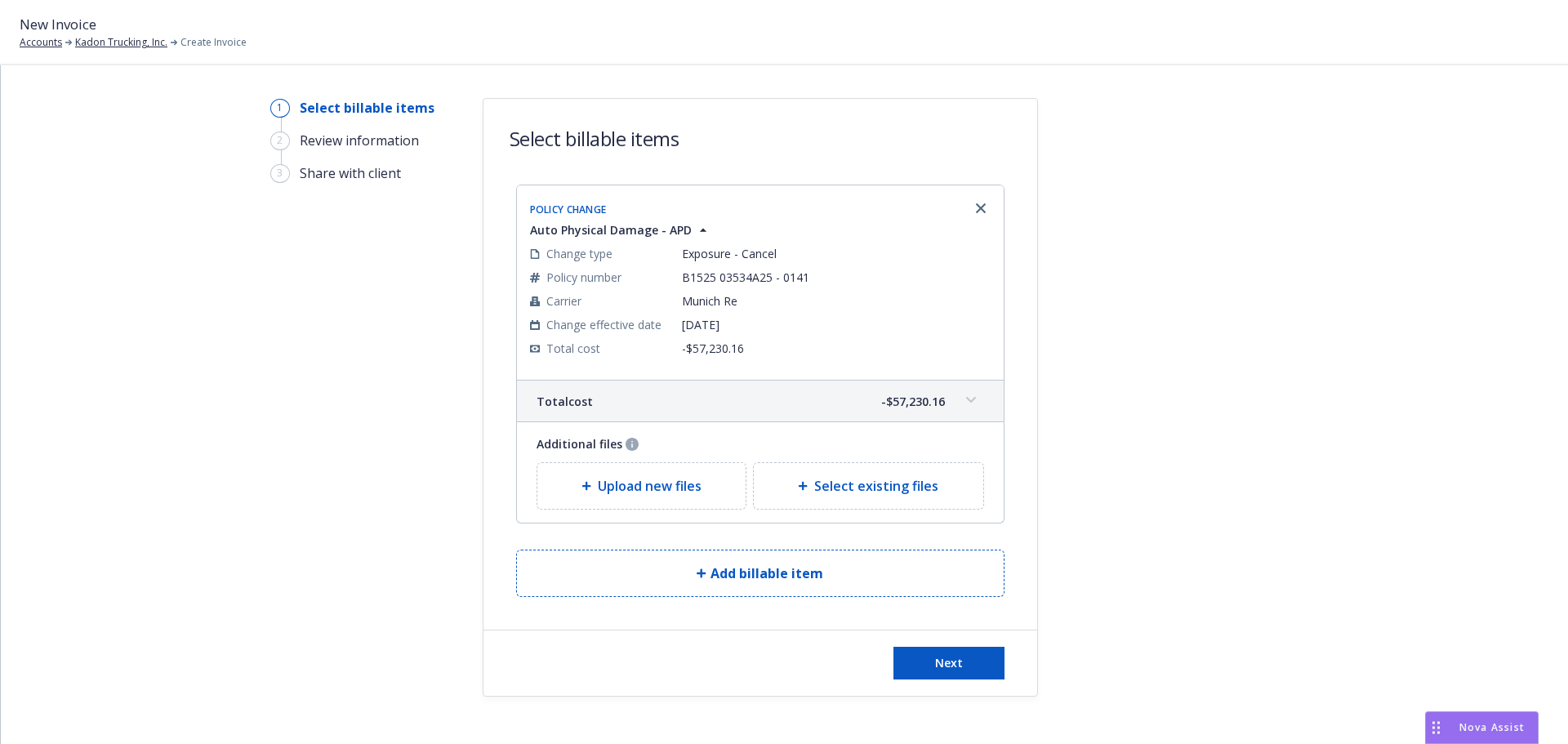
scroll to position [51, 0]
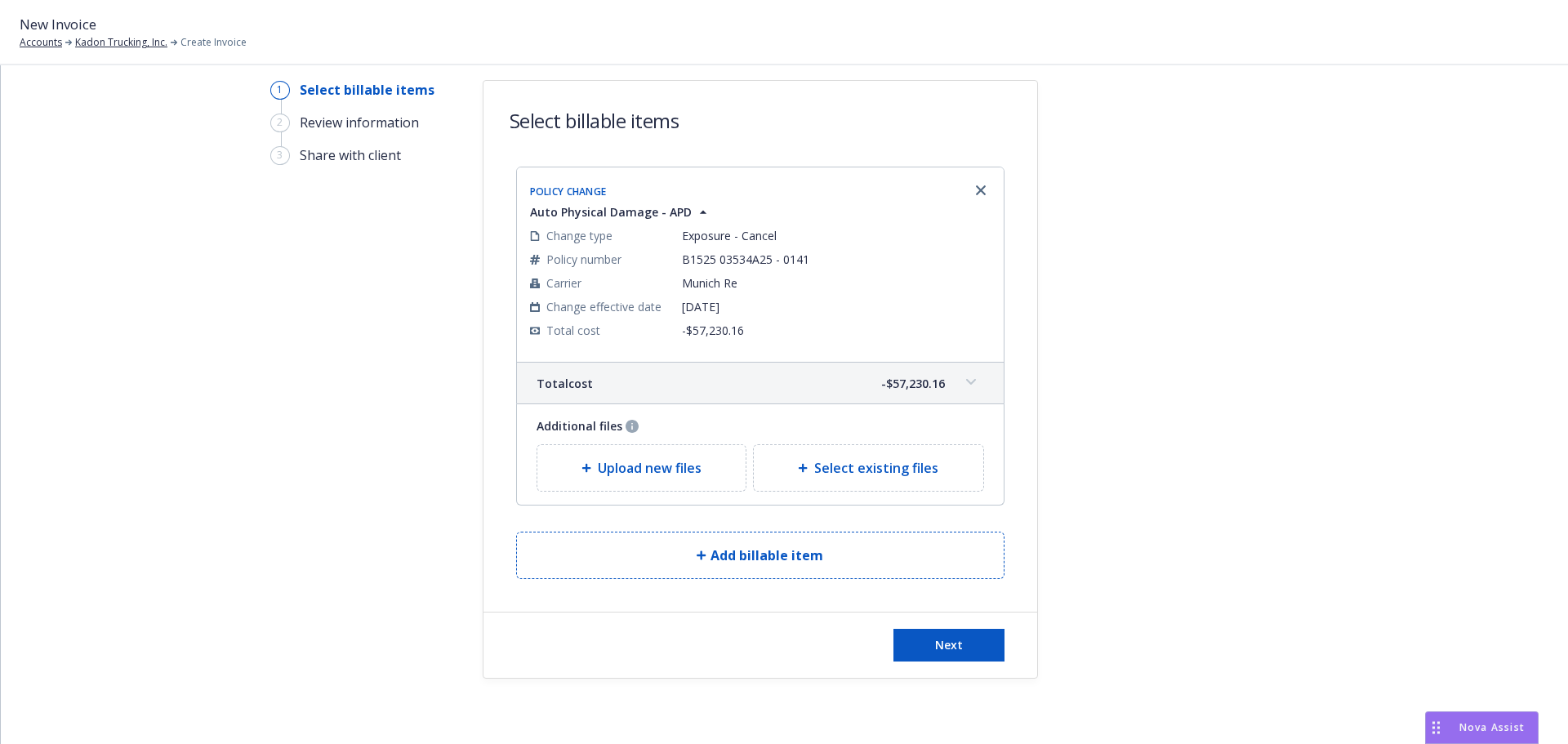
click at [894, 471] on span "Select existing files" at bounding box center [875, 468] width 124 height 20
select select "Invoice - Third Party"
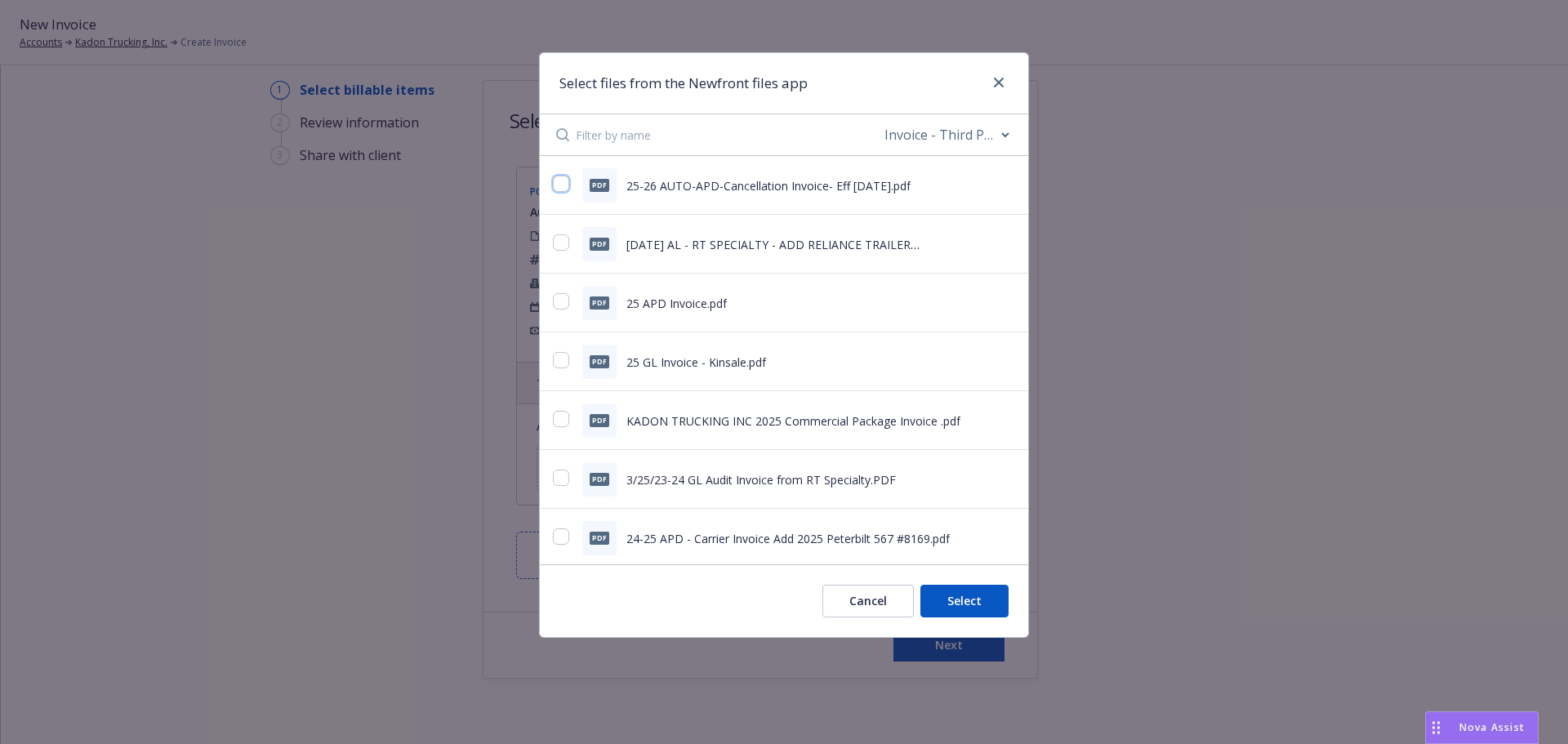
click at [557, 182] on input "checkbox" at bounding box center [561, 184] width 16 height 16
checkbox input "true"
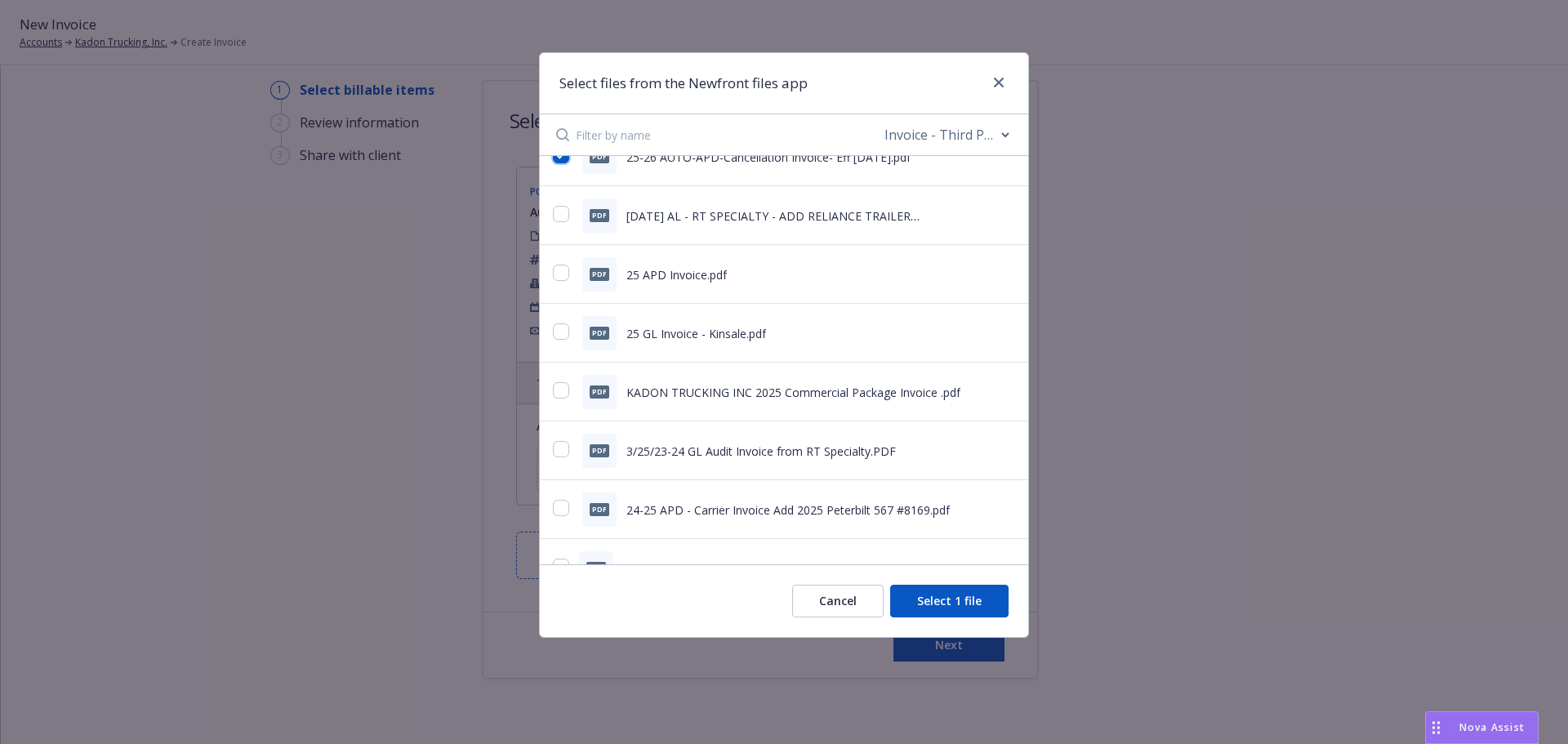
scroll to position [0, 0]
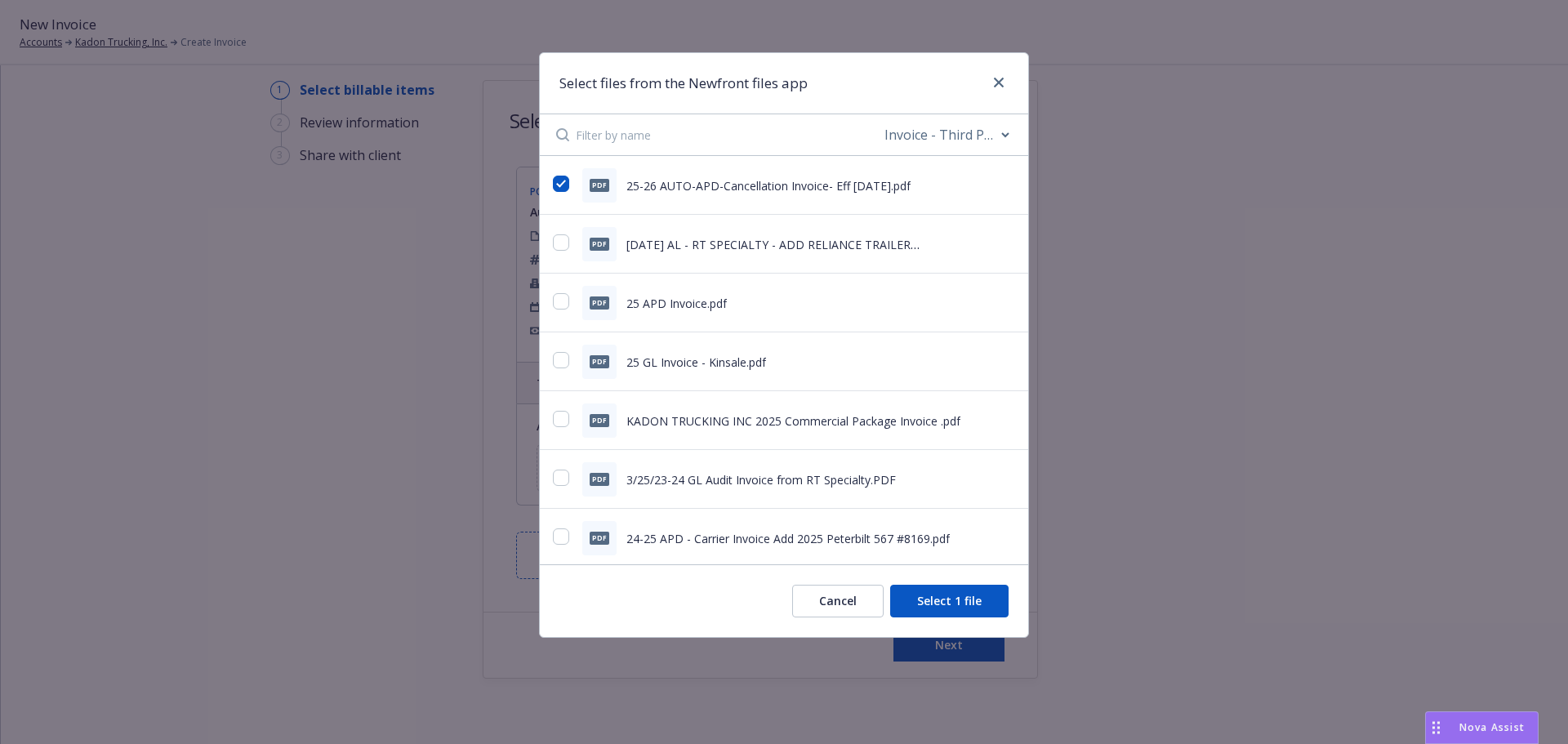
click at [970, 595] on button "Select 1 file" at bounding box center [949, 601] width 118 height 33
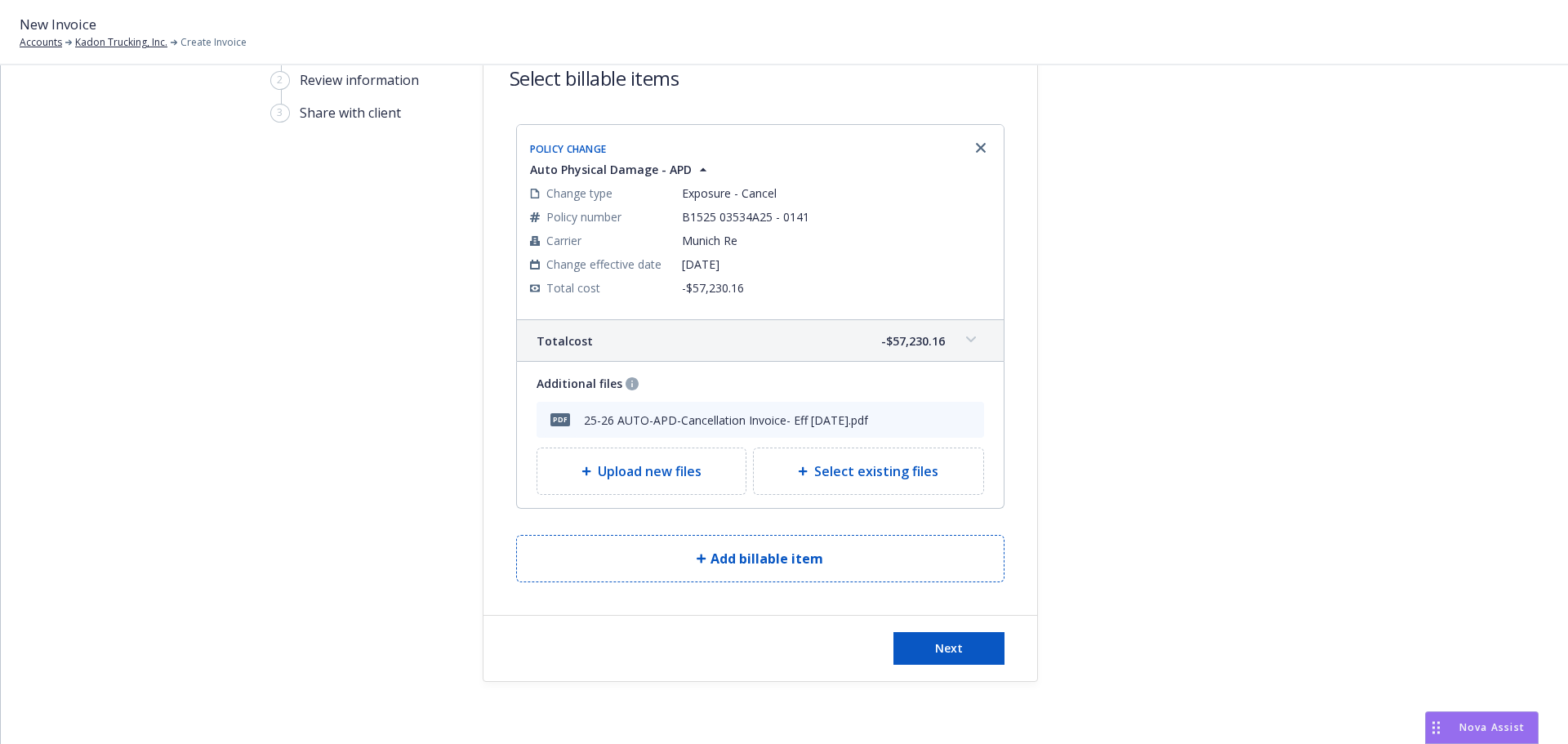
scroll to position [97, 0]
click at [979, 640] on button "Next" at bounding box center [948, 646] width 111 height 33
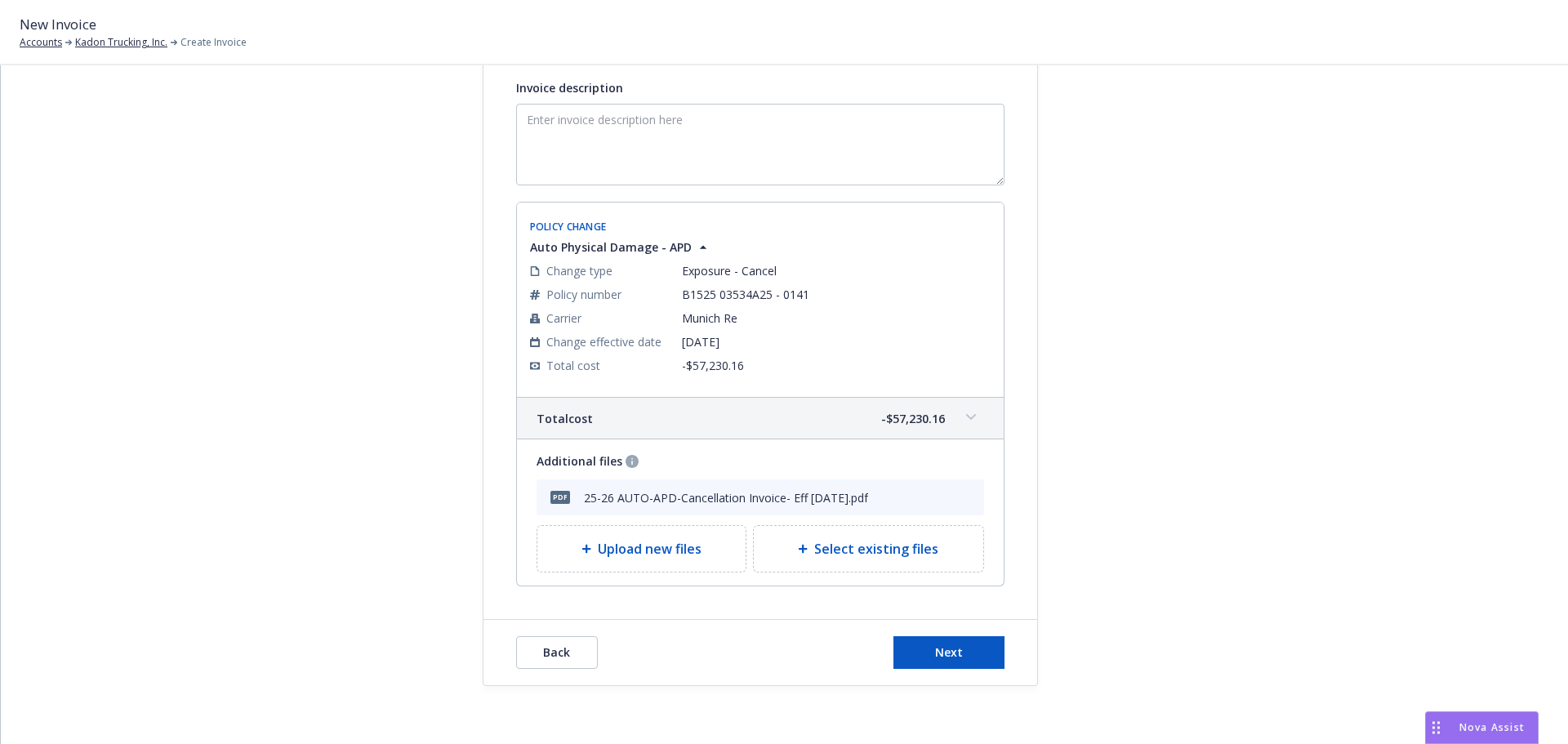
scroll to position [349, 0]
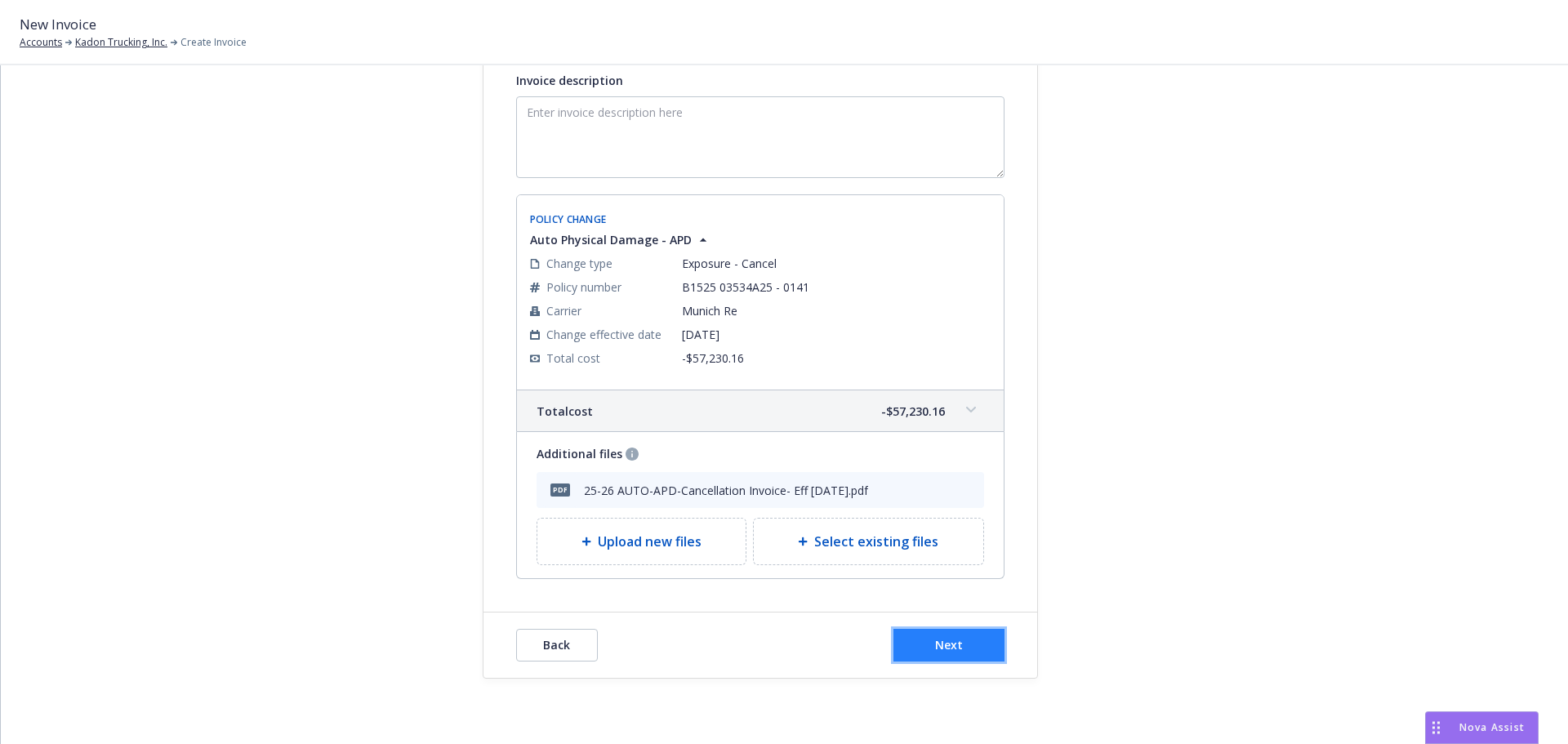
click at [972, 648] on button "Next" at bounding box center [948, 646] width 111 height 33
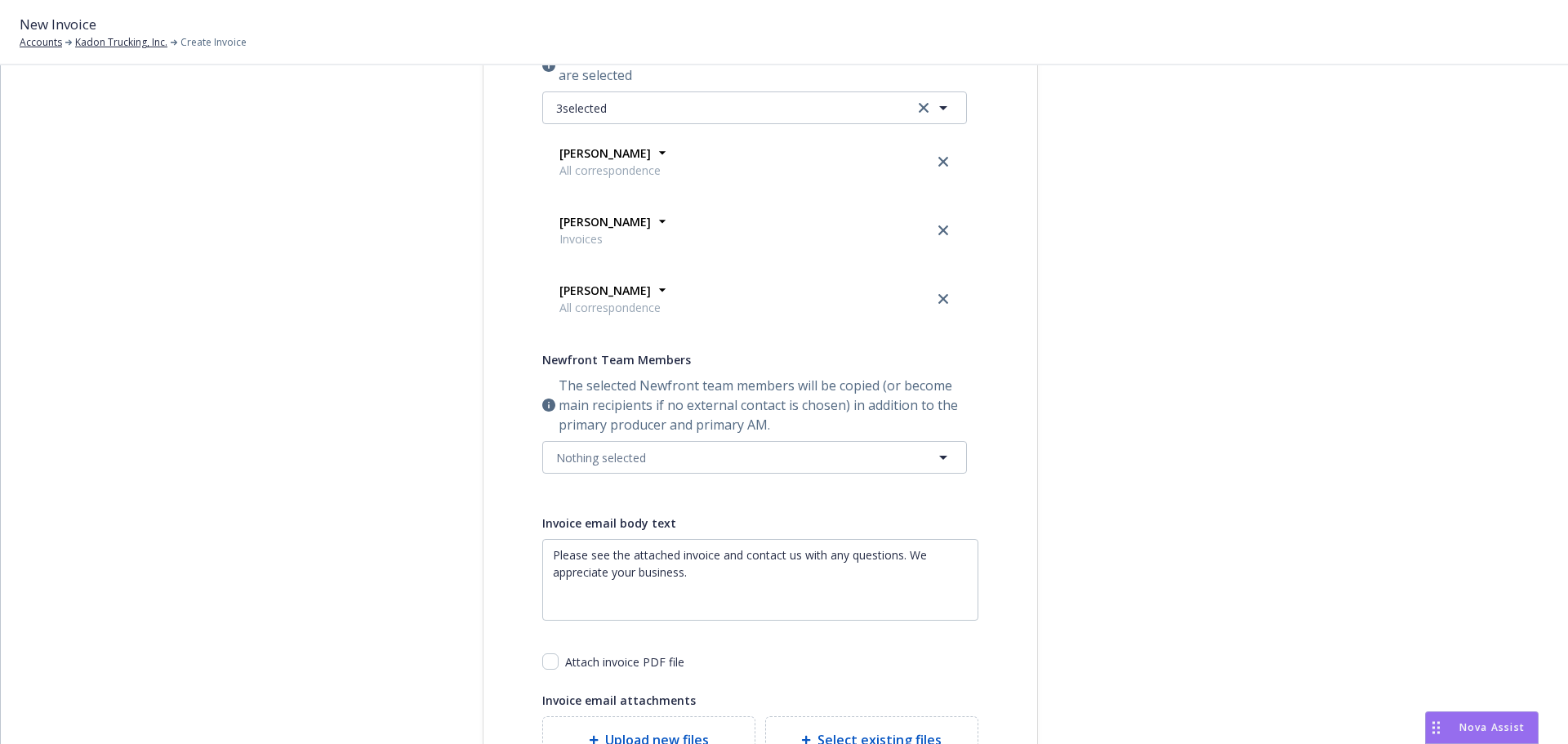
scroll to position [82, 0]
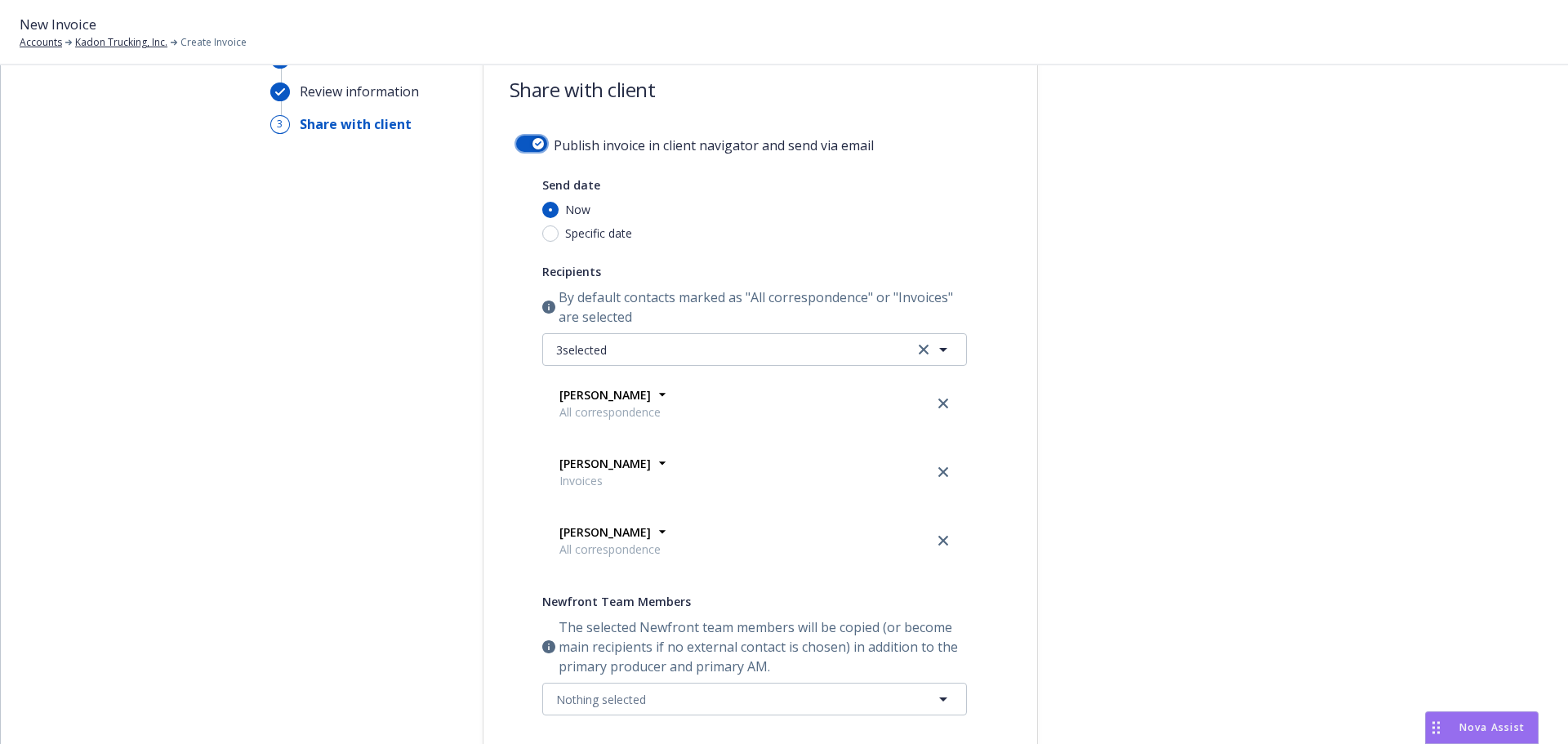
click at [532, 148] on div "button" at bounding box center [538, 144] width 12 height 12
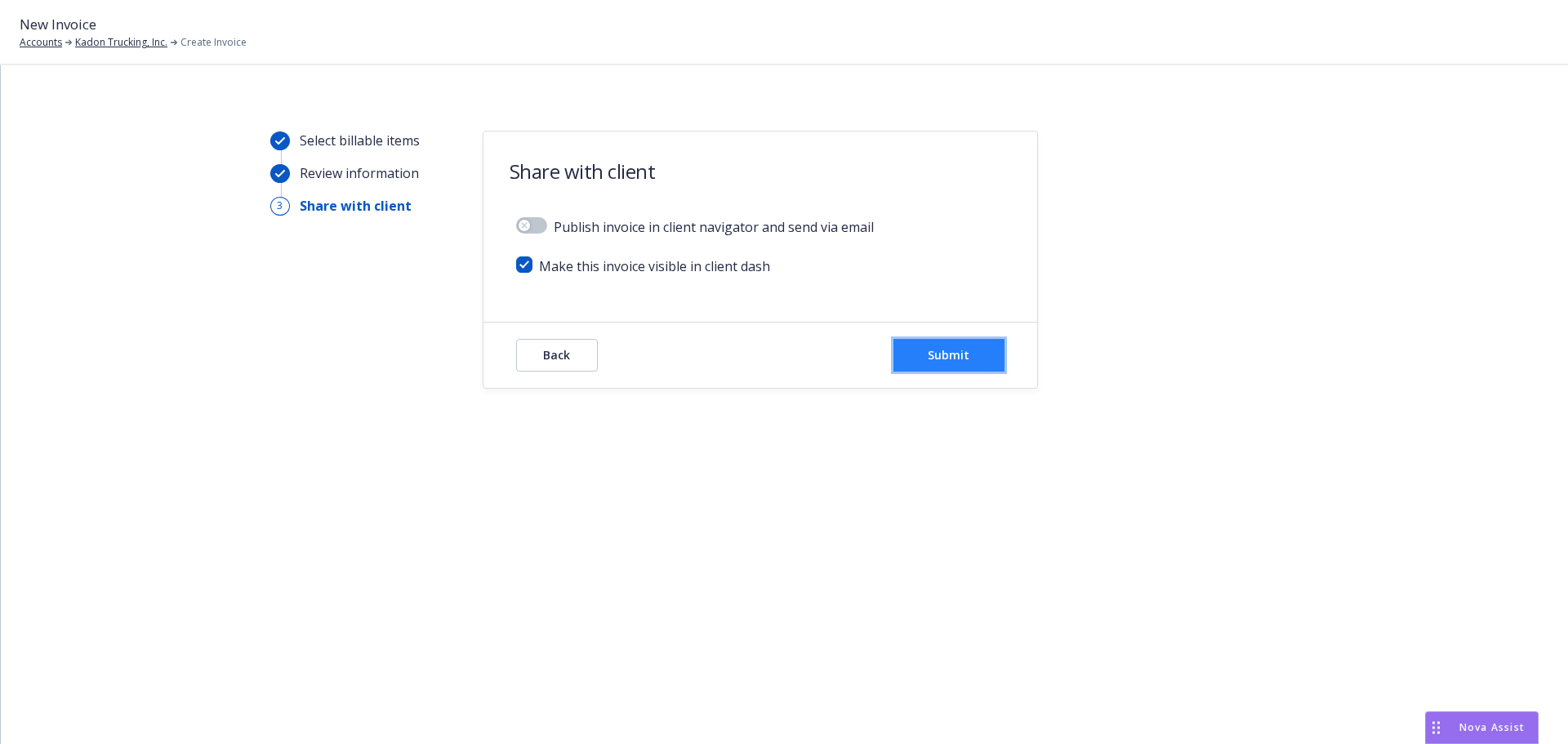
click at [933, 352] on span "Submit" at bounding box center [948, 354] width 42 height 15
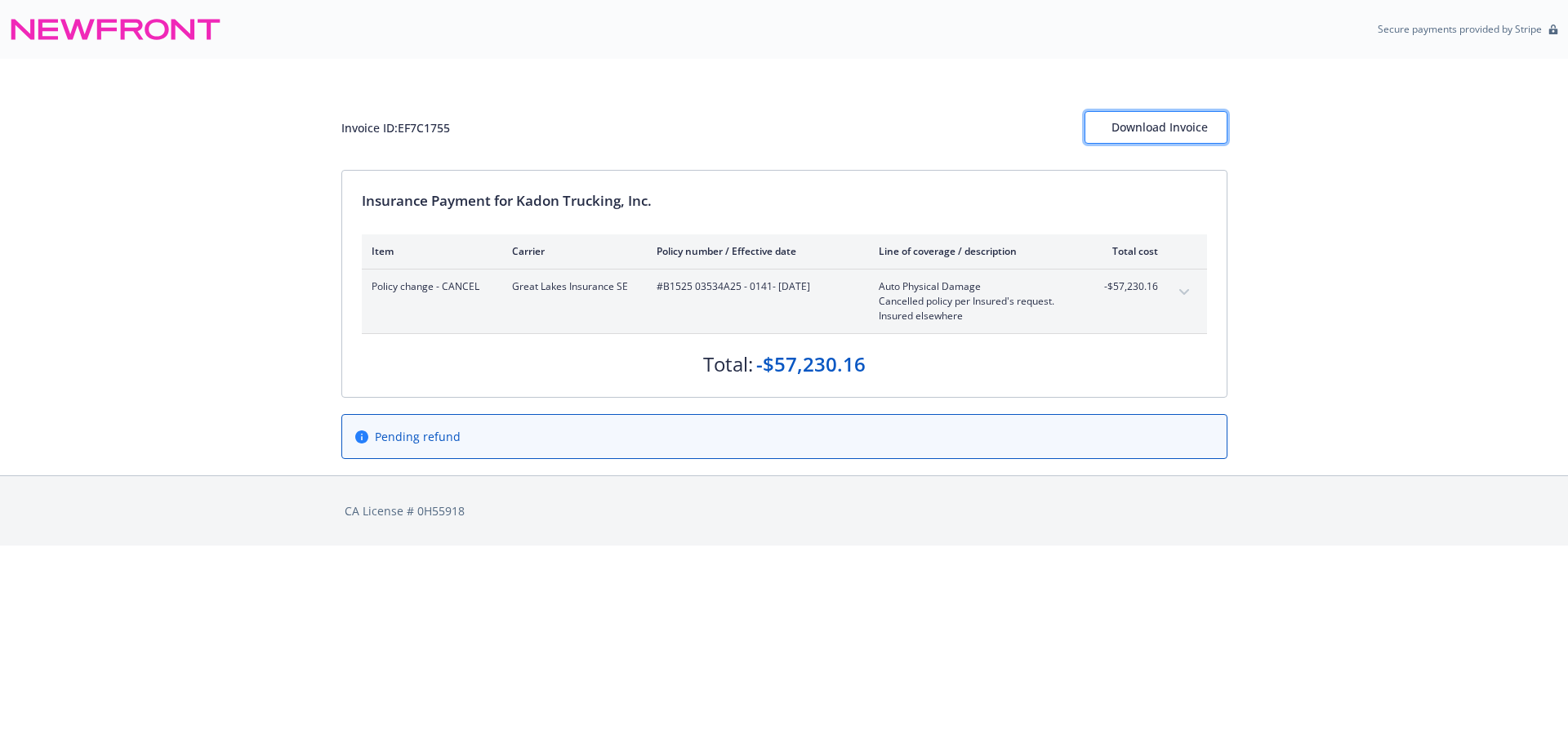
click at [1181, 123] on div "Download Invoice" at bounding box center [1156, 127] width 89 height 31
click at [1132, 545] on html "Secure payments provided by Stripe Invoice ID: EF7C1755 Download Invoice Insura…" at bounding box center [784, 272] width 1568 height 545
click at [818, 528] on div "CA License # 0H55918" at bounding box center [784, 511] width 885 height 69
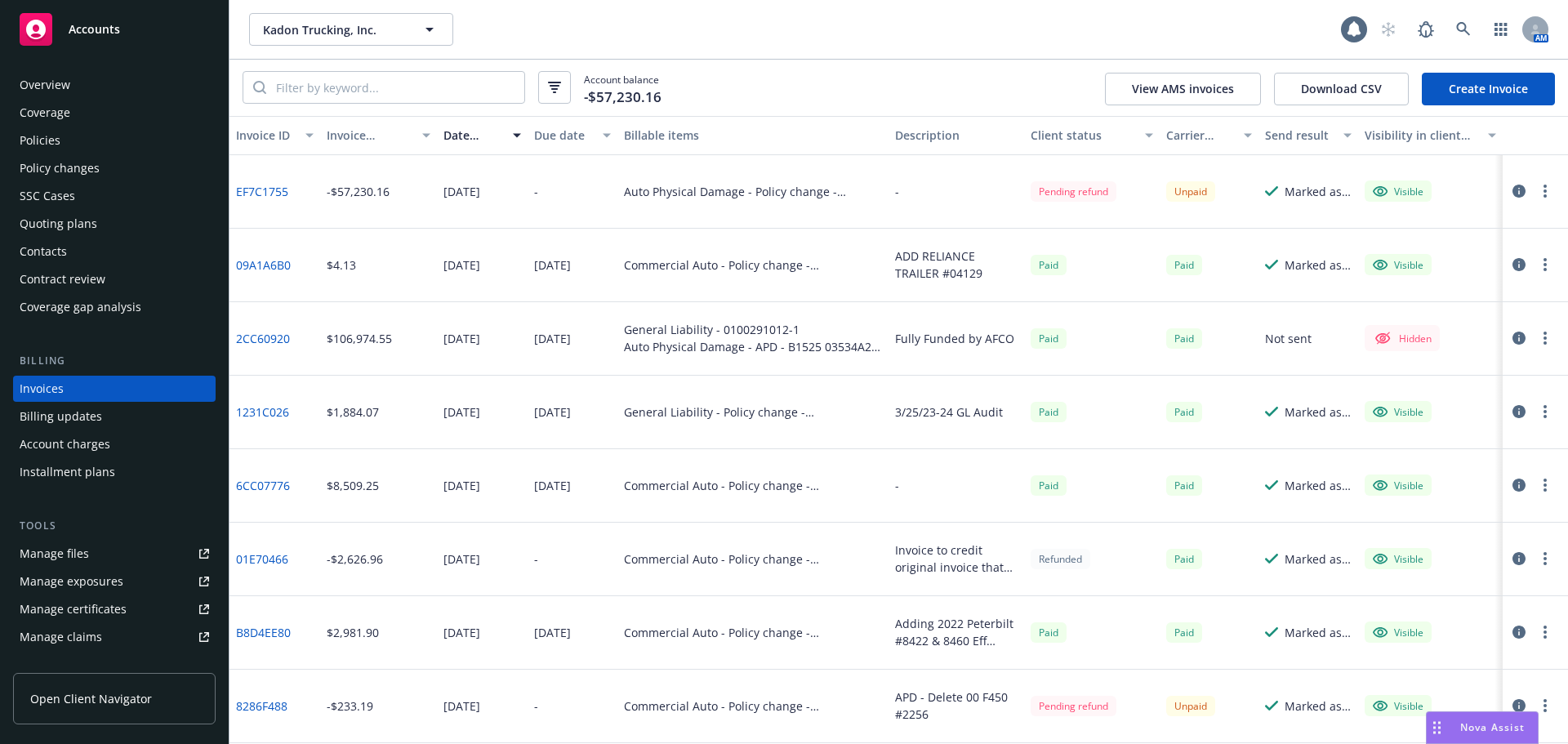
click at [52, 77] on div "Overview" at bounding box center [46, 85] width 51 height 26
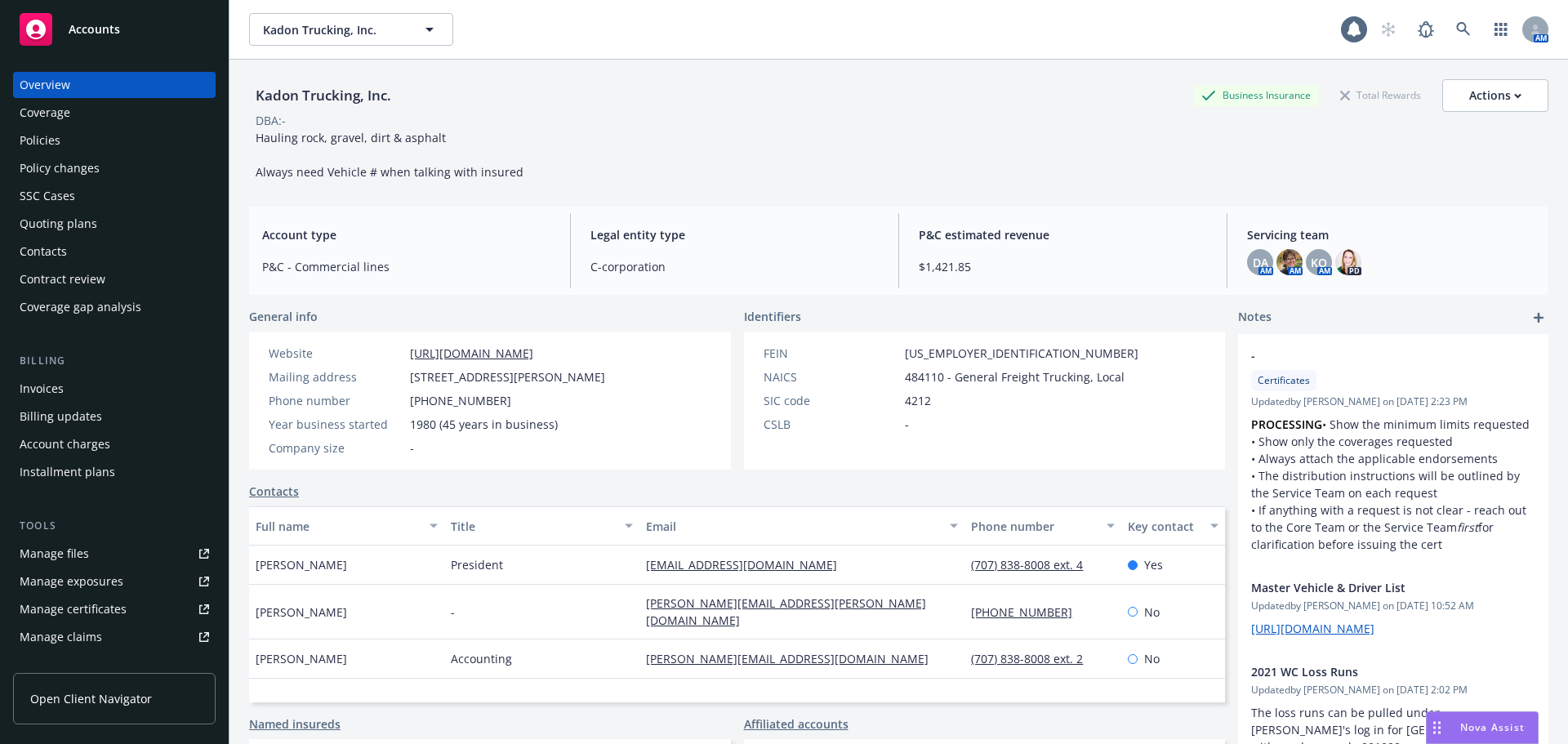
click at [625, 717] on div "Named insureds" at bounding box center [490, 724] width 481 height 17
click at [51, 550] on div "Manage files" at bounding box center [55, 554] width 69 height 26
click at [62, 387] on div "Invoices" at bounding box center [42, 389] width 44 height 26
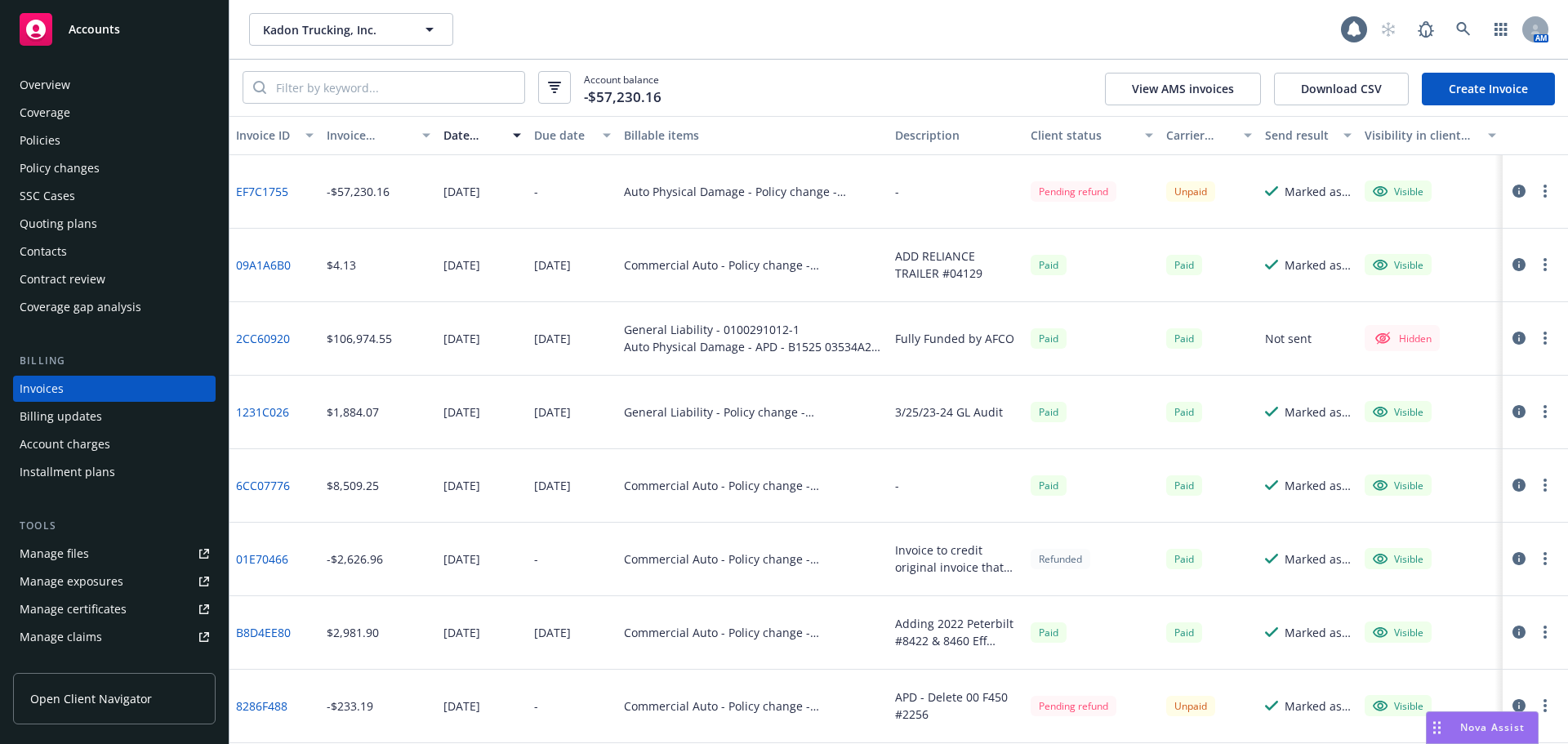
click at [1512, 195] on icon "button" at bounding box center [1519, 191] width 13 height 13
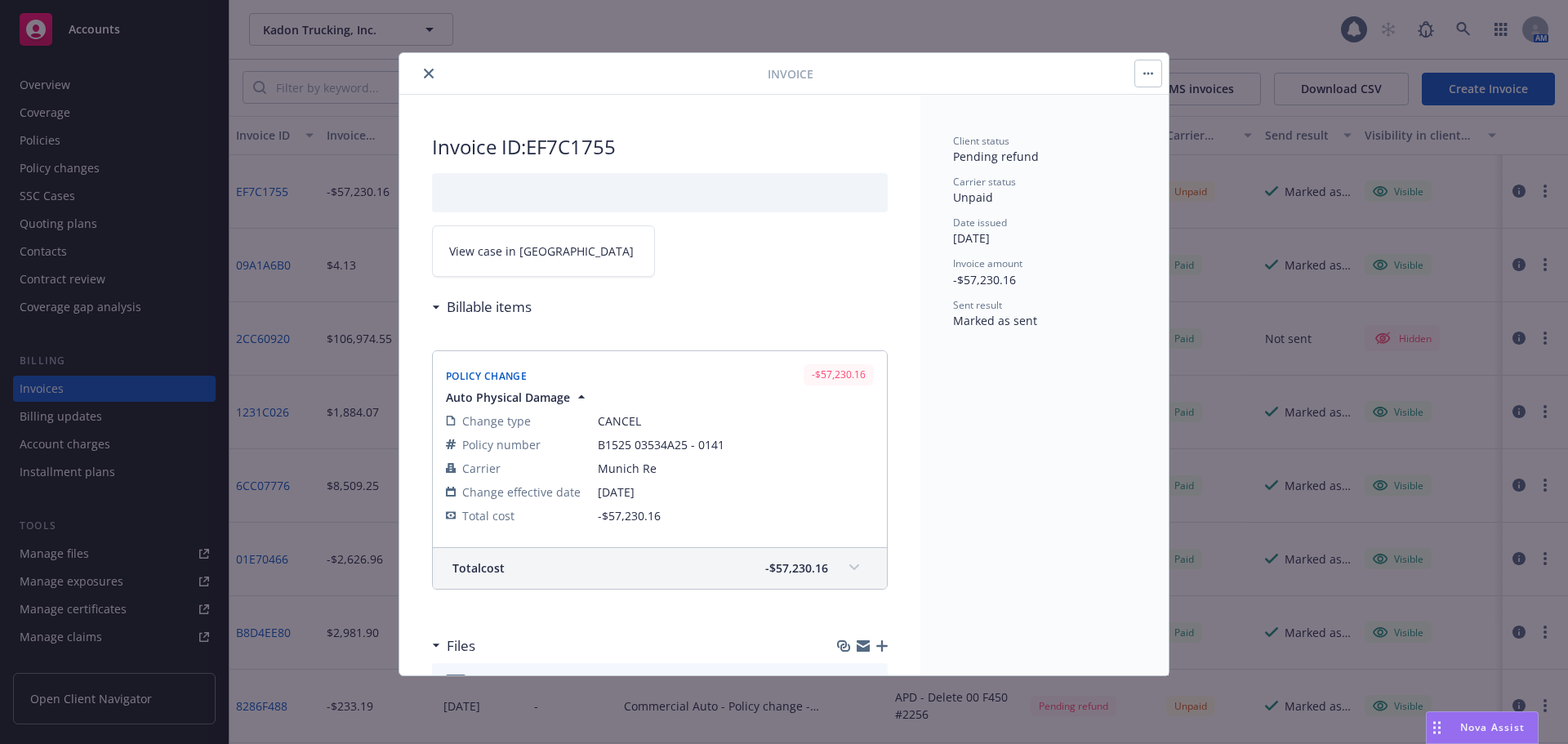
click at [1146, 78] on button "button" at bounding box center [1148, 73] width 26 height 26
click at [1050, 448] on div "Client status Pending refund Carrier status Unpaid Date issued [DATE] Invoice a…" at bounding box center [1044, 385] width 248 height 581
click at [427, 76] on icon "close" at bounding box center [429, 73] width 10 height 10
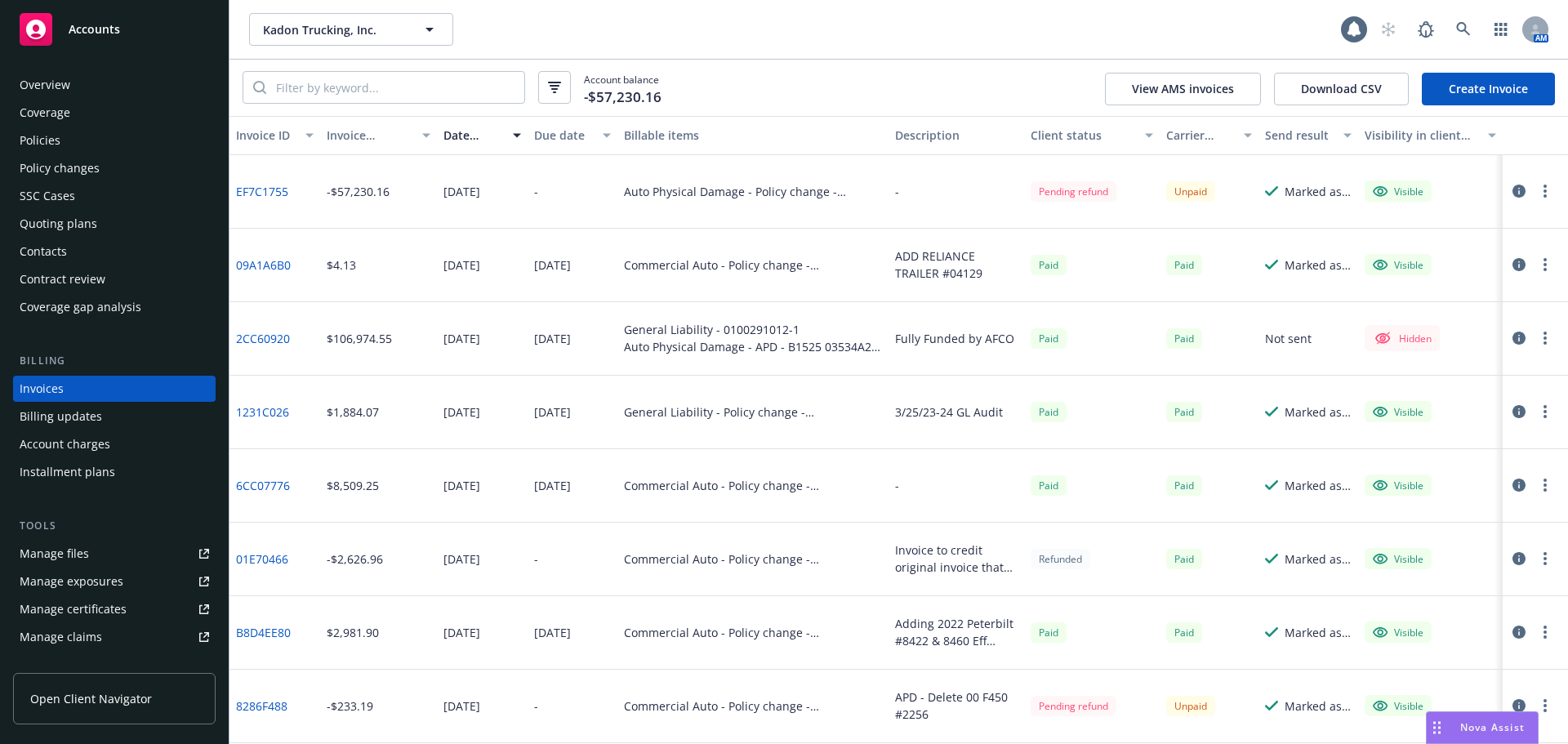
click at [1536, 194] on button "button" at bounding box center [1545, 191] width 20 height 20
click at [1391, 261] on link "View invoice" at bounding box center [1437, 258] width 208 height 33
click at [61, 169] on div "Policy changes" at bounding box center [60, 168] width 80 height 26
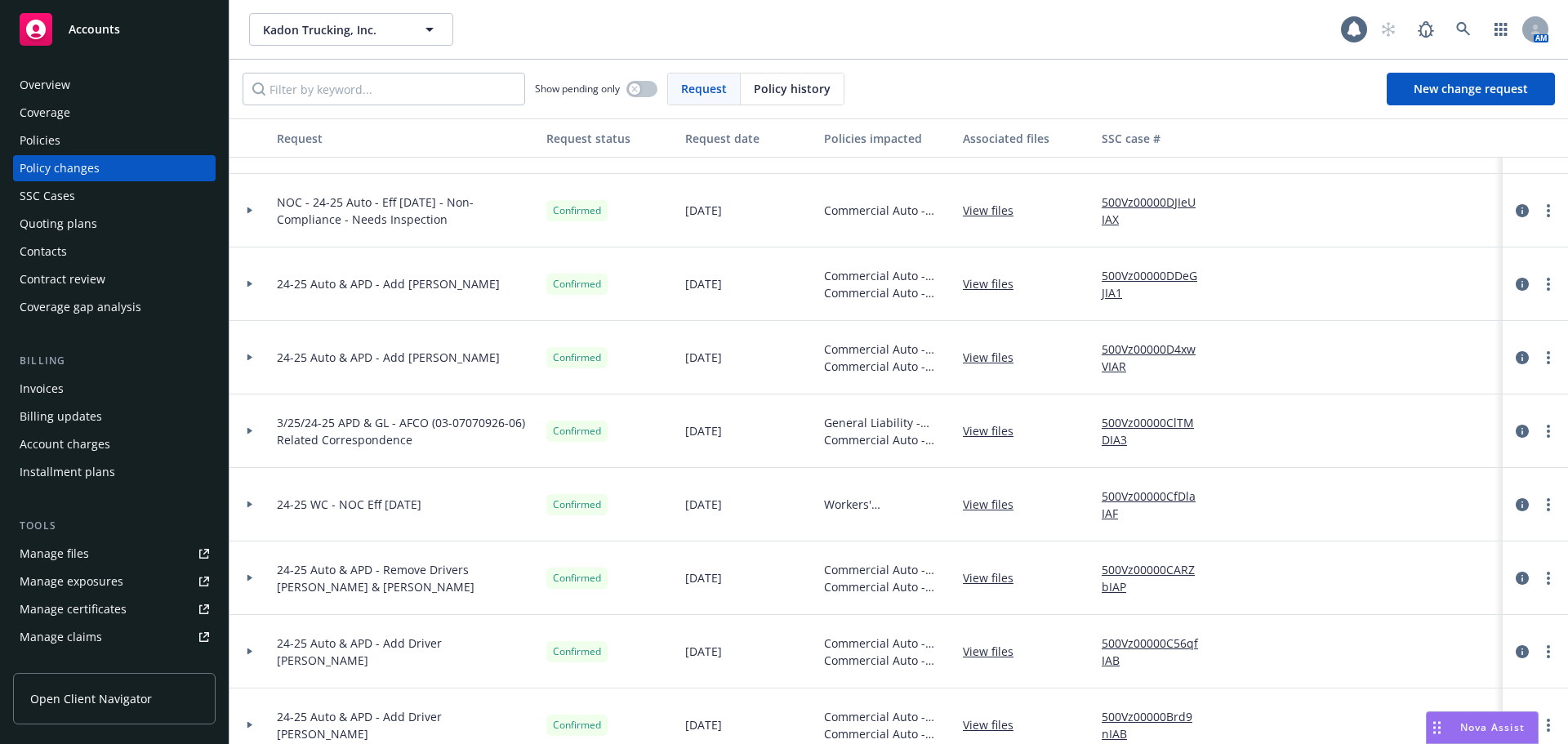
scroll to position [1798, 0]
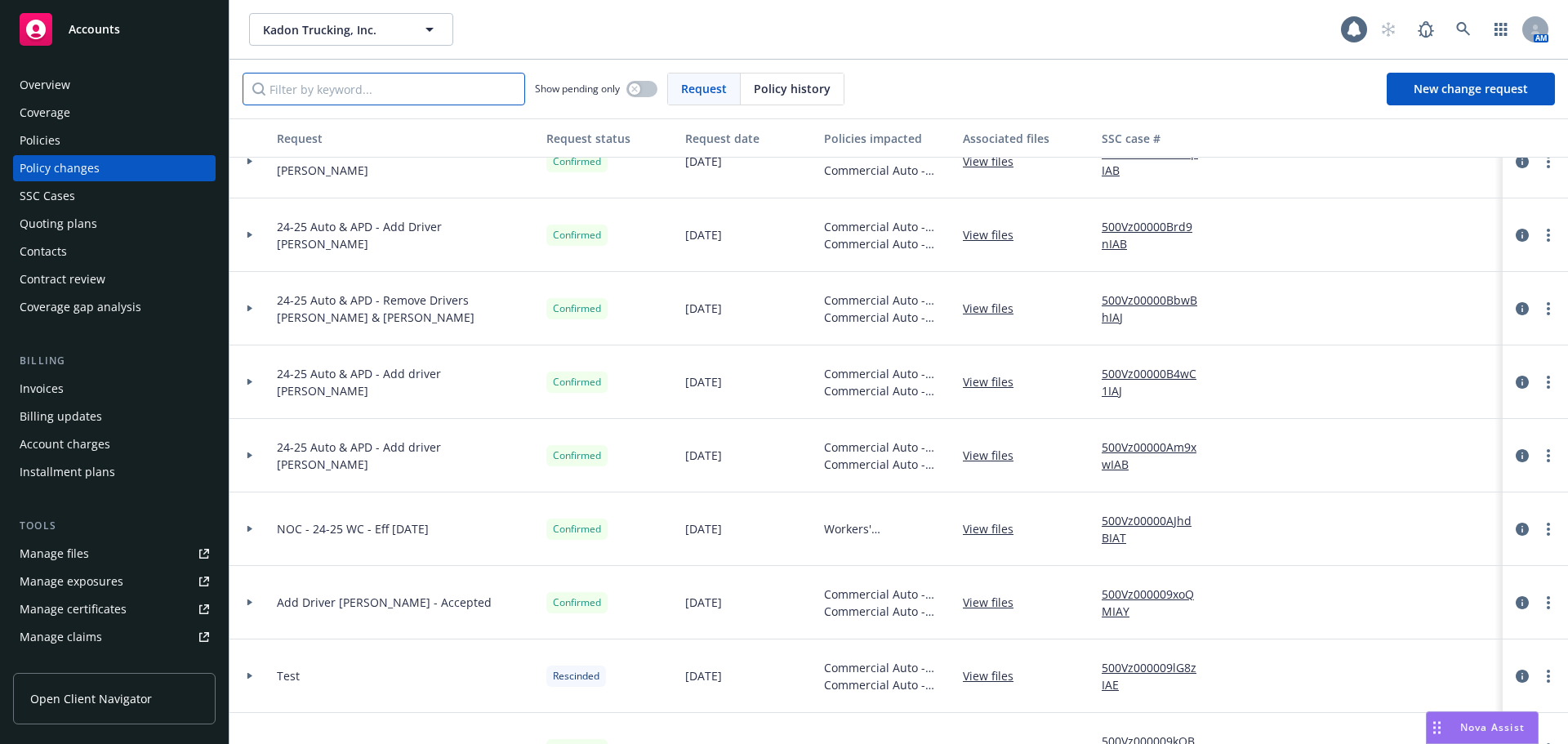
click at [338, 98] on input "Filter by keyword..." at bounding box center [383, 89] width 282 height 33
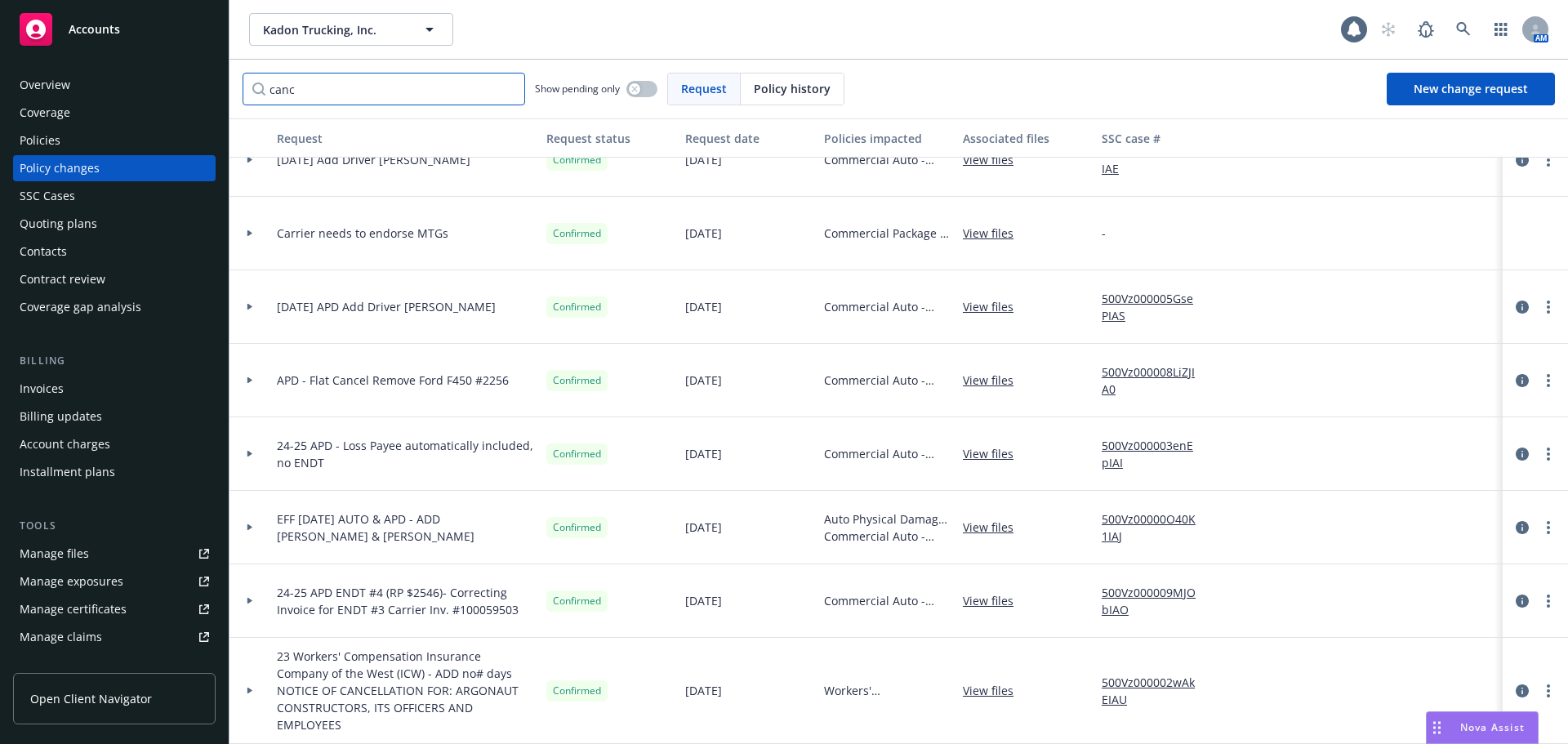
scroll to position [0, 0]
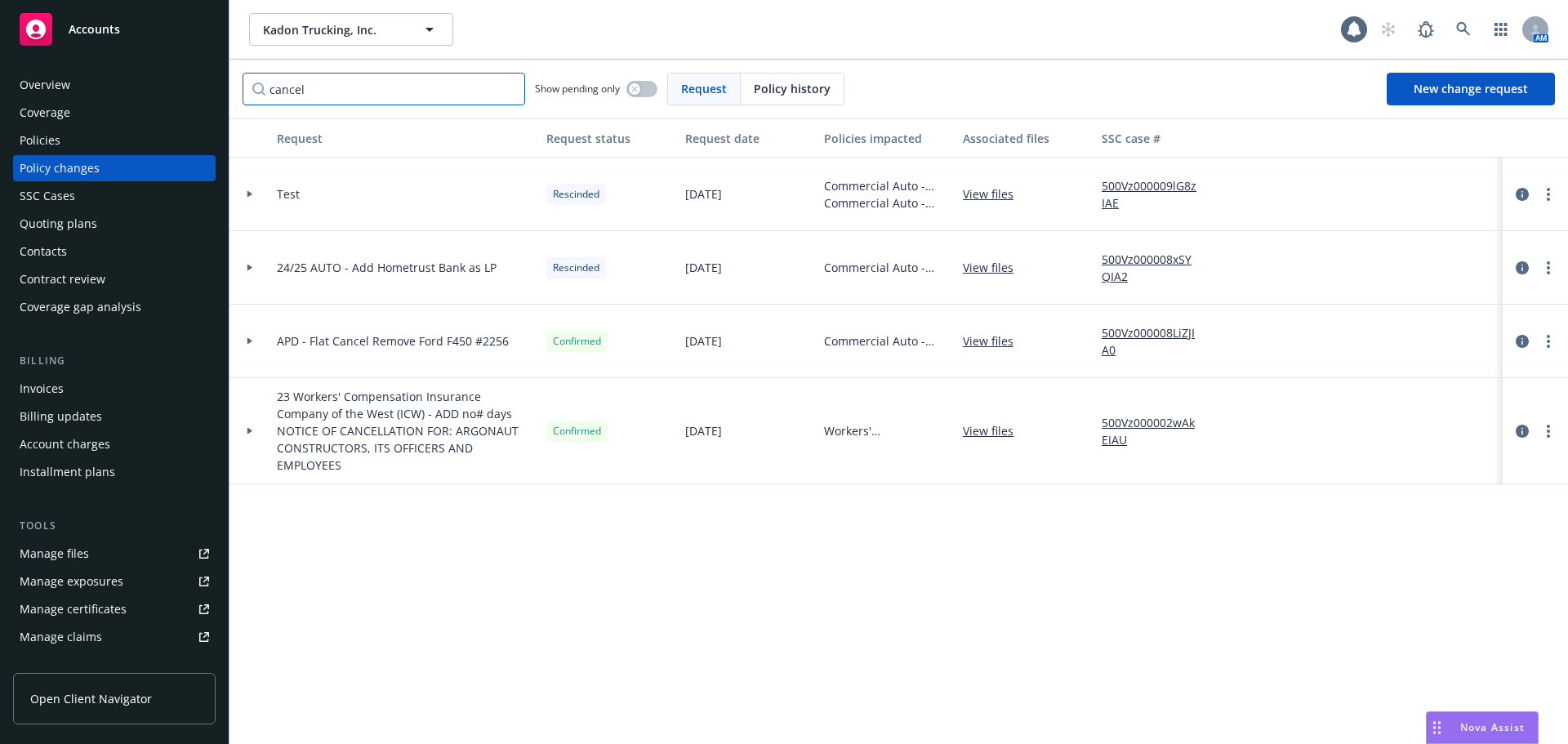
type input "cancel"
click at [47, 130] on div "Policies" at bounding box center [40, 140] width 41 height 26
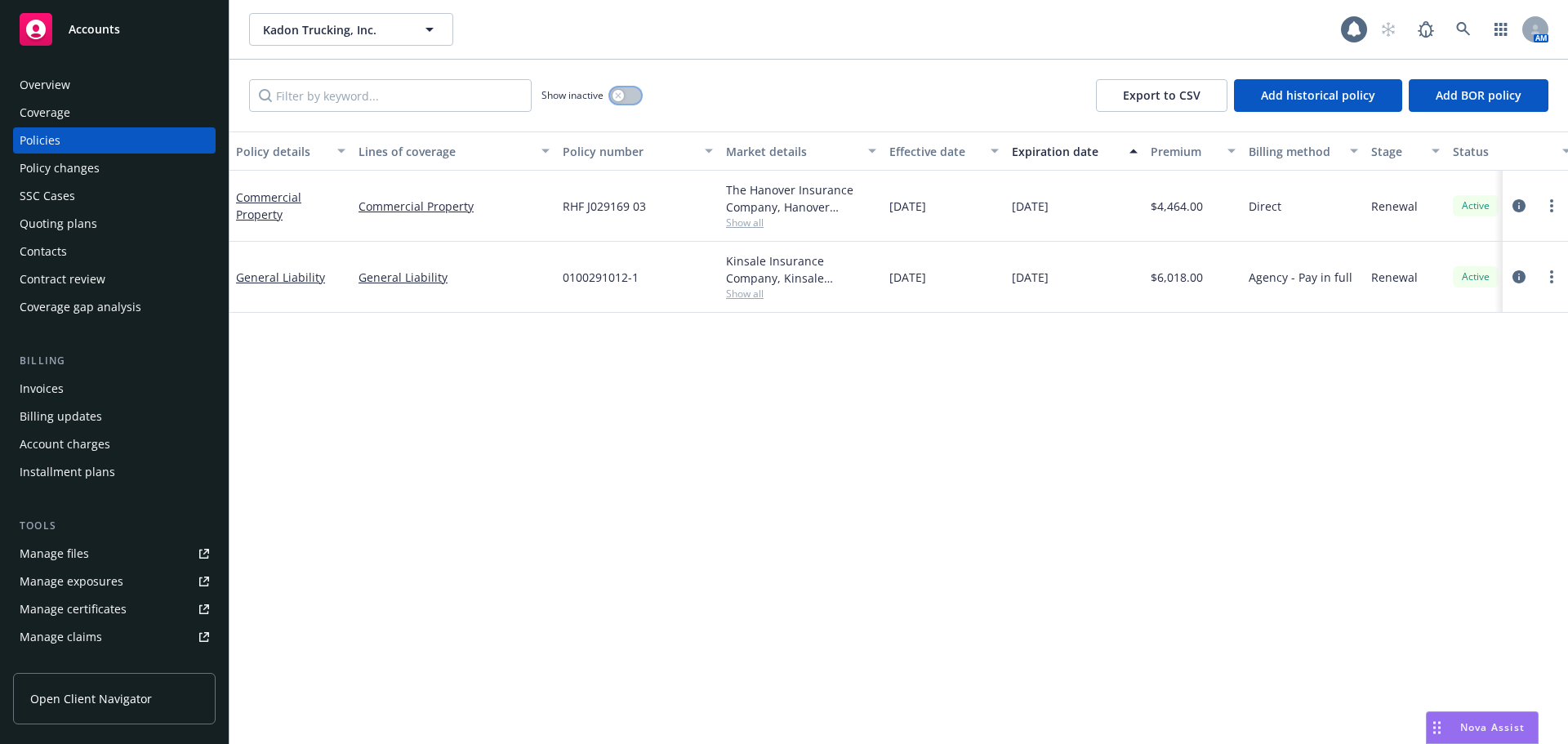
click at [632, 92] on button "button" at bounding box center [625, 96] width 31 height 16
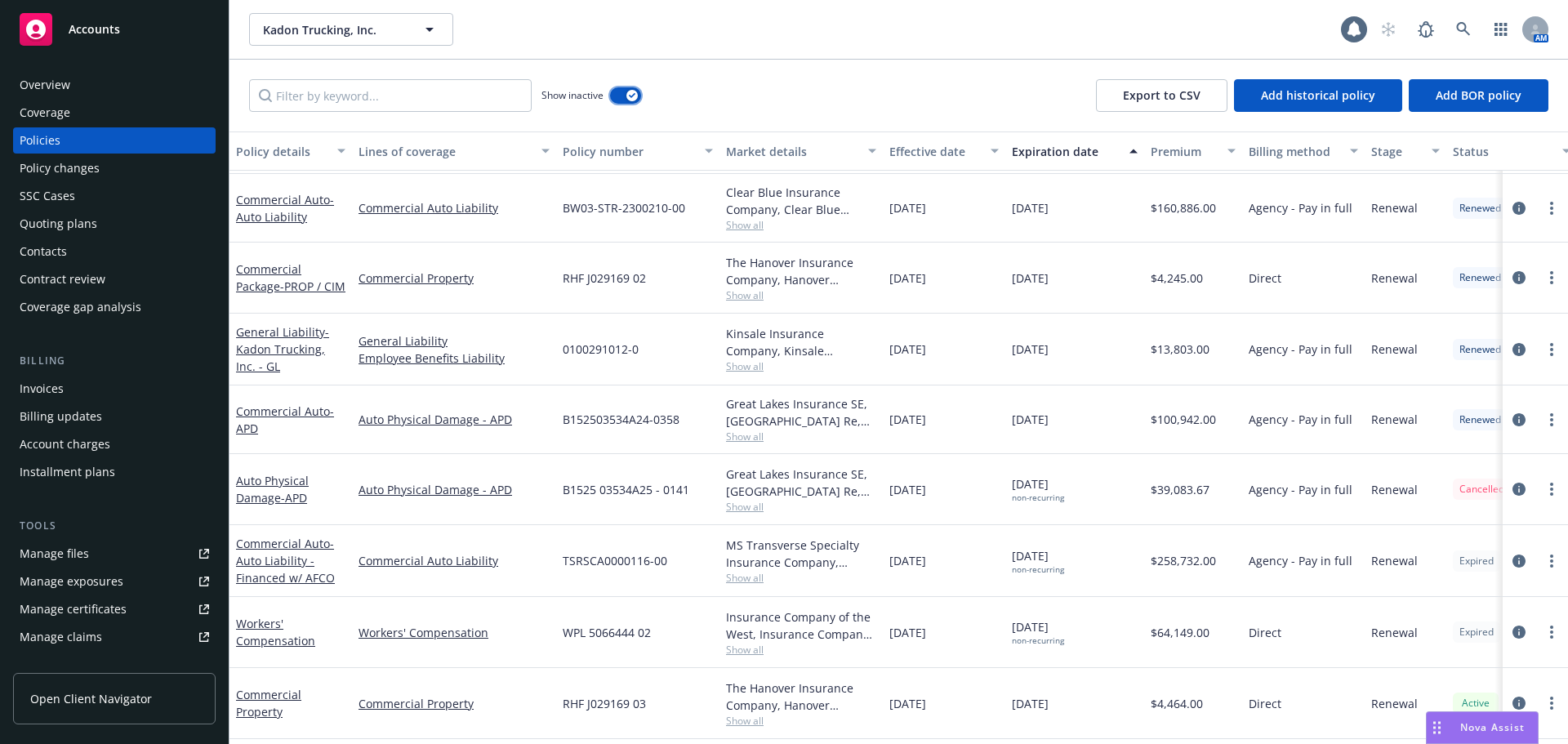
scroll to position [729, 0]
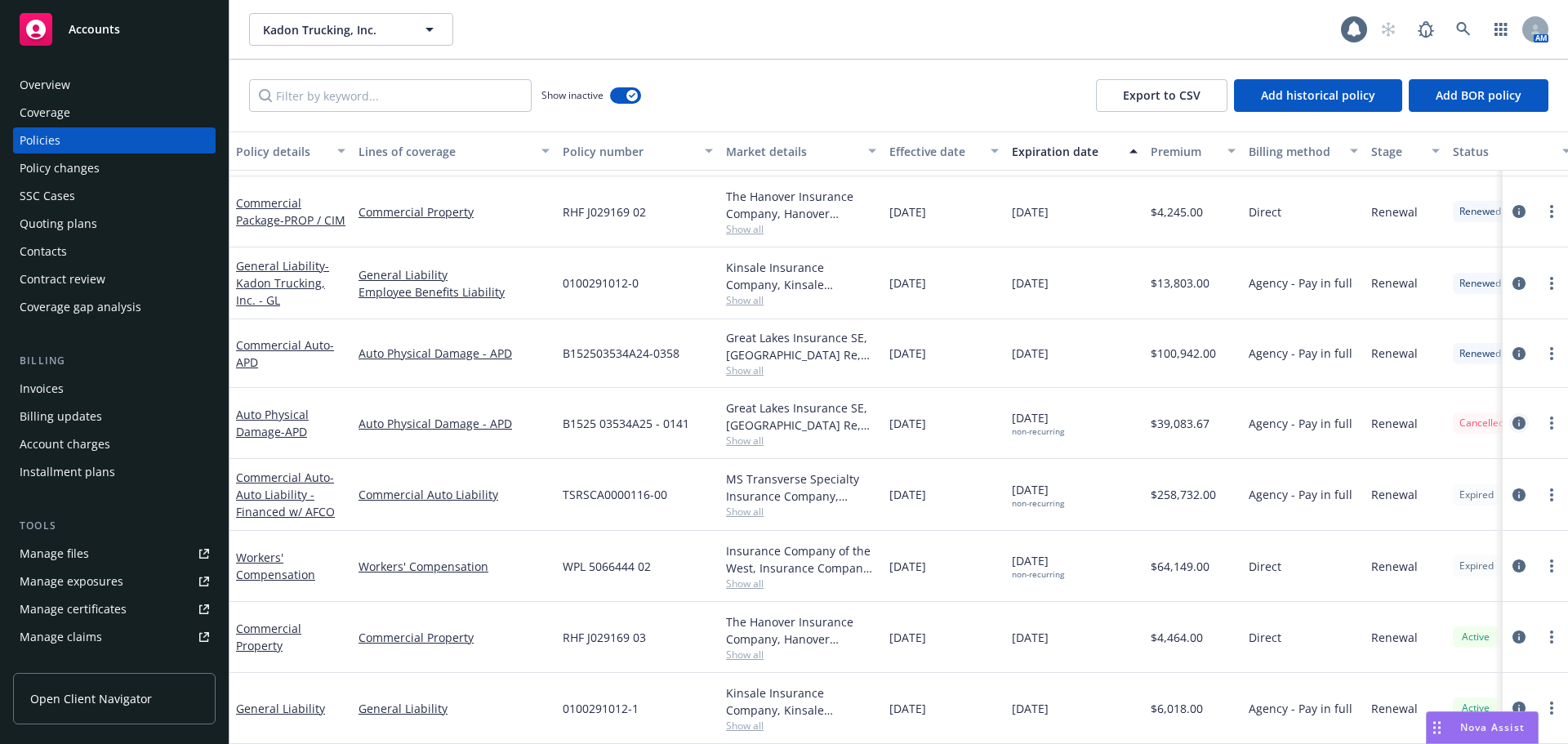
click at [1512, 417] on icon "circleInformation" at bounding box center [1519, 423] width 13 height 13
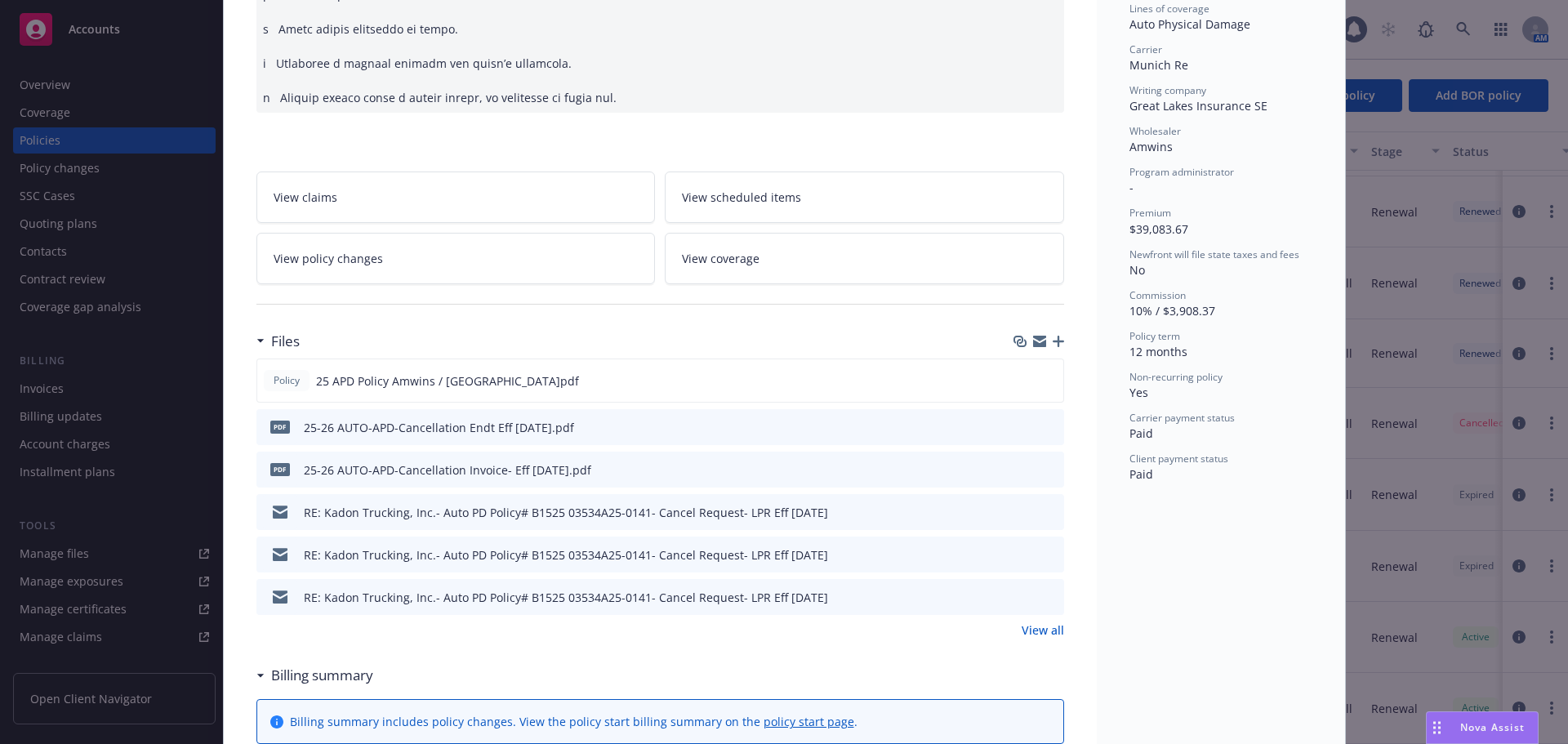
scroll to position [490, 0]
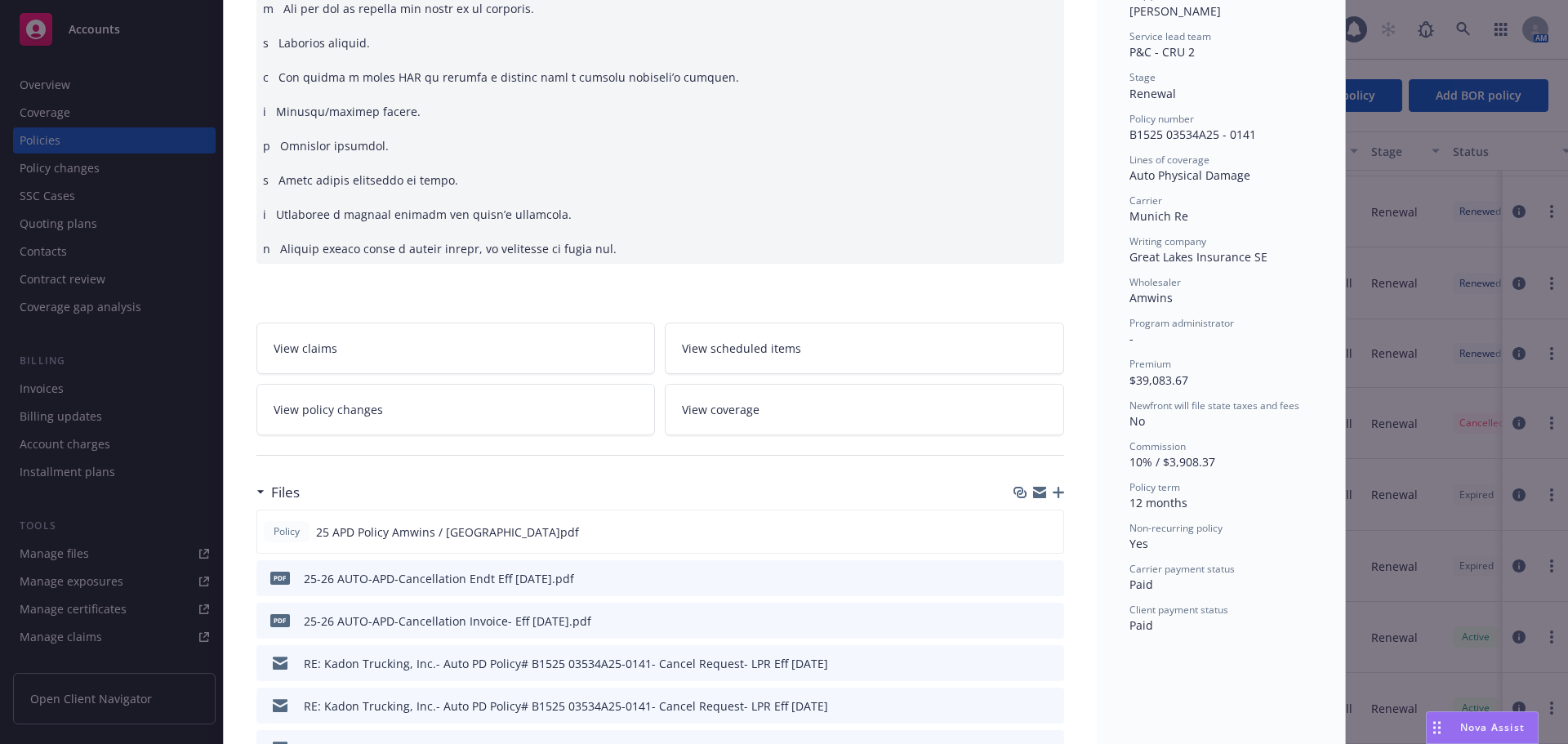
click at [476, 420] on link "View policy changes" at bounding box center [456, 410] width 400 height 52
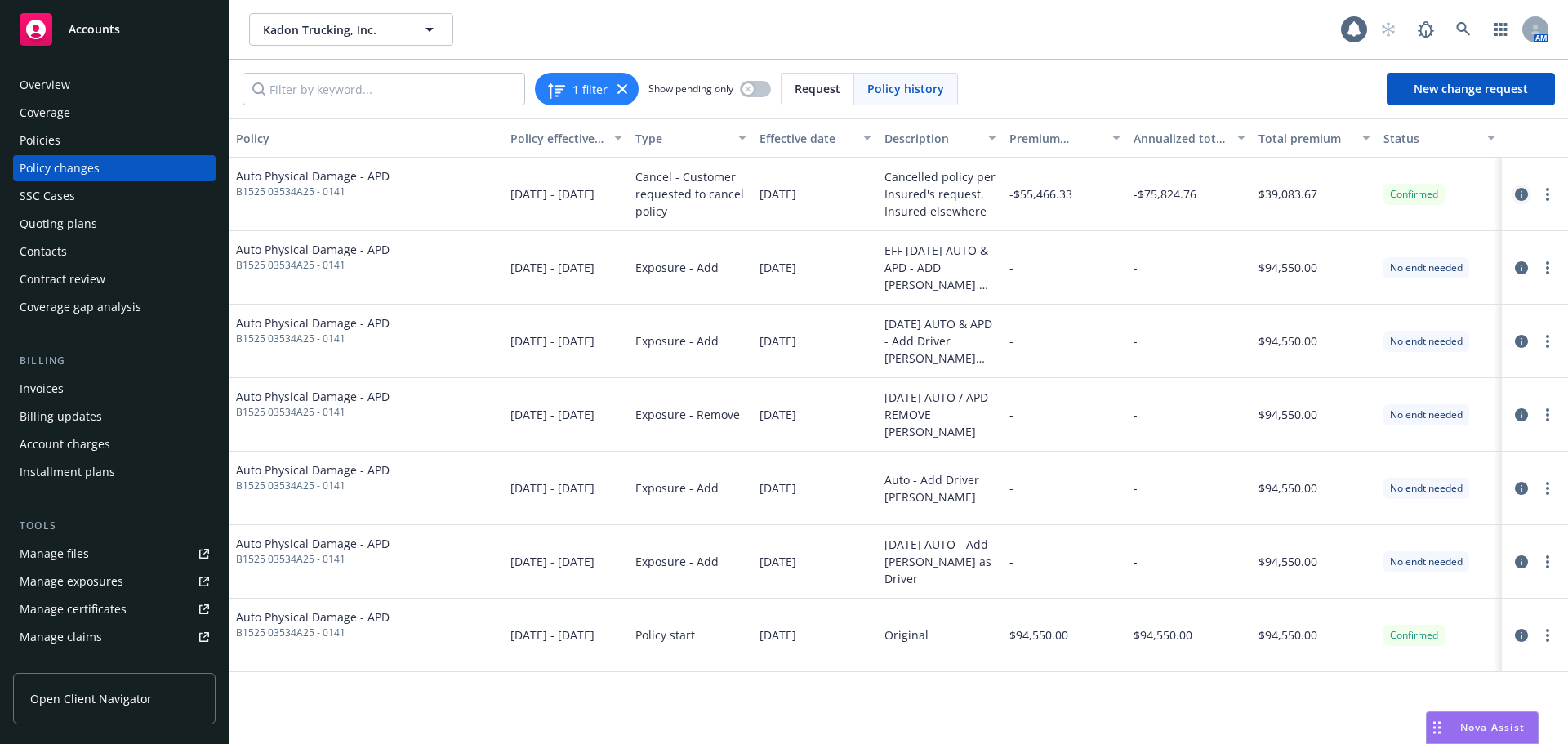
click at [1522, 199] on icon "circleInformation" at bounding box center [1521, 194] width 13 height 13
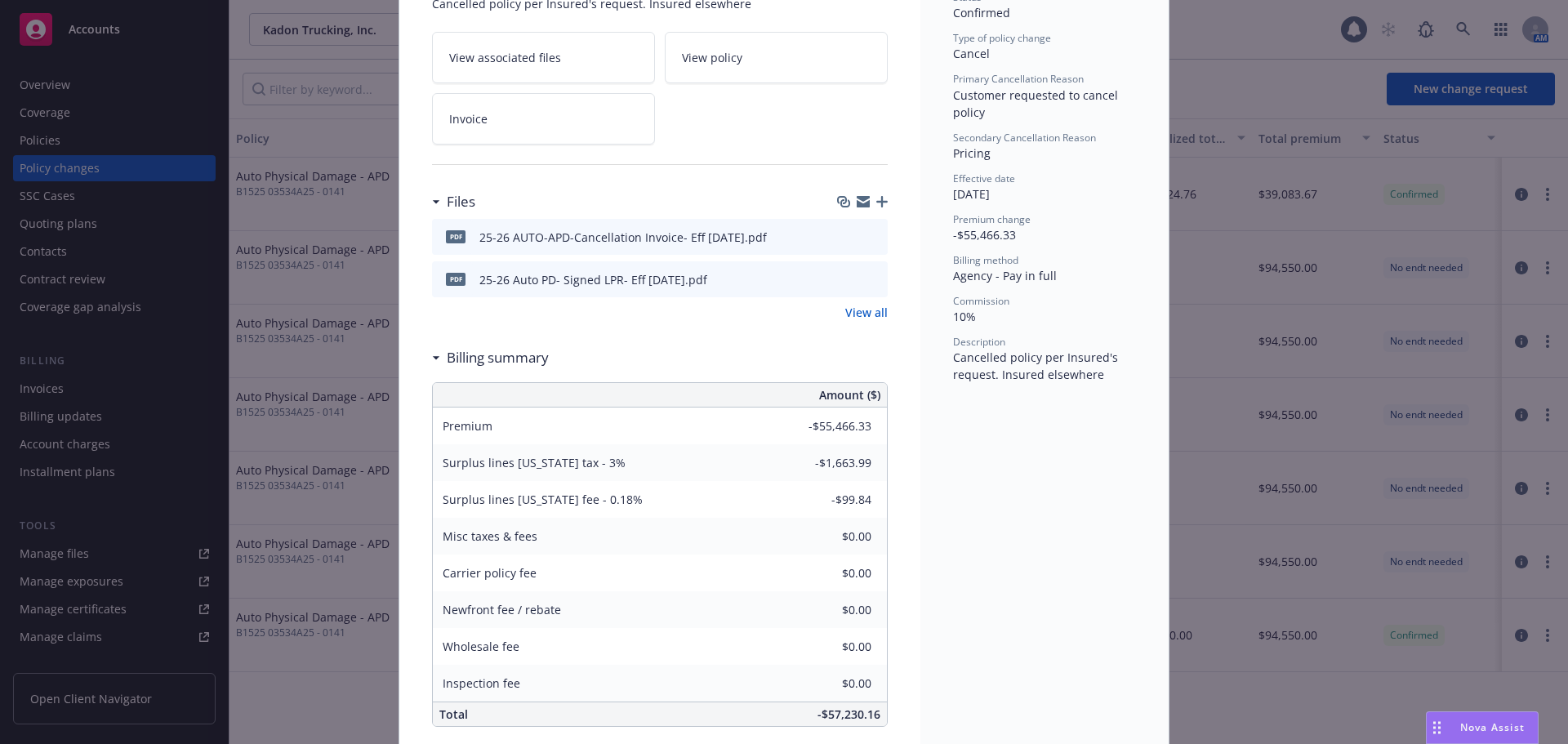
scroll to position [212, 0]
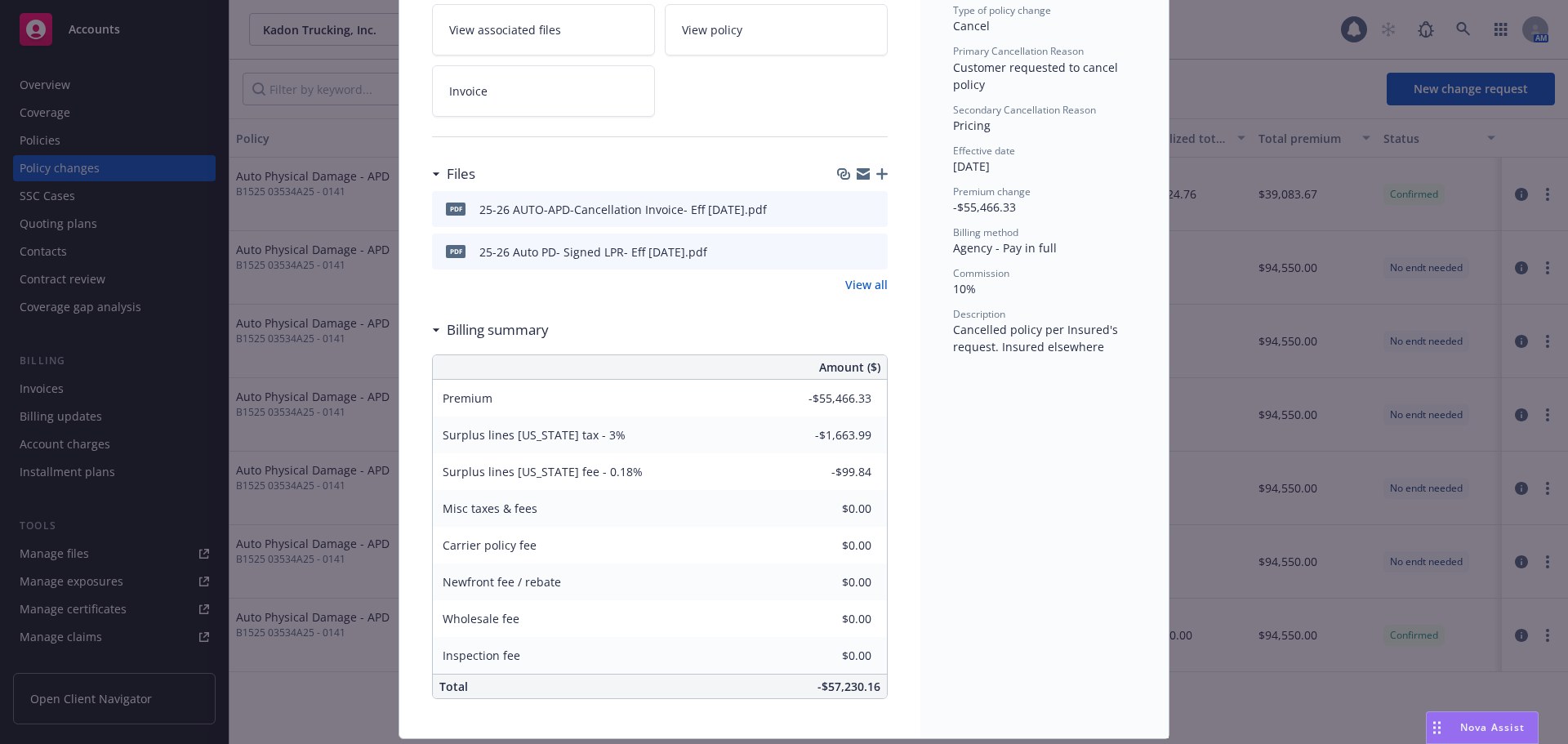
click at [1089, 420] on div "Policy number B1525 03534A25 - 0141 Status Confirmed Type of policy change Canc…" at bounding box center [1044, 311] width 248 height 856
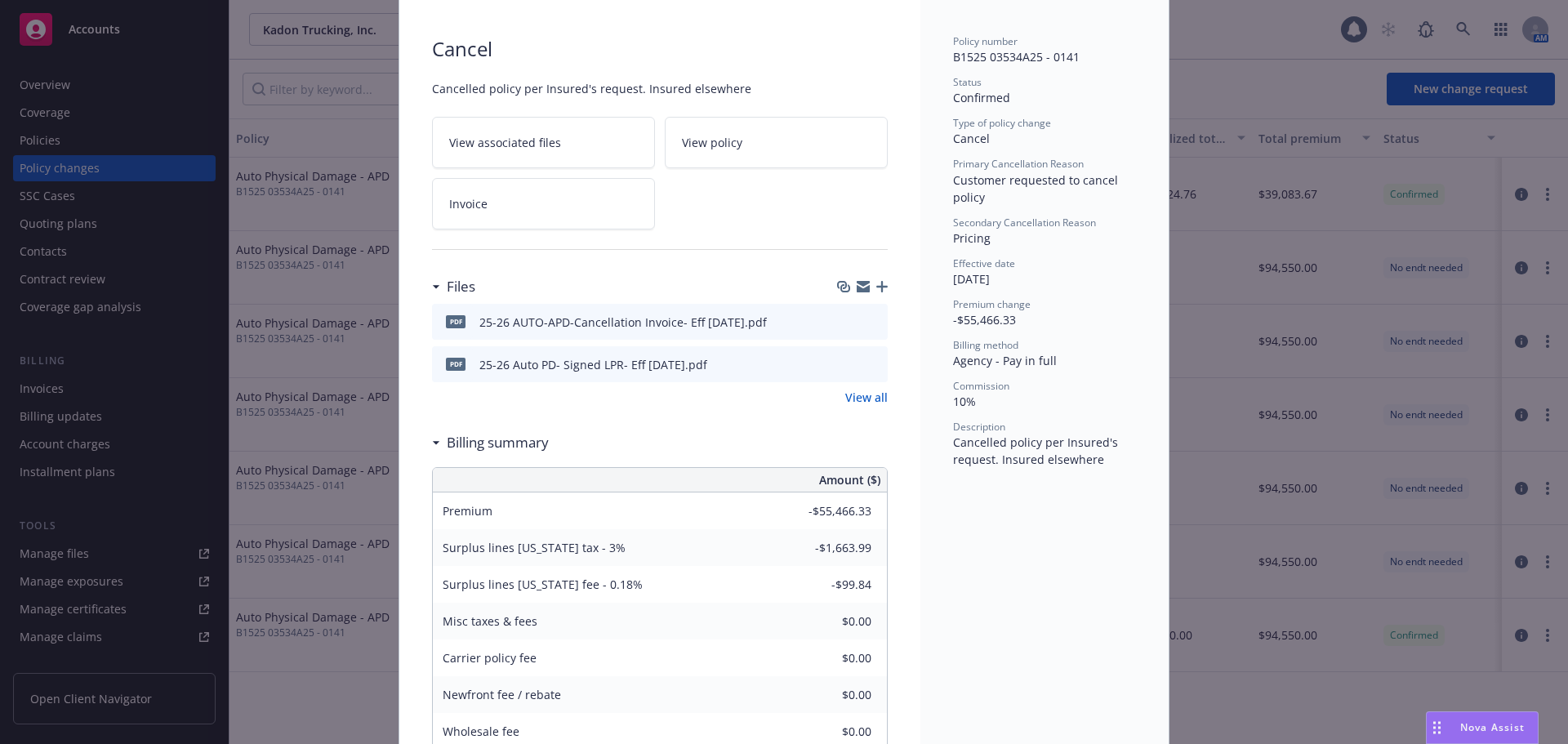
scroll to position [0, 0]
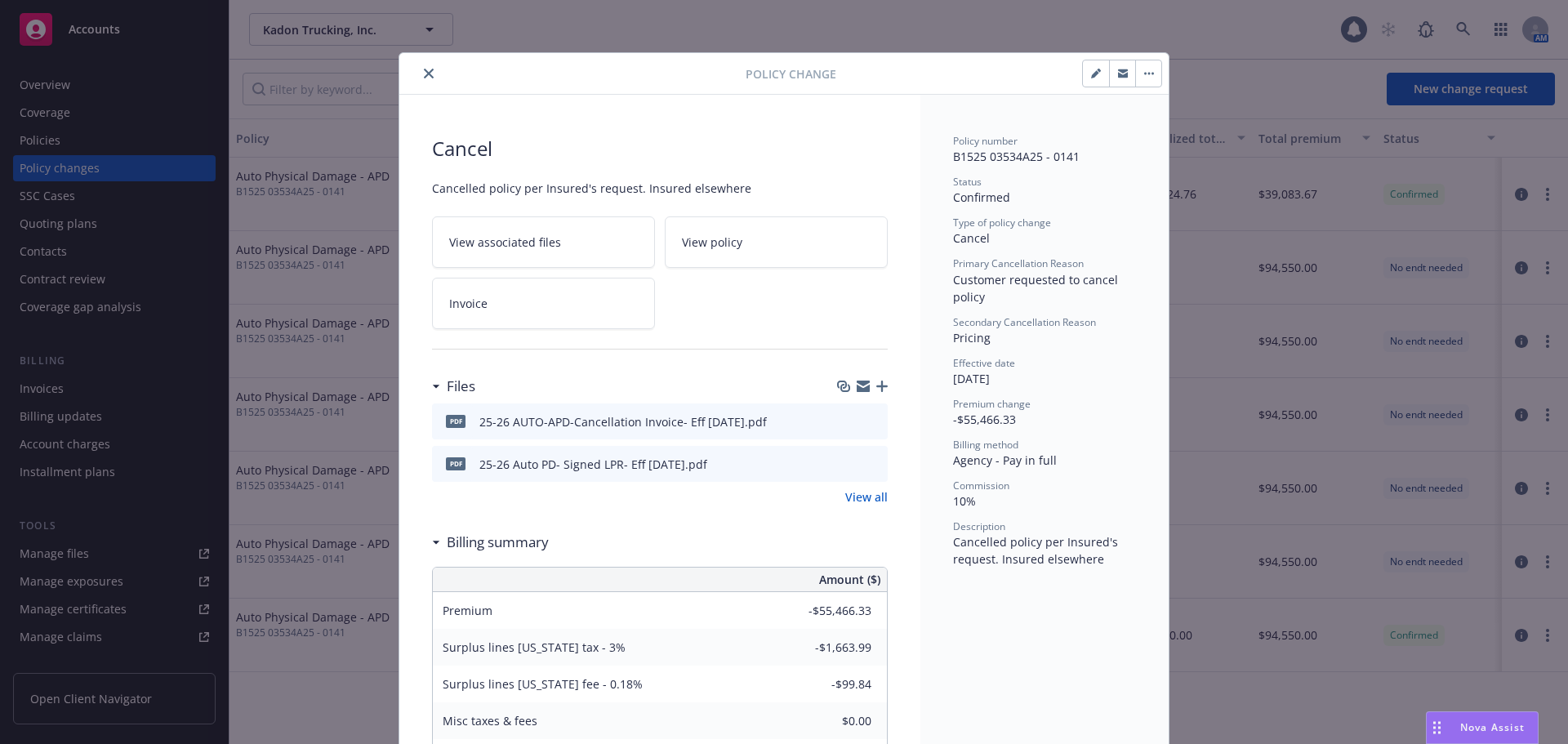
click at [424, 74] on icon "close" at bounding box center [429, 73] width 10 height 10
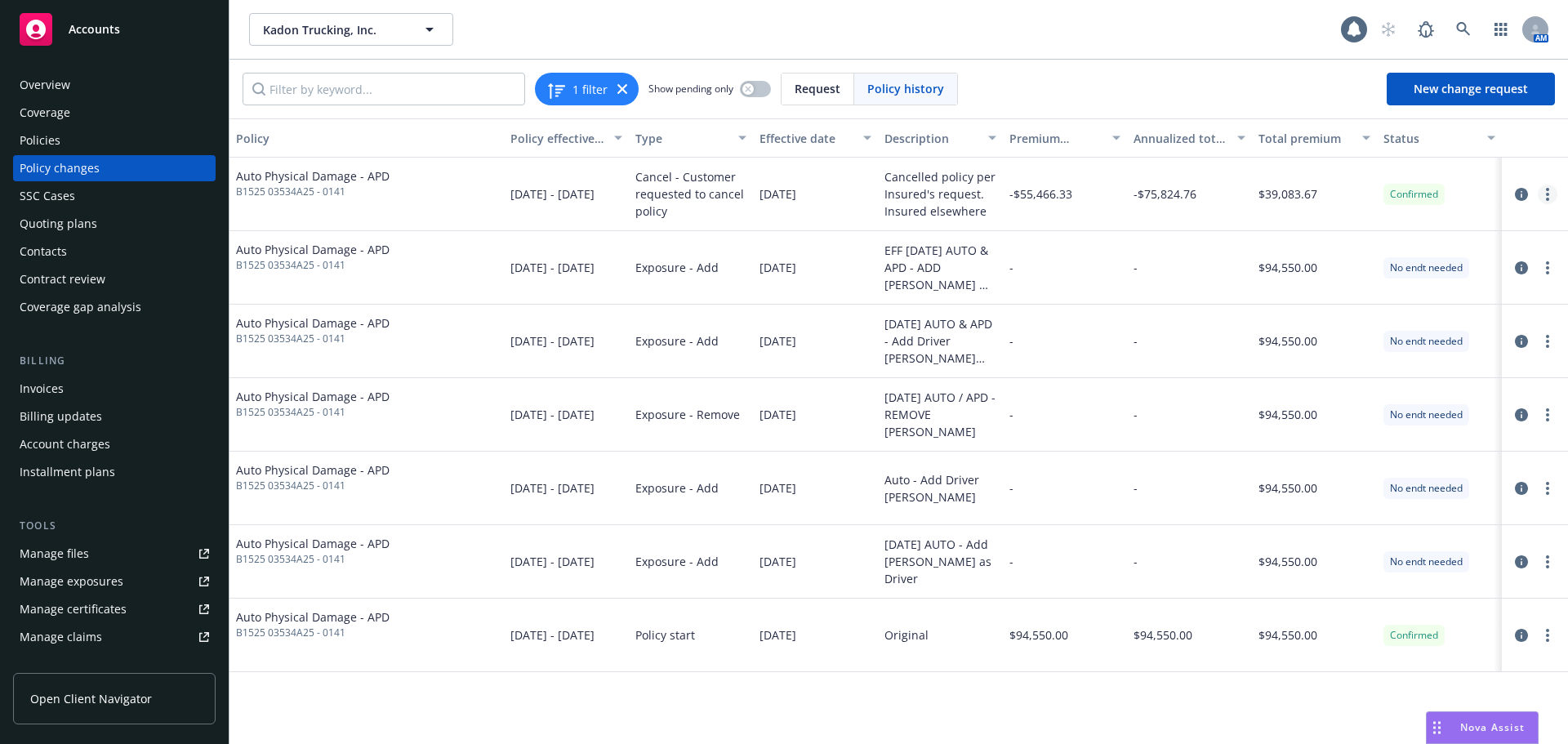
click at [1553, 196] on link "more" at bounding box center [1547, 195] width 20 height 20
click at [1534, 136] on button "button" at bounding box center [1534, 138] width 66 height 39
click at [1520, 192] on icon "circleInformation" at bounding box center [1521, 194] width 13 height 13
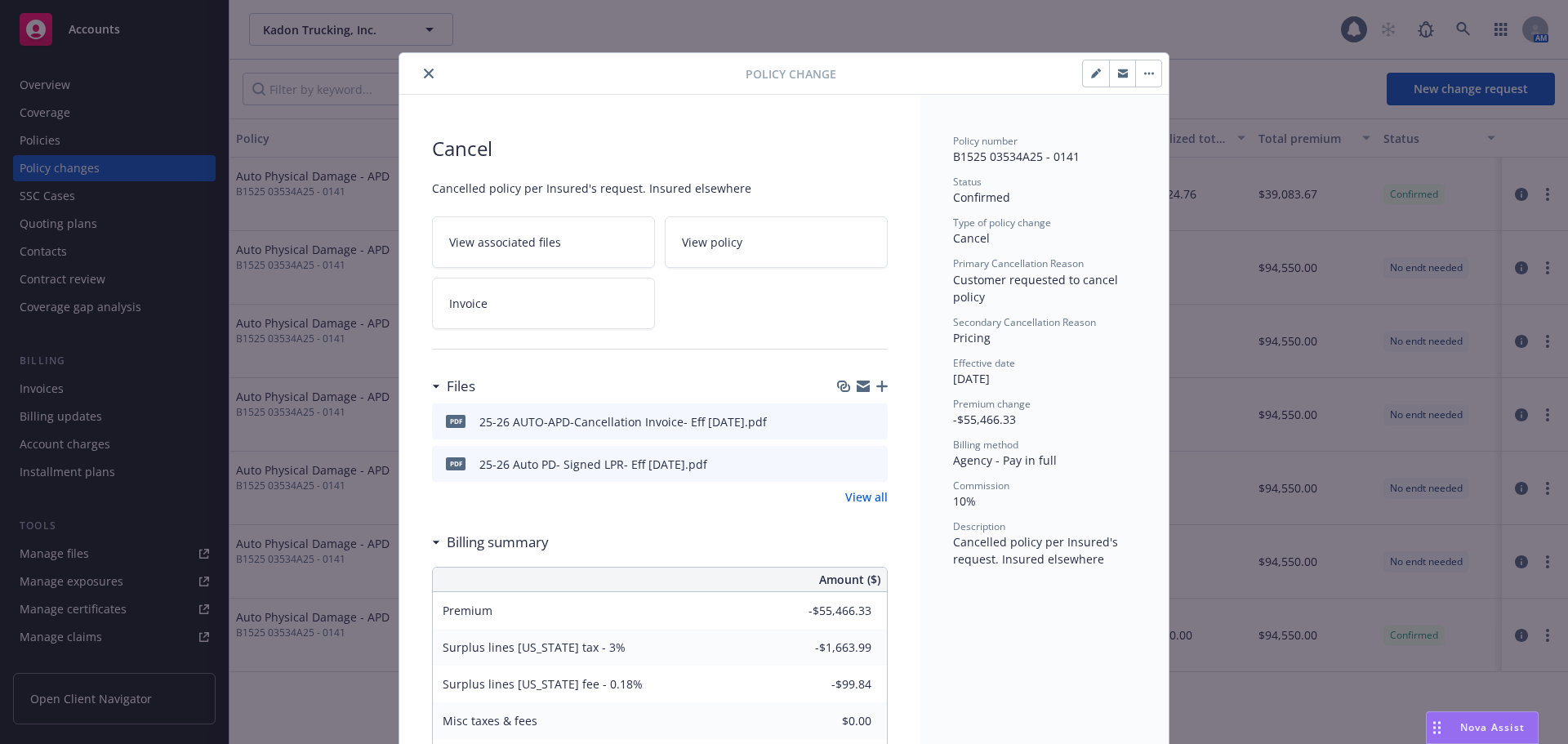
scroll to position [49, 0]
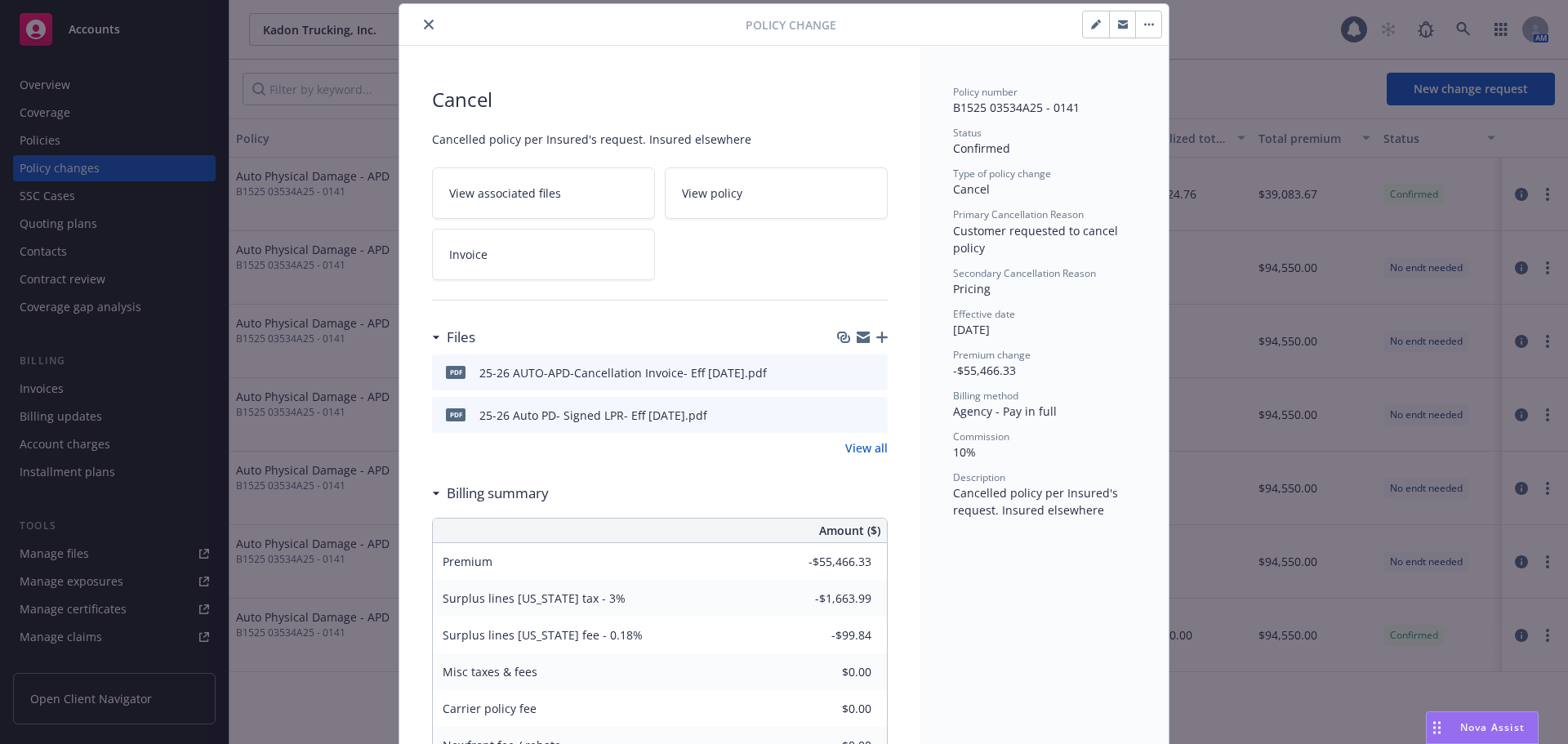
click at [424, 21] on icon "close" at bounding box center [429, 25] width 10 height 10
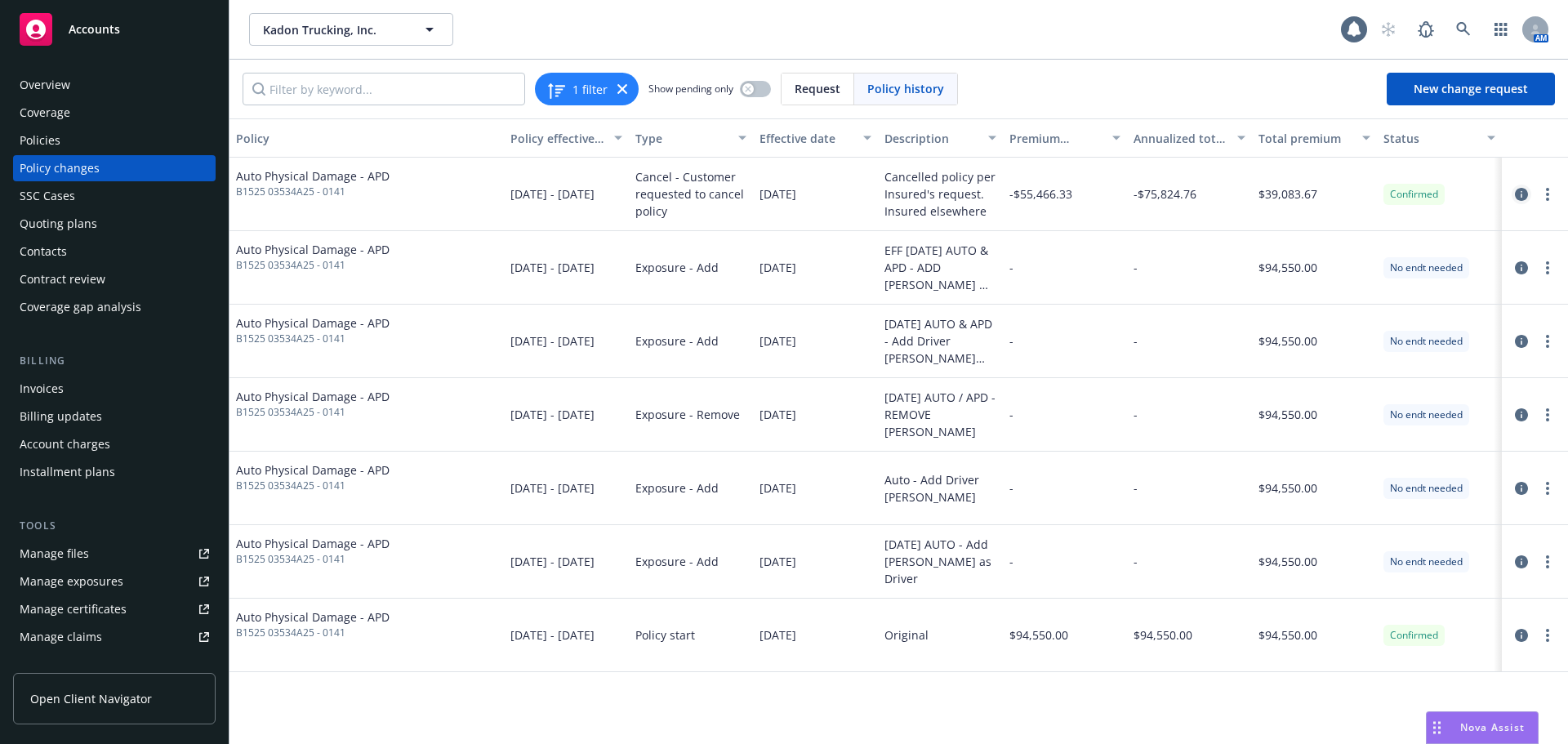
click at [1519, 192] on icon "circleInformation" at bounding box center [1521, 194] width 13 height 13
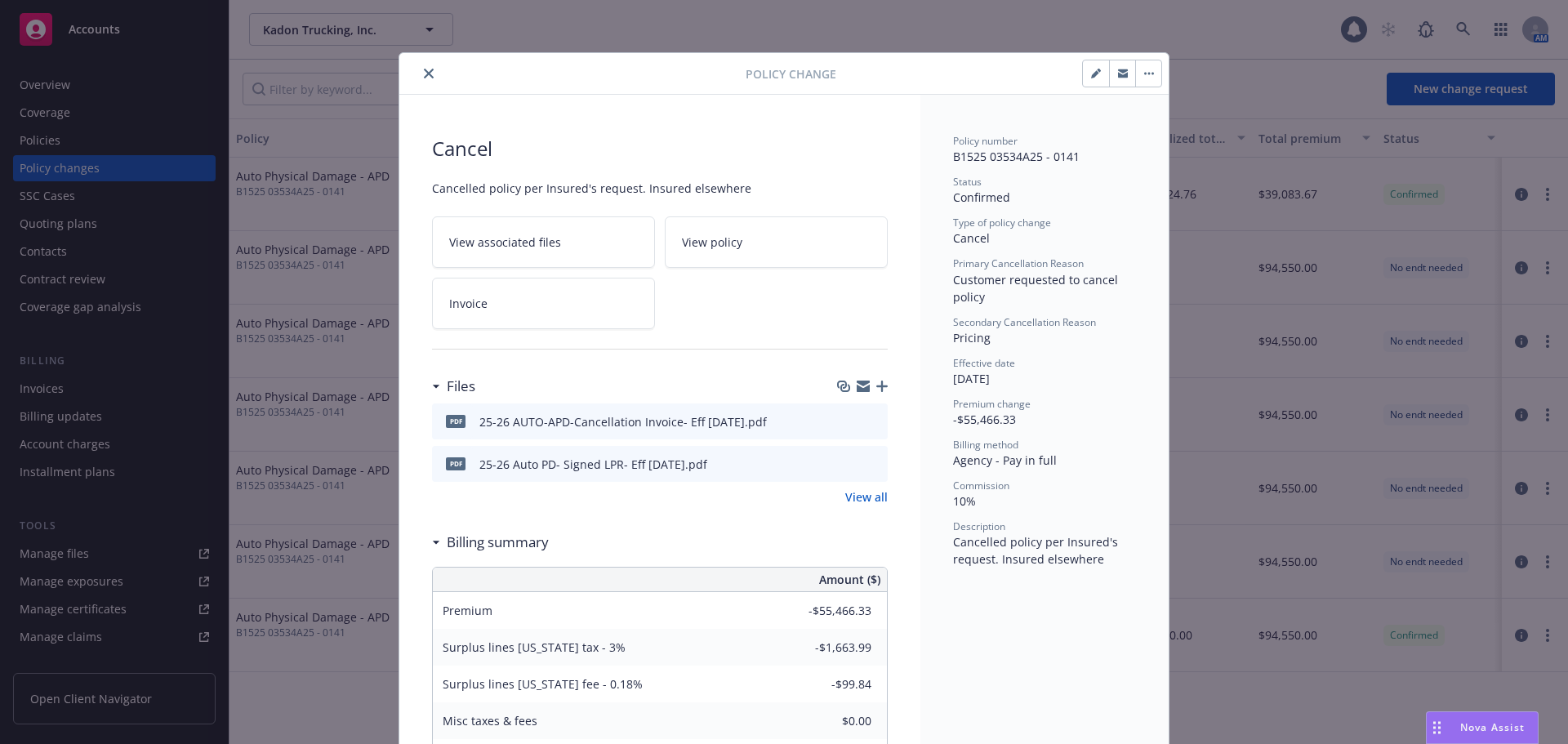
click at [1148, 78] on button "button" at bounding box center [1148, 73] width 26 height 26
click at [424, 75] on icon "close" at bounding box center [429, 73] width 10 height 10
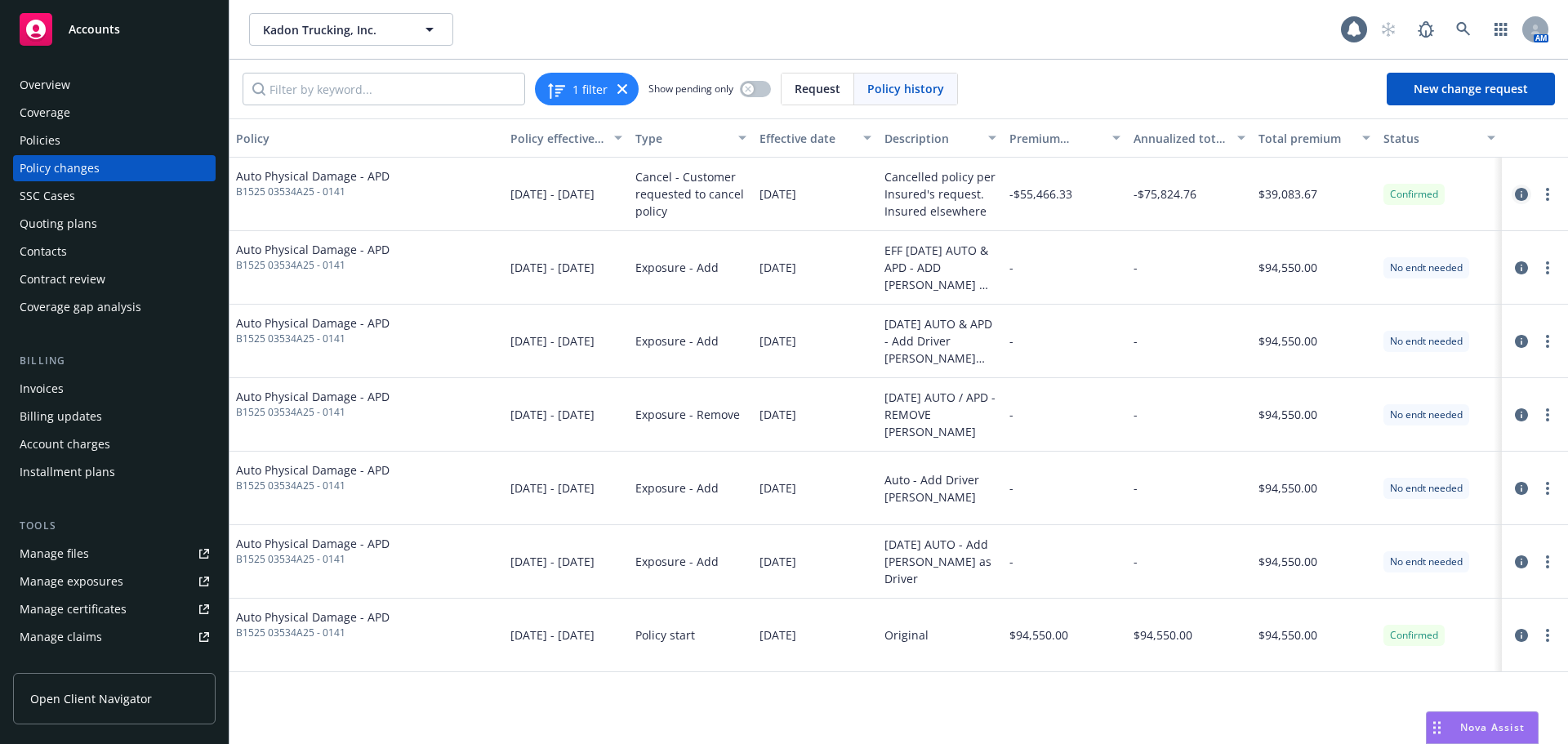
click at [1516, 199] on icon "circleInformation" at bounding box center [1521, 194] width 13 height 13
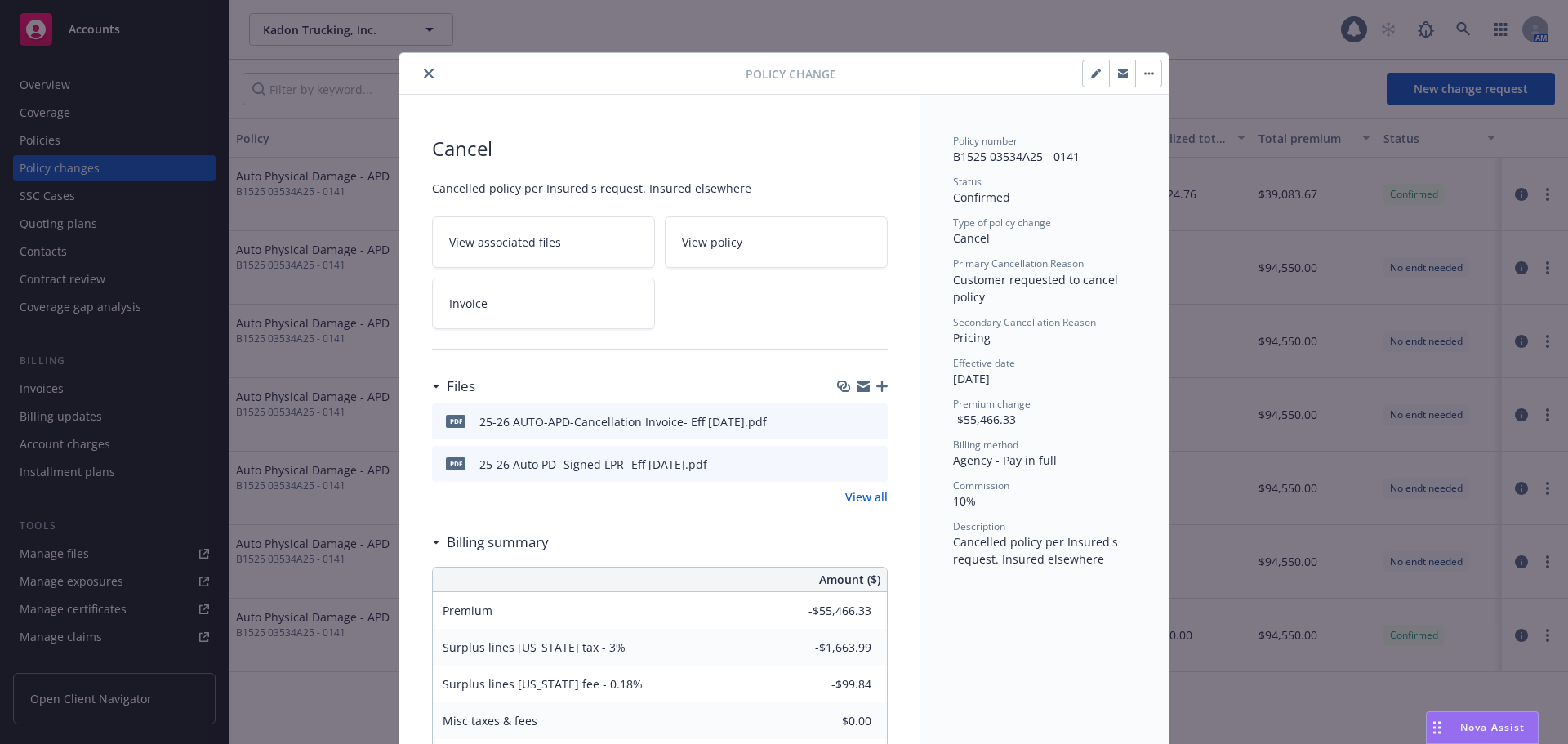
scroll to position [49, 0]
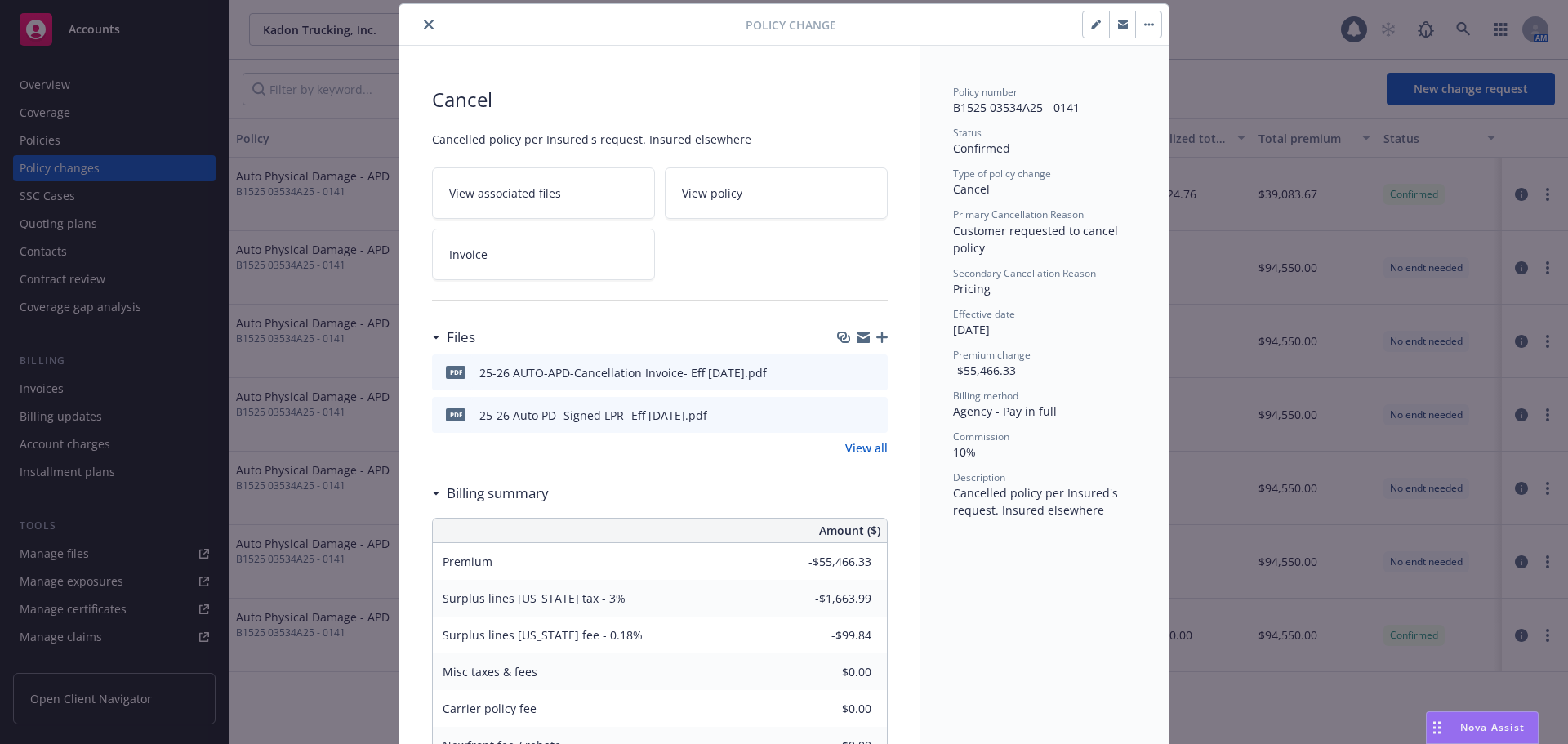
drag, startPoint x: 408, startPoint y: 18, endPoint x: 414, endPoint y: 25, distance: 9.2
click at [411, 24] on div at bounding box center [575, 25] width 339 height 20
drag, startPoint x: 418, startPoint y: 31, endPoint x: 428, endPoint y: 32, distance: 10.0
click at [420, 31] on button "close" at bounding box center [429, 25] width 20 height 20
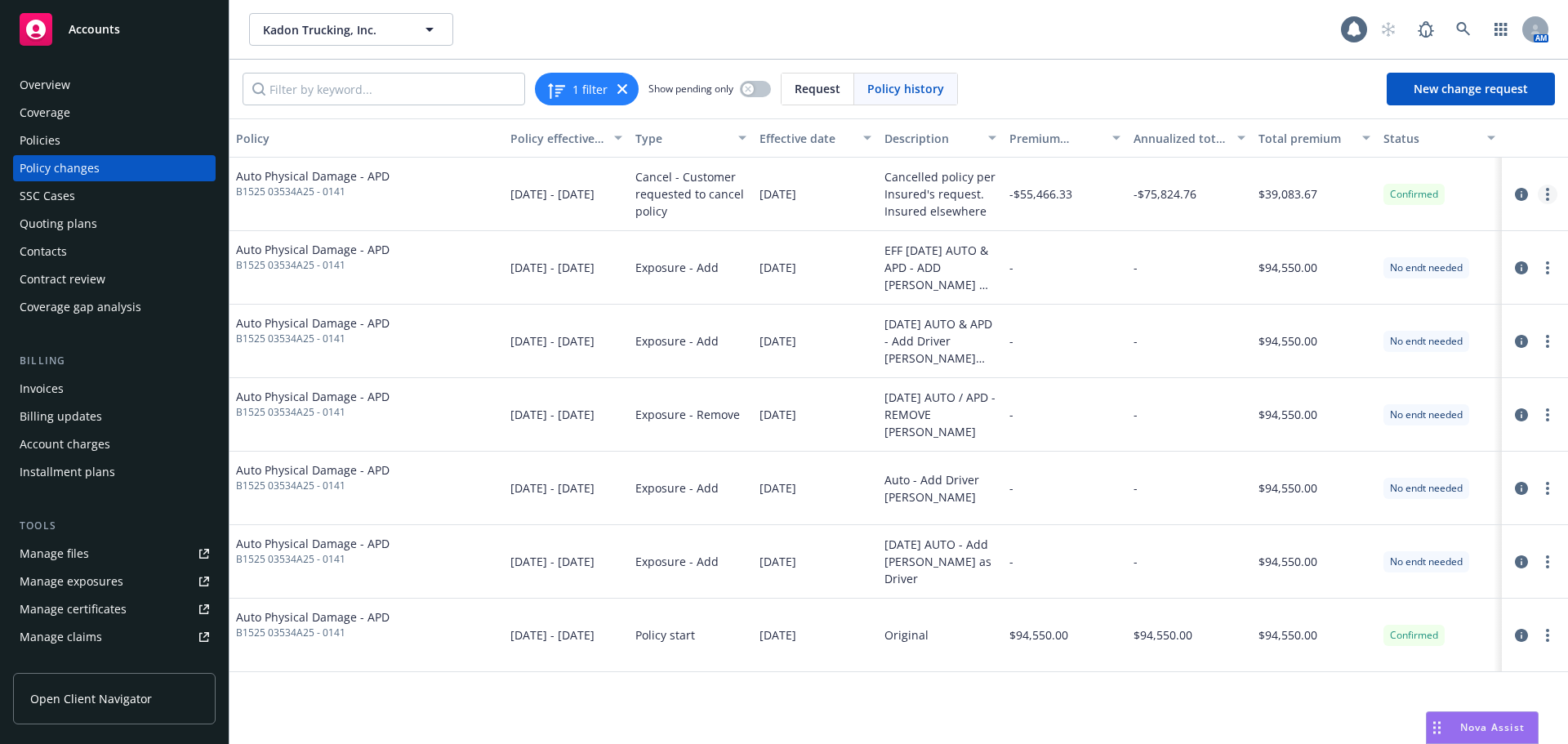
click at [1550, 198] on link "more" at bounding box center [1547, 195] width 20 height 20
click at [1362, 224] on link "Copy logging email" at bounding box center [1416, 228] width 280 height 33
click at [46, 139] on div "Policies" at bounding box center [40, 140] width 41 height 26
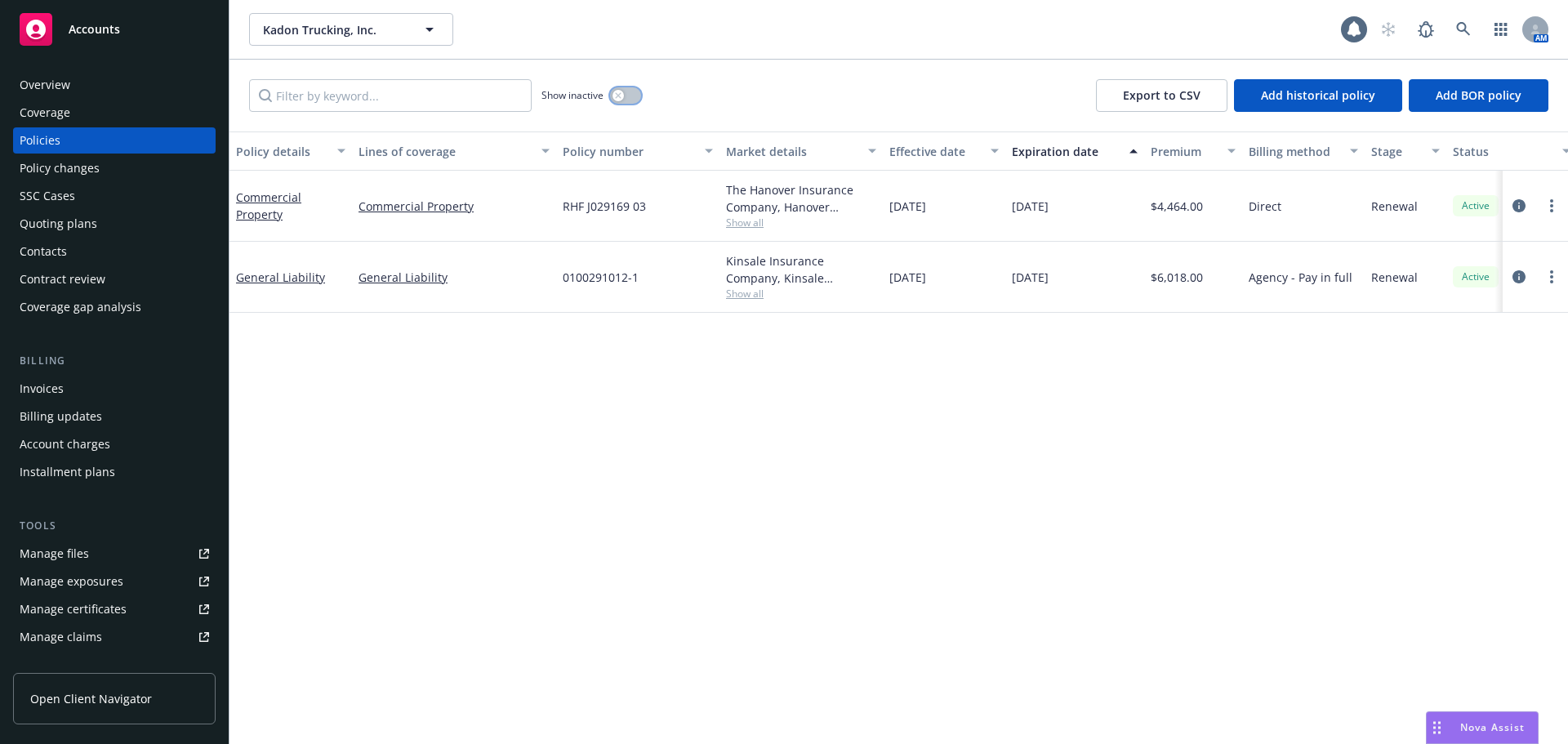
click at [630, 96] on button "button" at bounding box center [625, 96] width 31 height 16
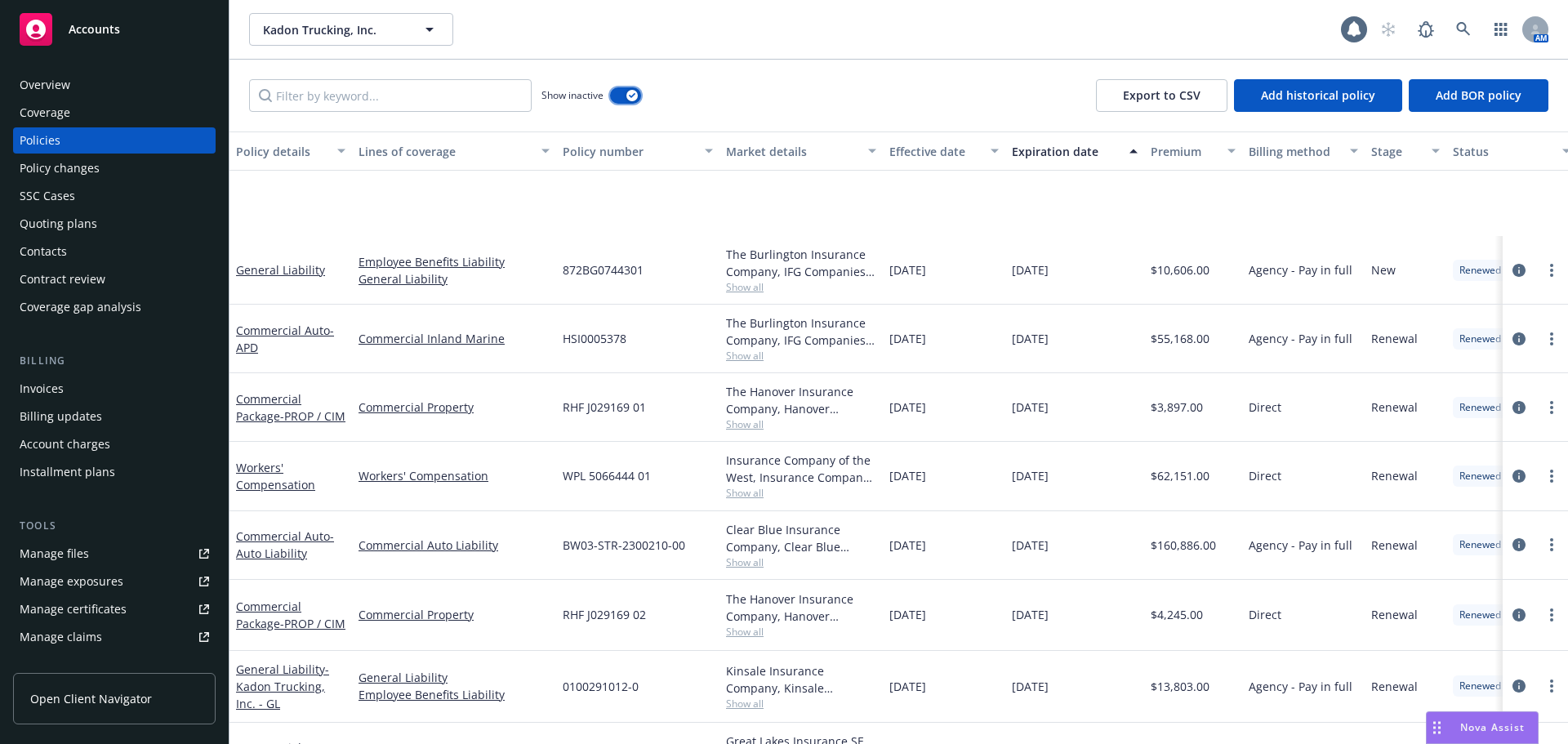
scroll to position [680, 0]
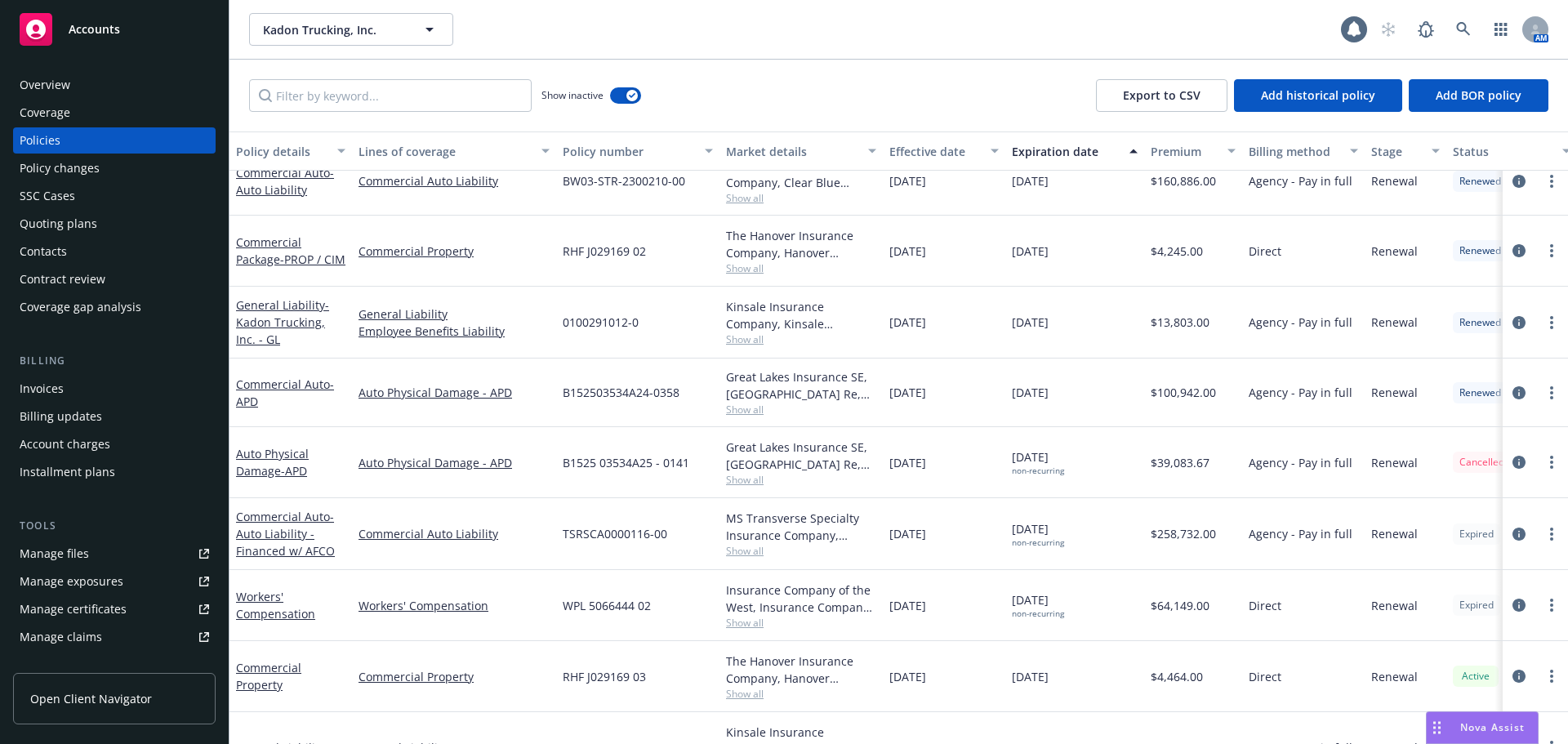
click at [64, 551] on div "Manage files" at bounding box center [55, 554] width 69 height 26
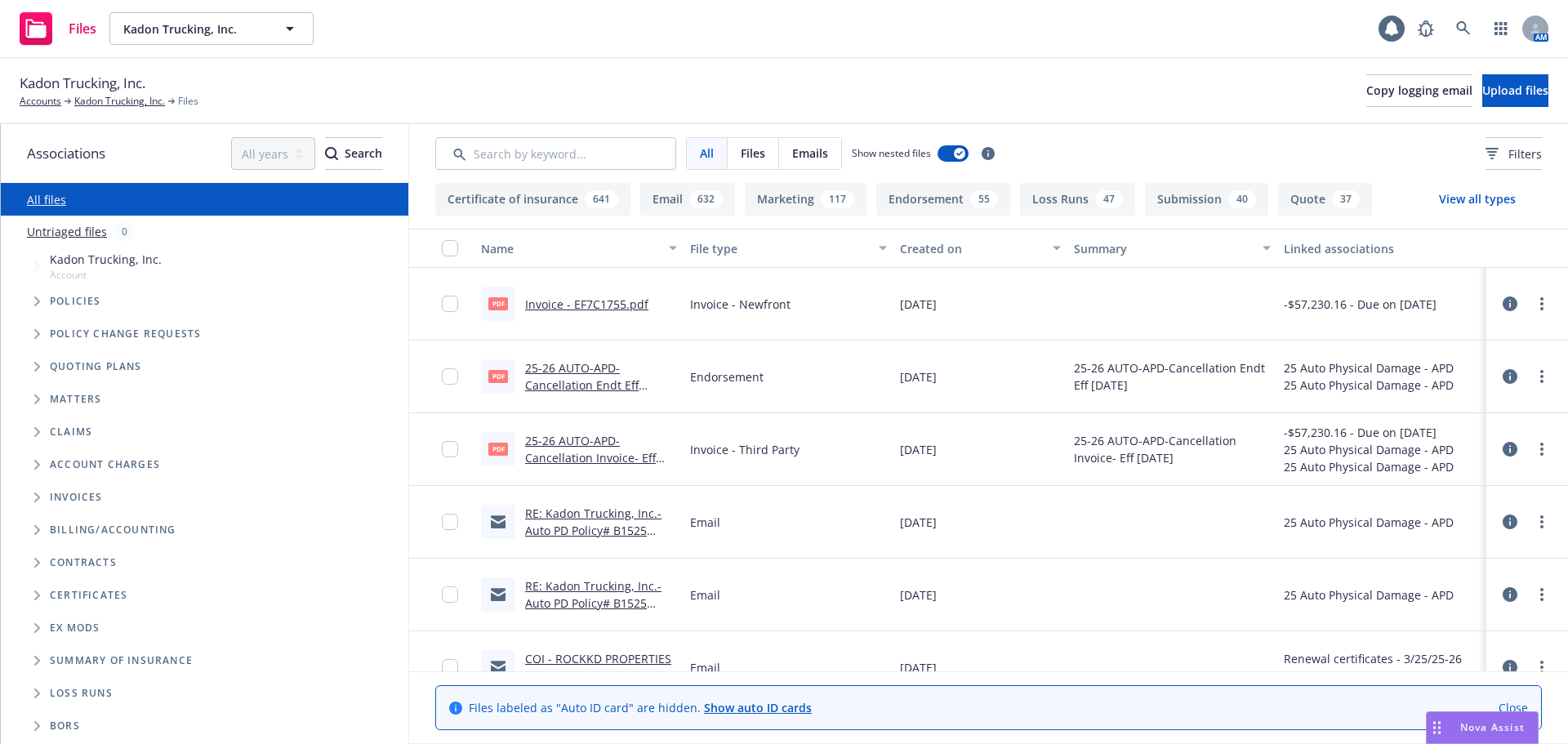
click at [1501, 706] on link "Close" at bounding box center [1512, 708] width 29 height 17
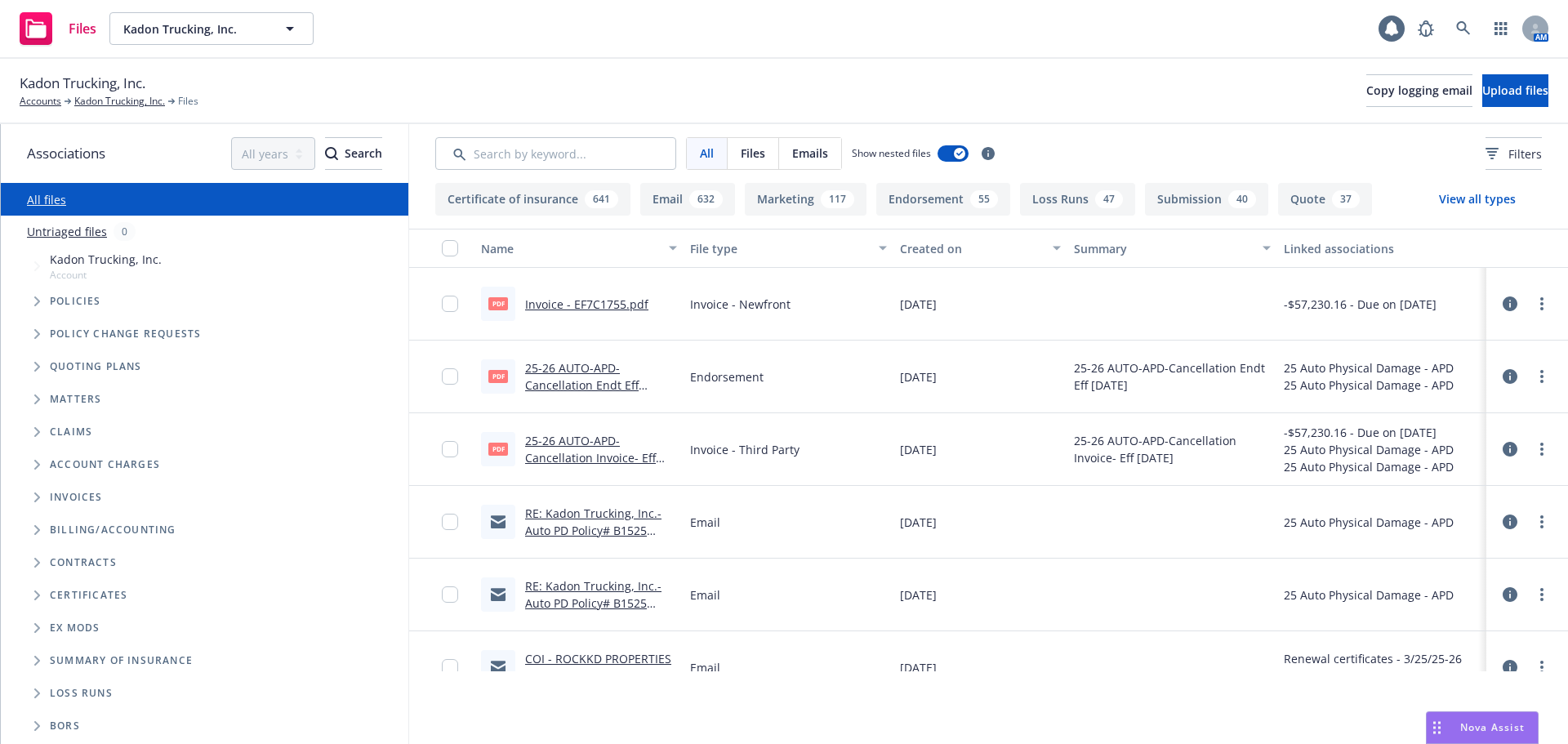
click at [602, 599] on link "RE: Kadon Trucking, Inc.- Auto PD Policy# B1525 03534A25-0141- Cancel Request- …" at bounding box center [593, 612] width 137 height 67
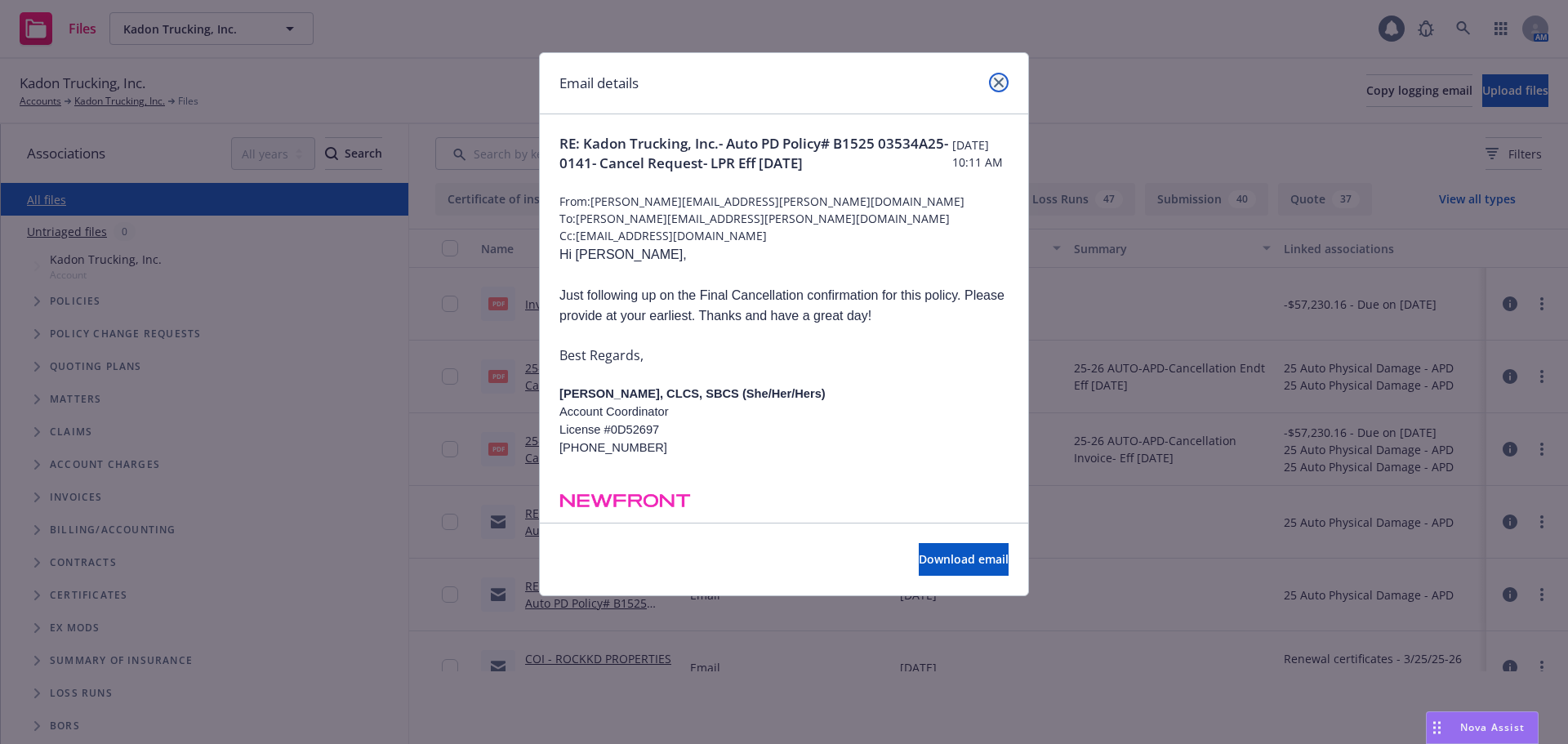
click at [990, 84] on link "close" at bounding box center [998, 83] width 20 height 20
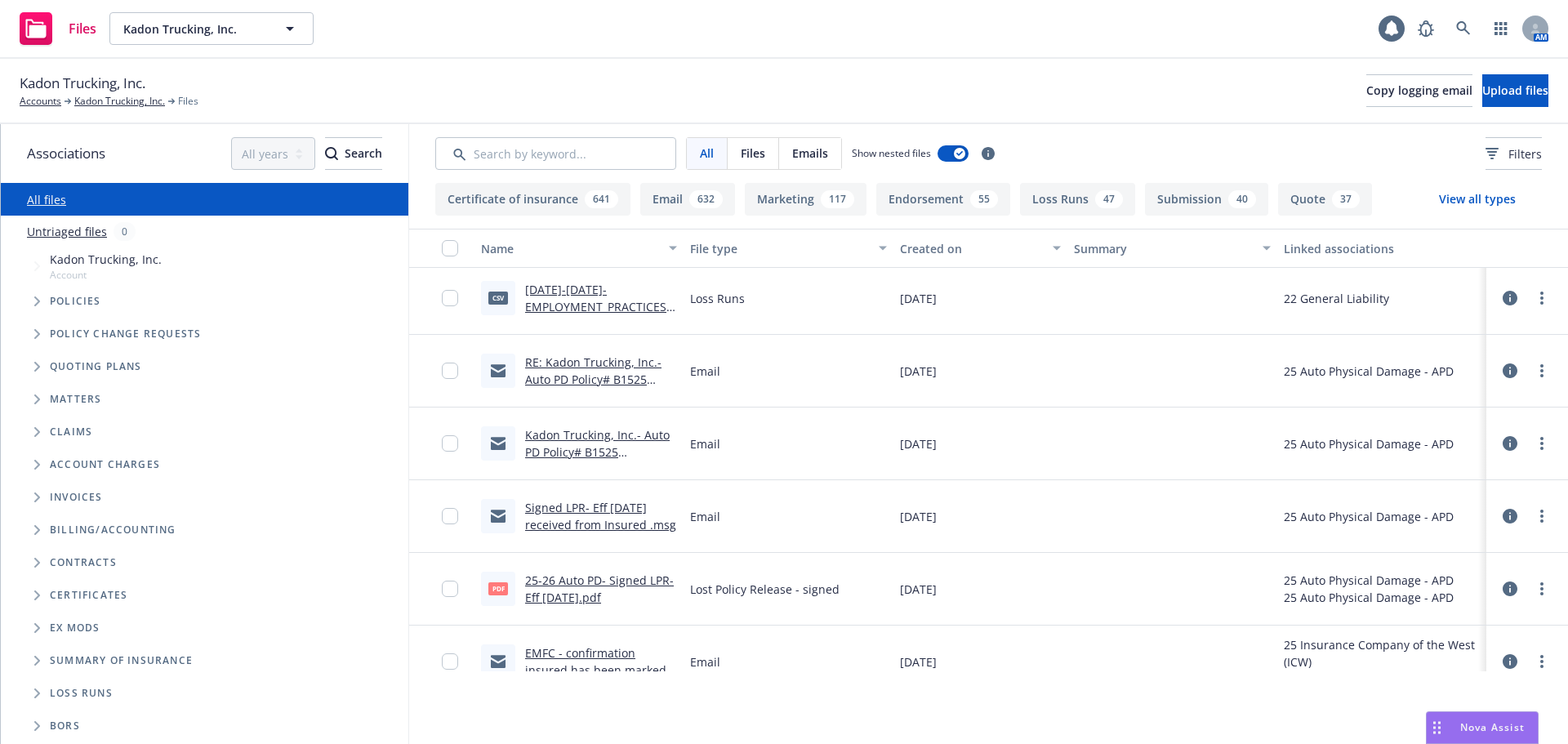
scroll to position [817, 0]
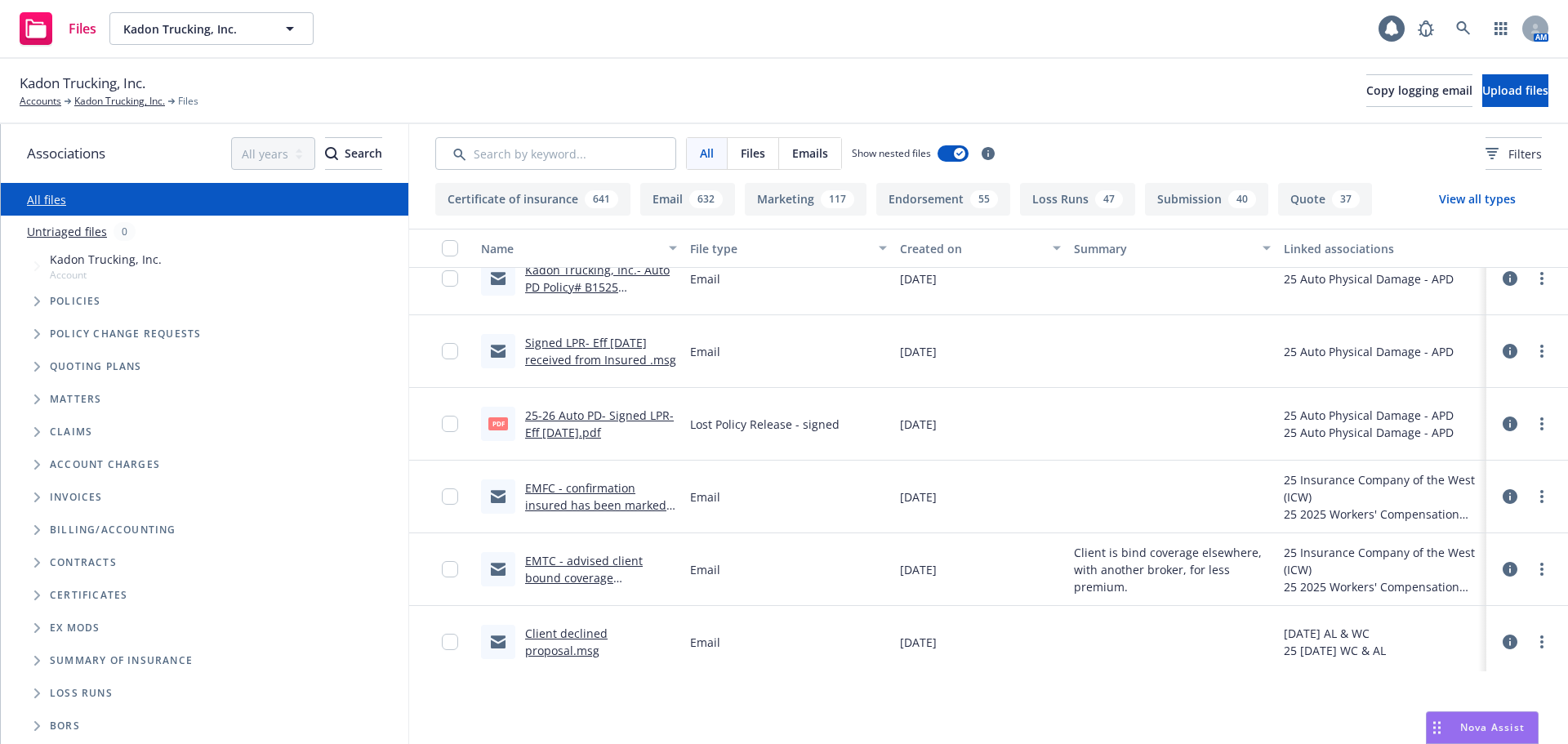
click at [575, 506] on link "EMFC - confirmation insured has been marked as lost.msg" at bounding box center [595, 505] width 141 height 50
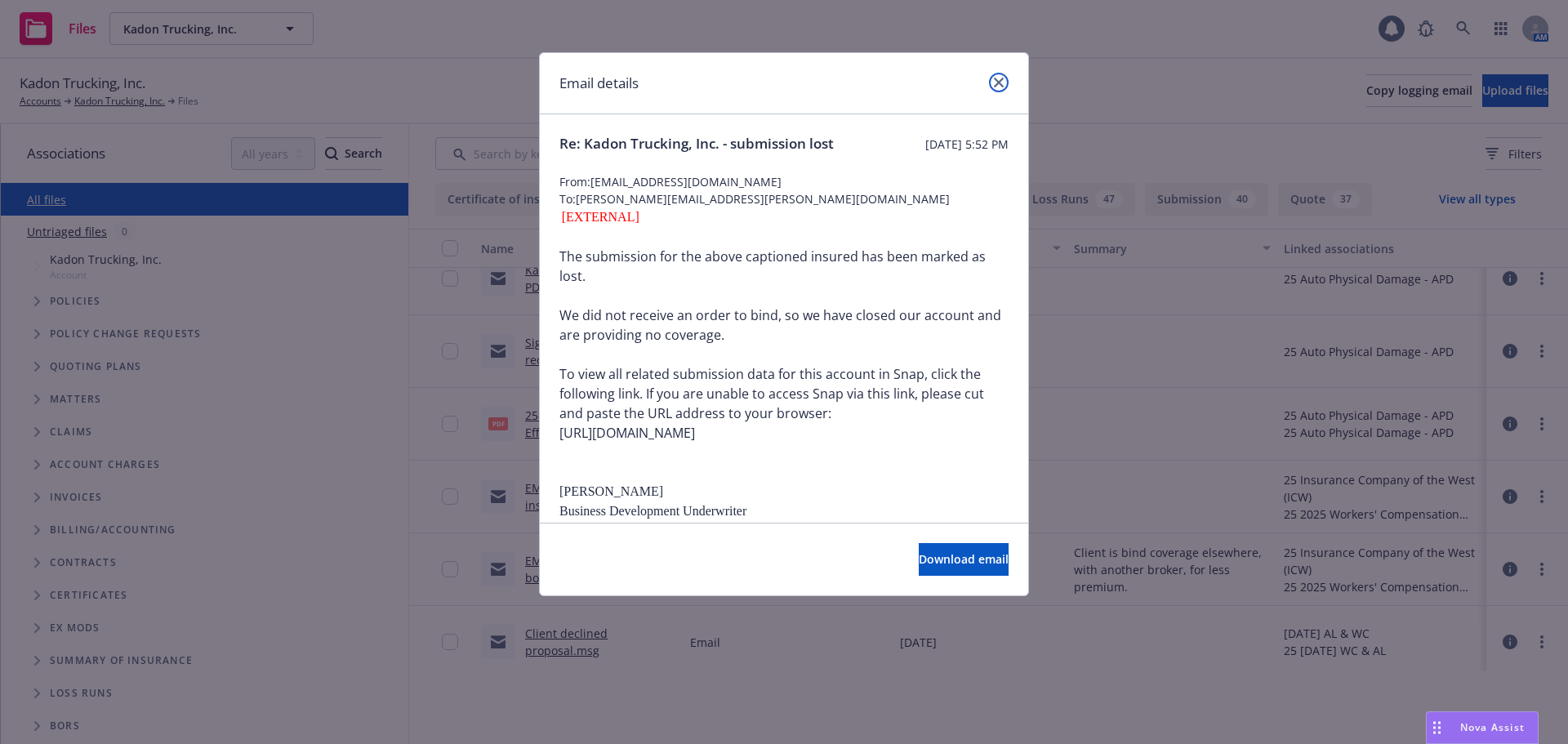
click at [1000, 88] on link "close" at bounding box center [998, 83] width 20 height 20
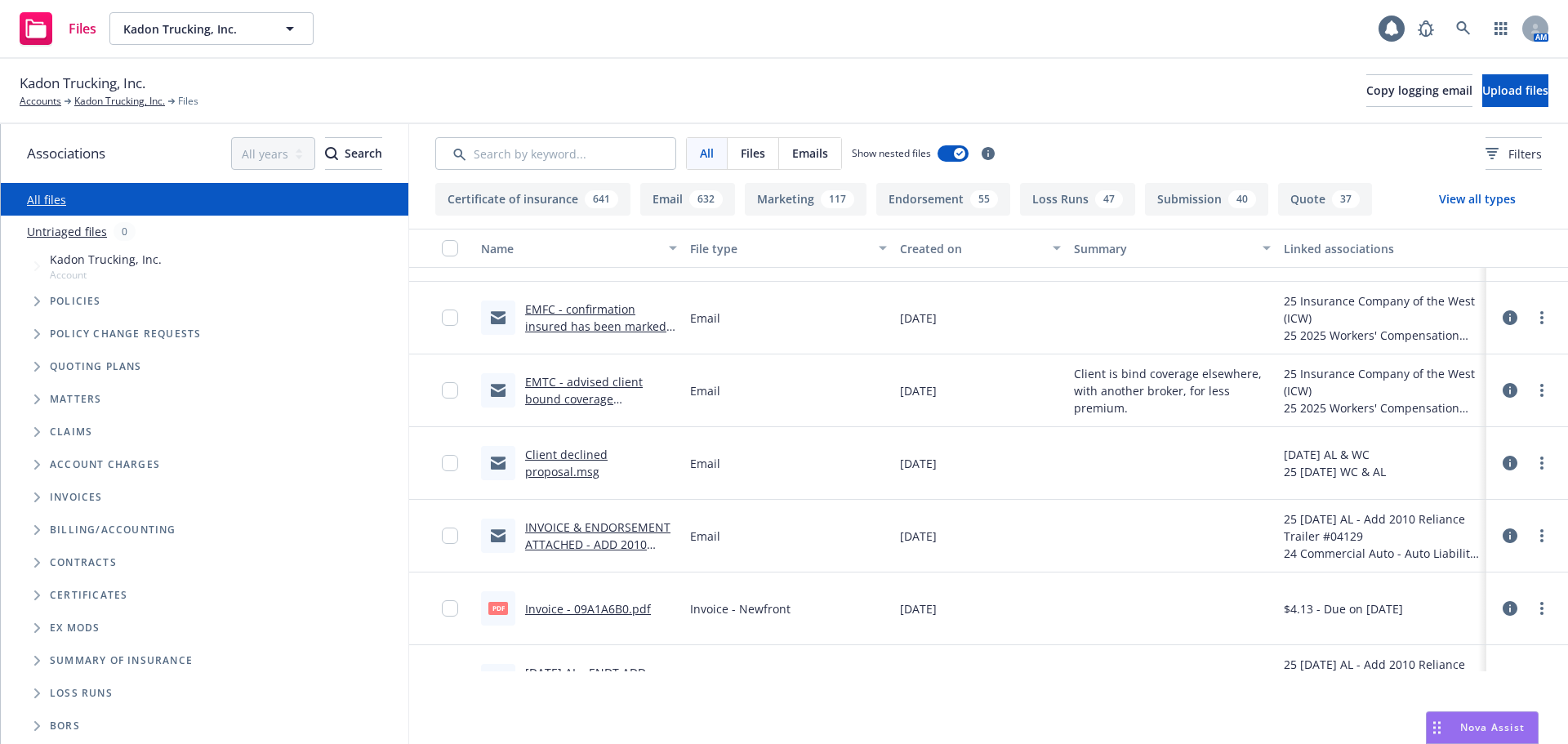
scroll to position [1062, 0]
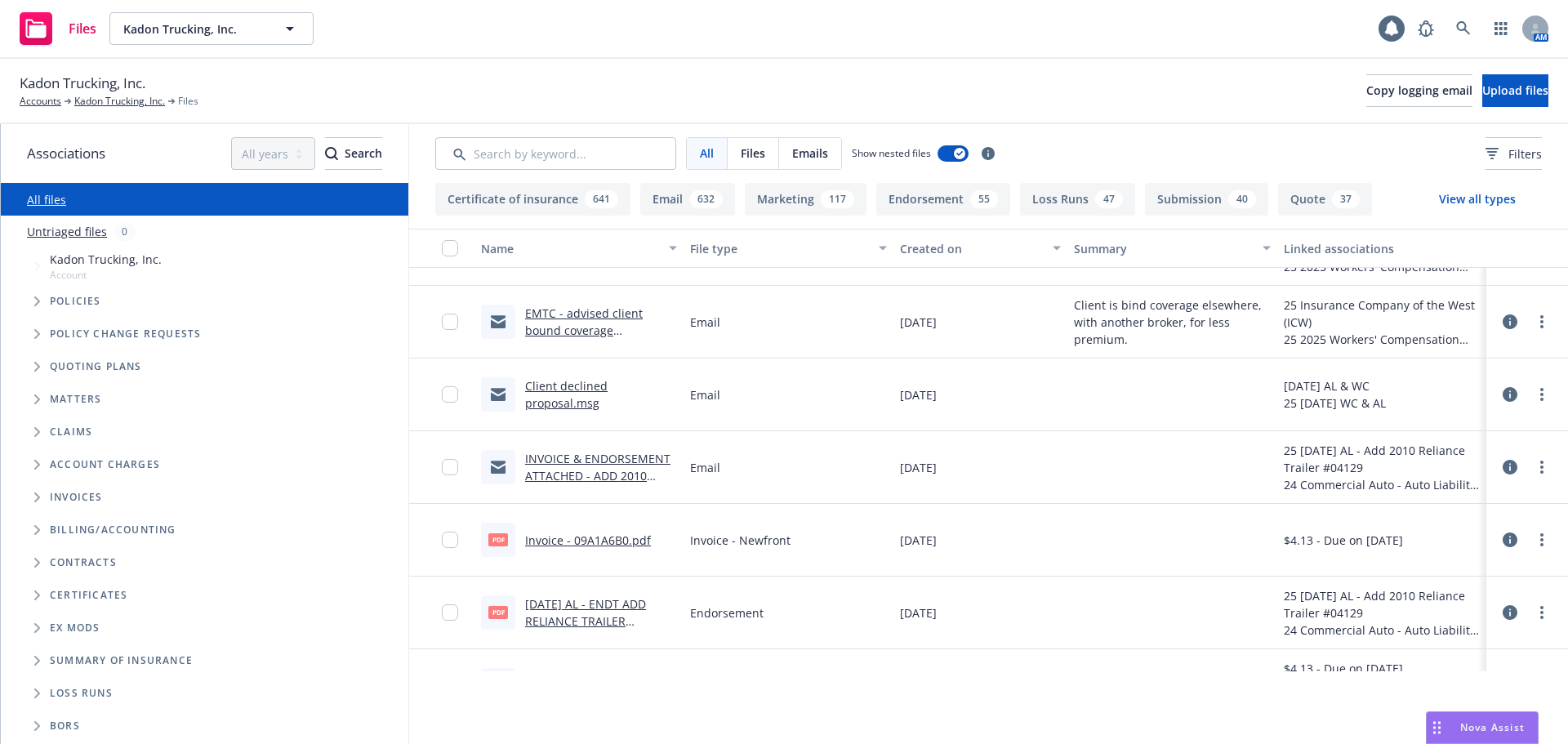
click at [551, 394] on div "Client declined proposal.msg" at bounding box center [601, 394] width 152 height 35
click at [552, 392] on link "Client declined proposal.msg" at bounding box center [566, 394] width 83 height 33
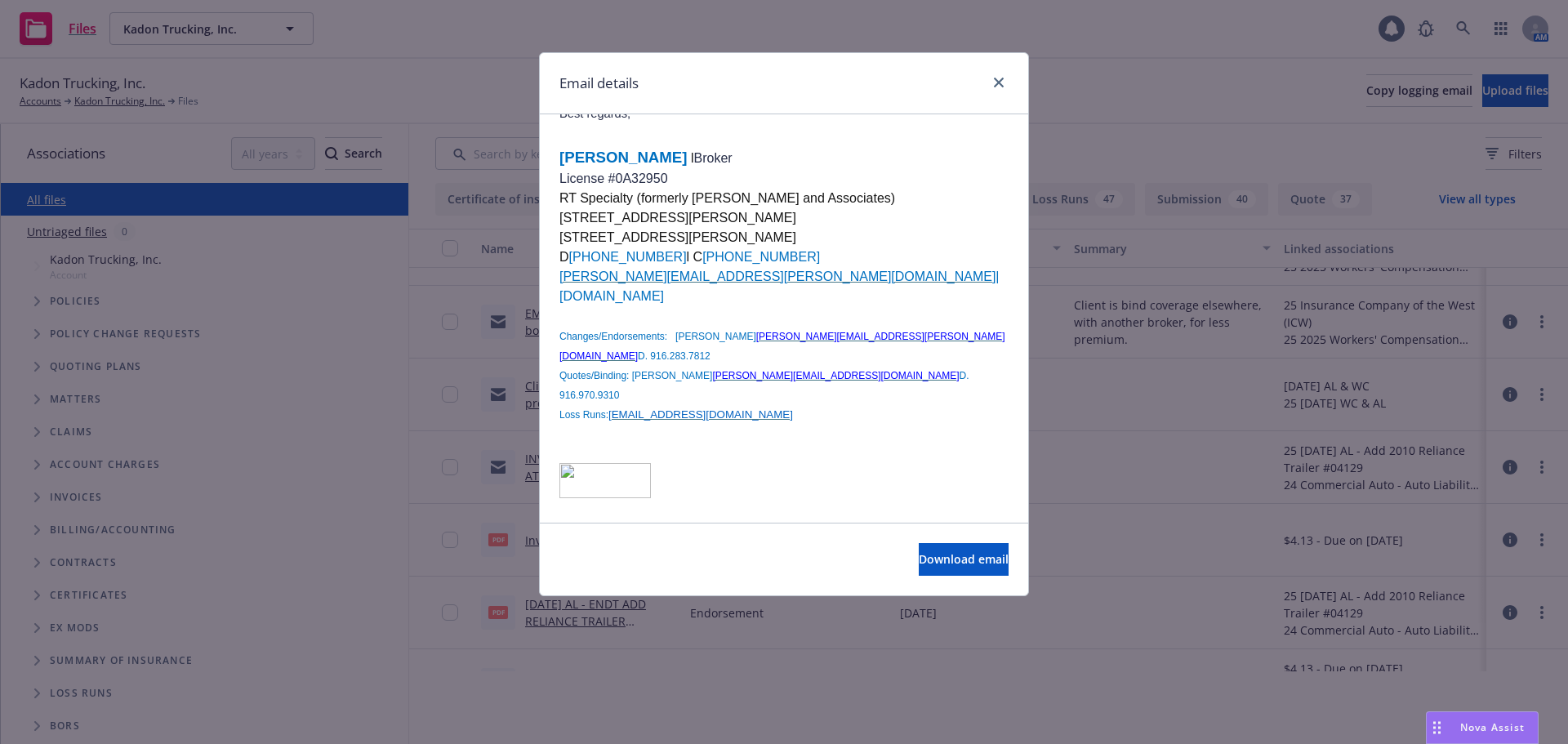
scroll to position [3564, 0]
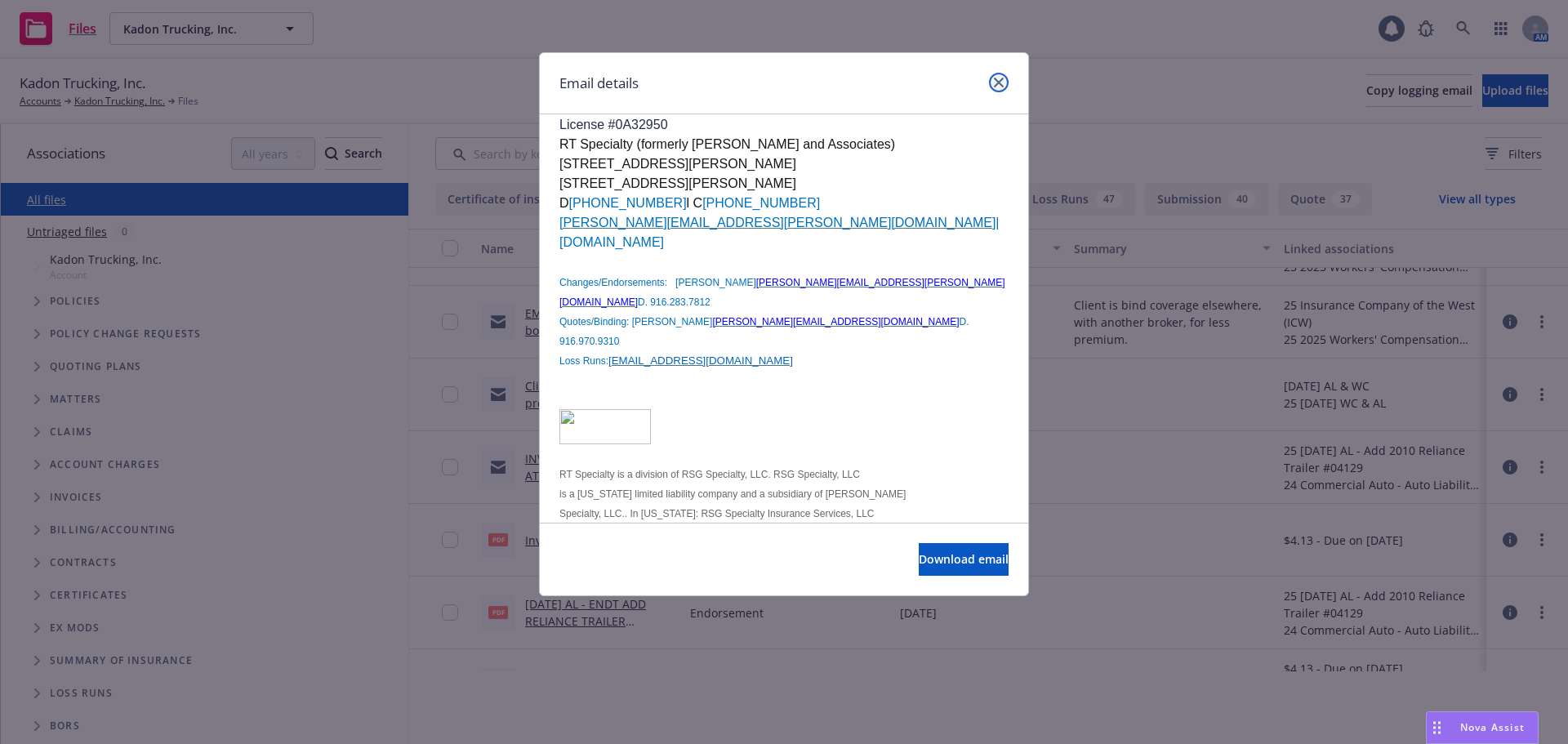
click at [996, 82] on icon "close" at bounding box center [998, 82] width 10 height 10
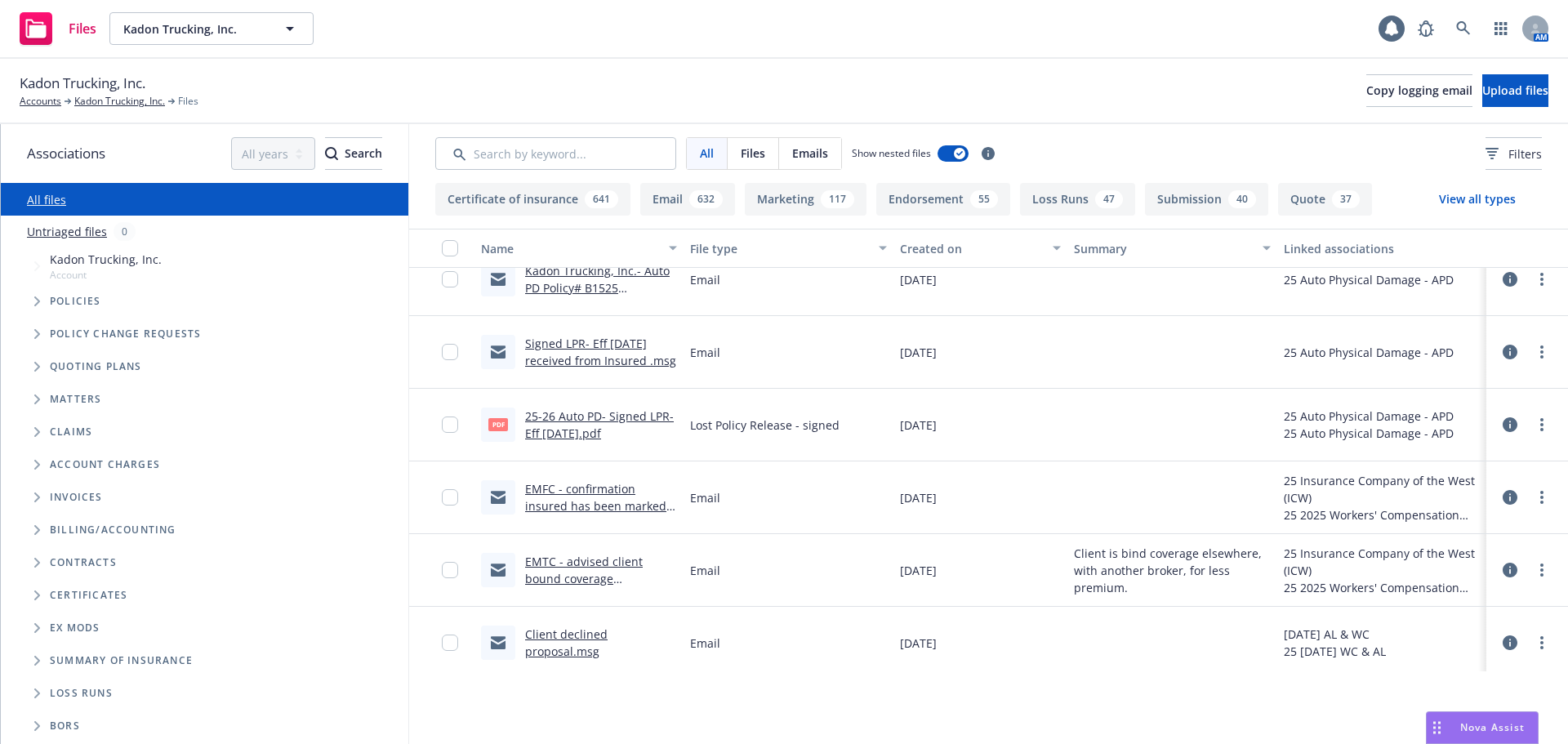
scroll to position [654, 0]
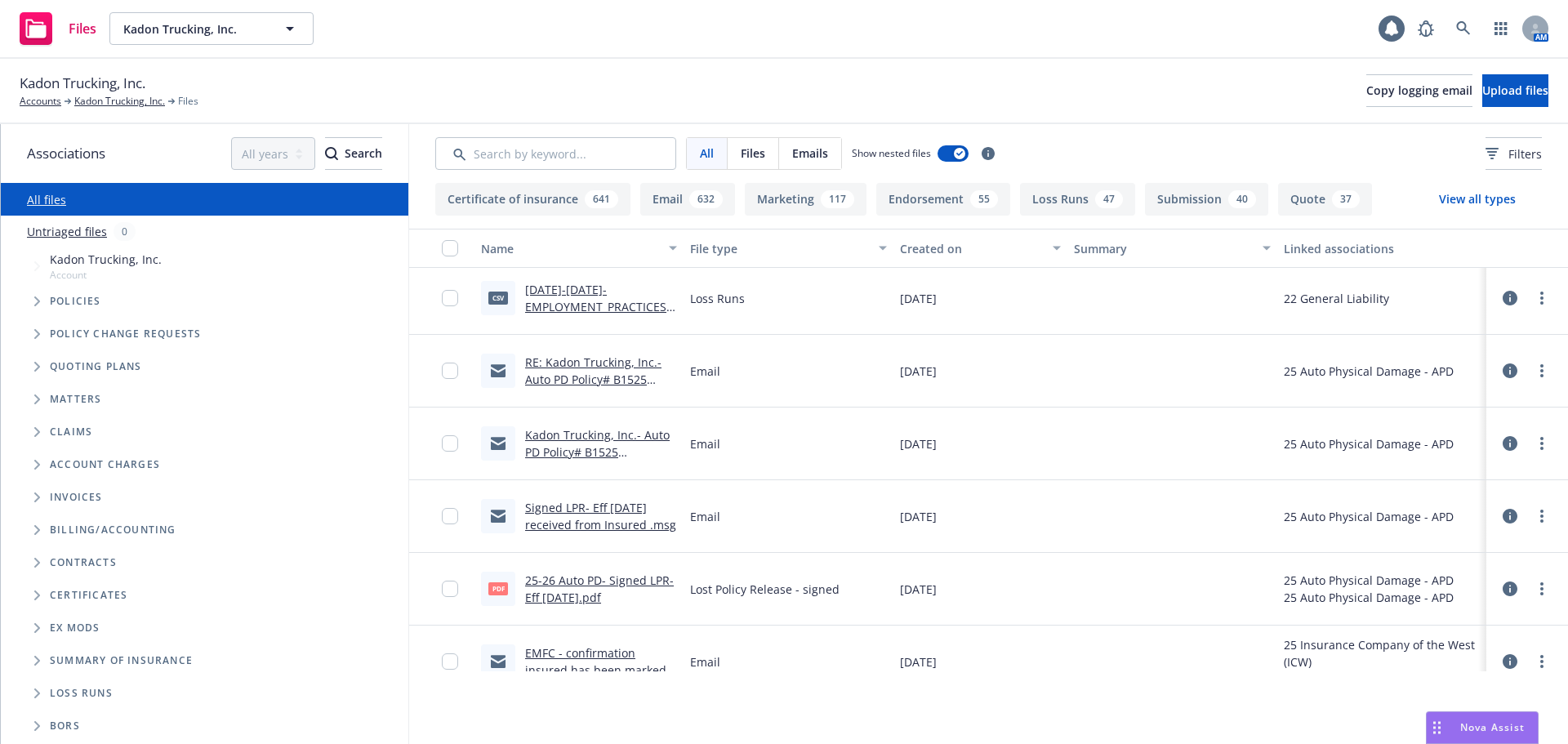
click at [598, 516] on div "Signed LPR- Eff [DATE] received from Insured .msg" at bounding box center [601, 516] width 152 height 35
click at [590, 513] on link "Signed LPR- Eff [DATE] received from Insured .msg" at bounding box center [601, 516] width 151 height 33
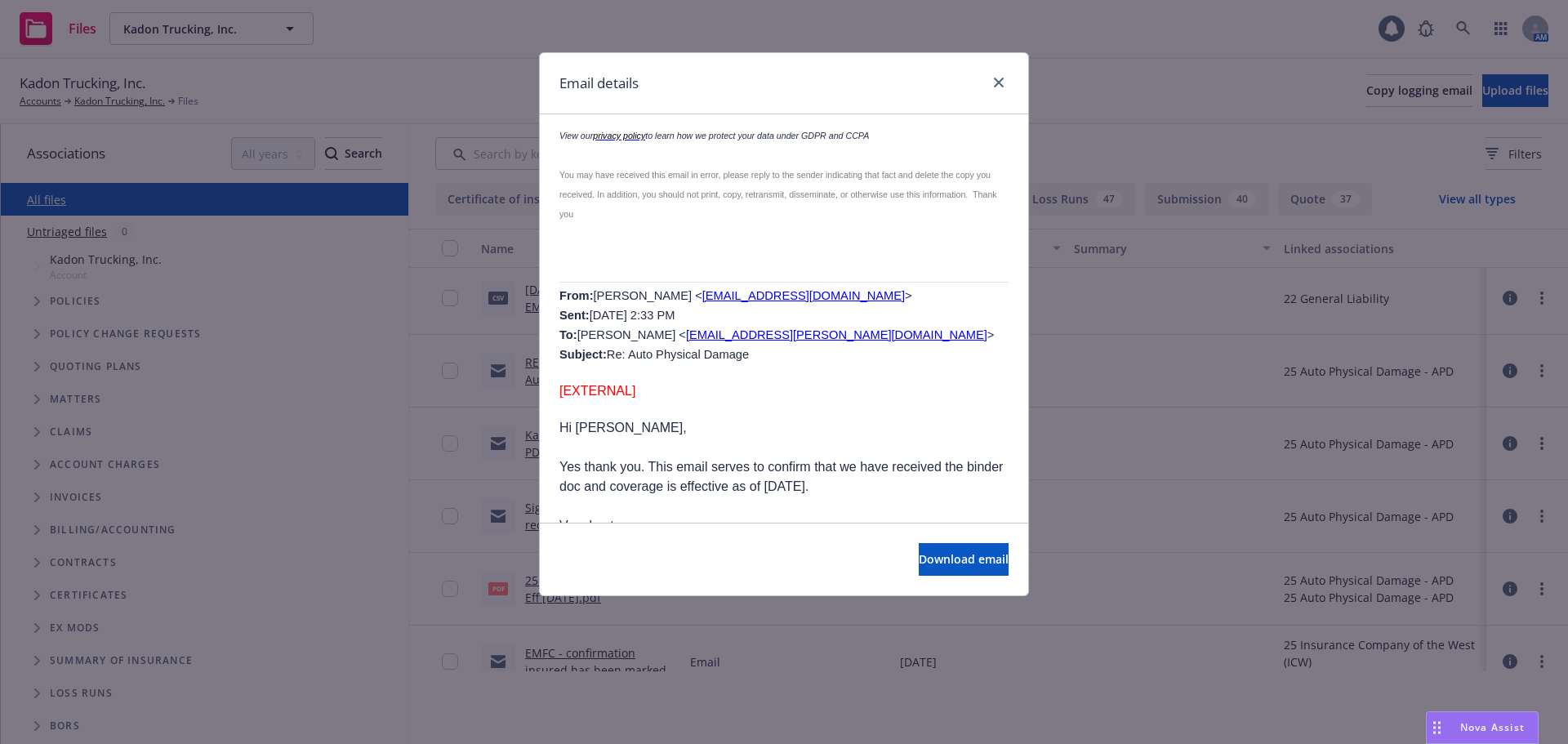
scroll to position [3349, 0]
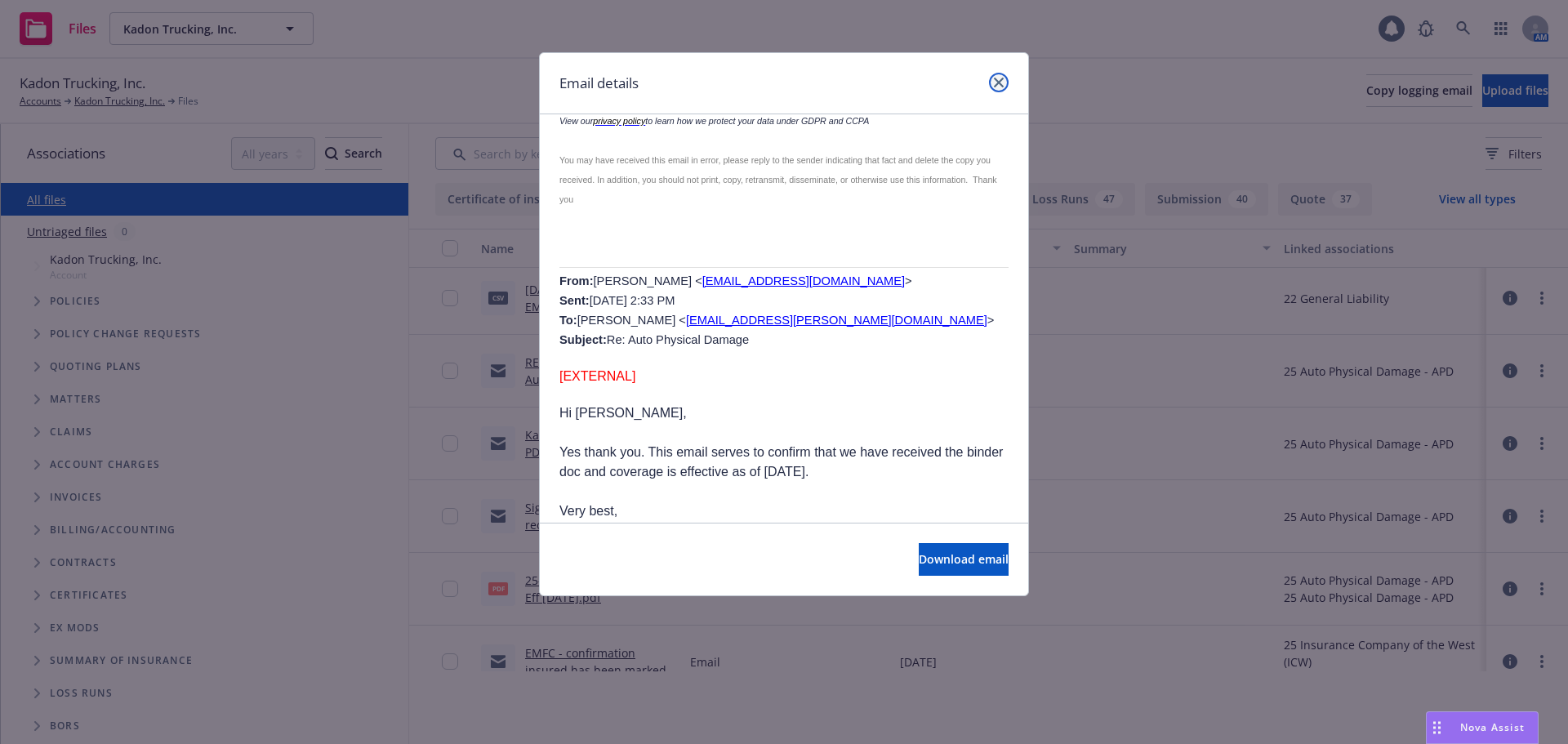
click at [1001, 85] on icon "close" at bounding box center [998, 82] width 10 height 10
